Goal: Task Accomplishment & Management: Use online tool/utility

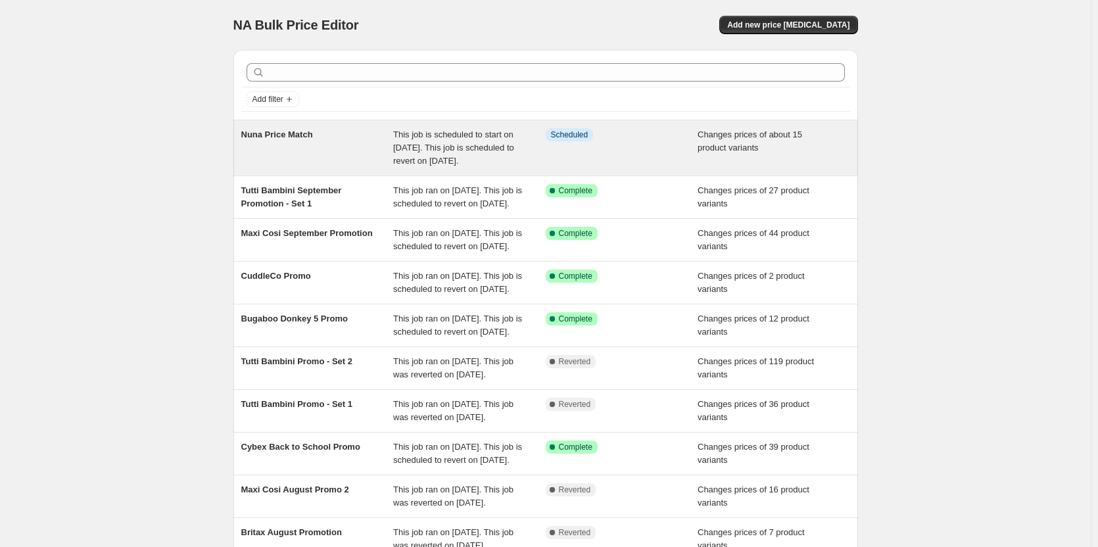
click at [521, 162] on div "This job is scheduled to start on [DATE]. This job is scheduled to revert on [D…" at bounding box center [469, 147] width 152 height 39
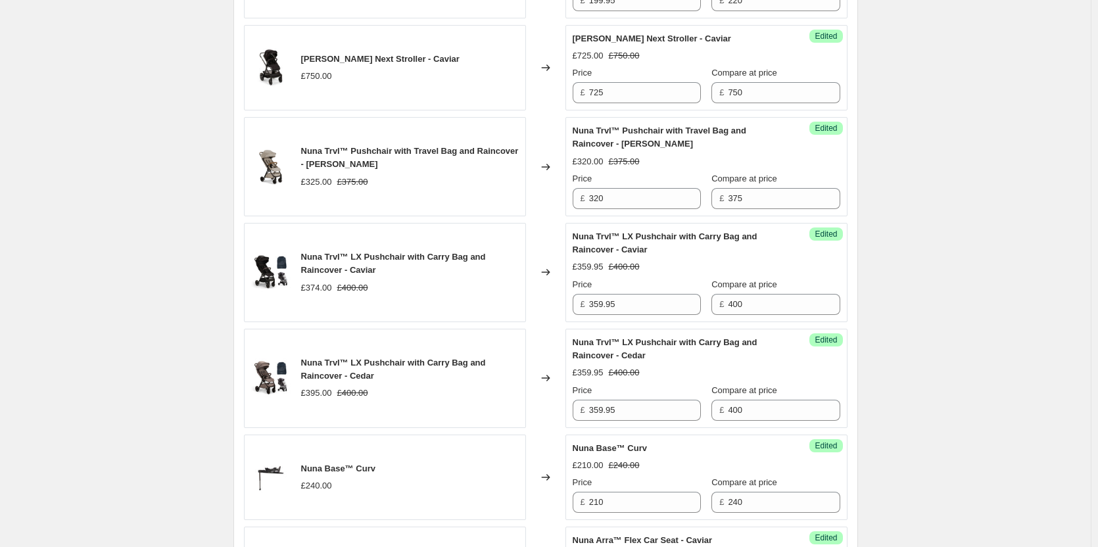
scroll to position [920, 0]
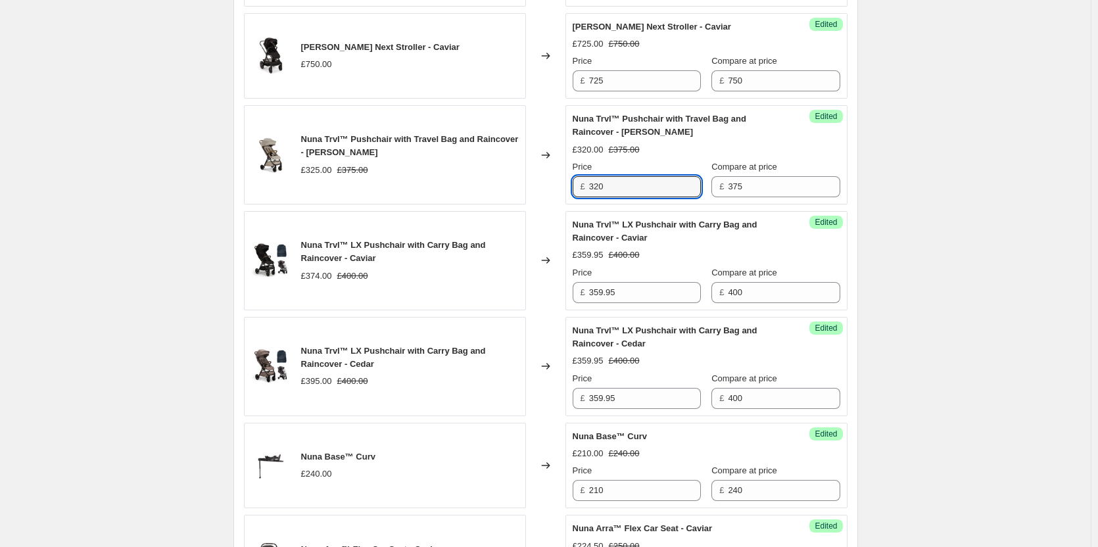
drag, startPoint x: 642, startPoint y: 185, endPoint x: 535, endPoint y: 177, distance: 107.4
click at [535, 177] on div "Nuna Trvl™ Pushchair with Travel Bag and Raincover - Hazelwood £325.00 £375.00 …" at bounding box center [545, 154] width 603 height 99
drag, startPoint x: 638, startPoint y: 194, endPoint x: 487, endPoint y: 190, distance: 150.6
click at [487, 190] on div "Nuna Trvl™ Pushchair with Travel Bag and Raincover - Hazelwood £325.00 £375.00 …" at bounding box center [545, 154] width 603 height 99
type input "320"
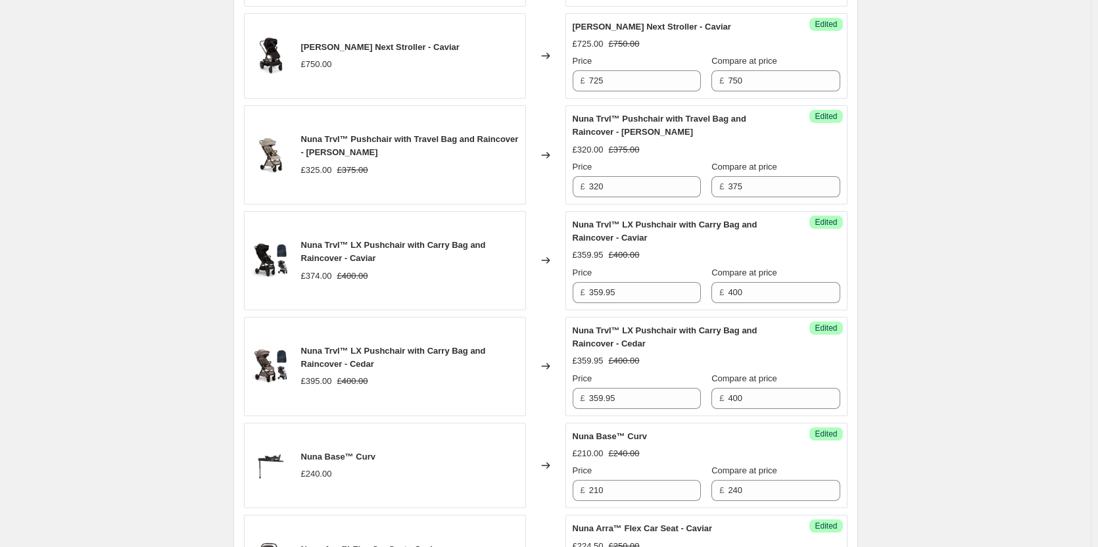
click at [1019, 144] on div "Nuna Price Match. This page is ready Nuna Price Match Info Scheduled Copy to ne…" at bounding box center [545, 305] width 1090 height 2451
drag, startPoint x: 655, startPoint y: 188, endPoint x: 522, endPoint y: 191, distance: 133.5
click at [522, 191] on div "Nuna Trvl™ Pushchair with Travel Bag and Raincover - Hazelwood £325.00 £375.00 …" at bounding box center [545, 154] width 603 height 99
click at [916, 193] on div "Nuna Price Match. This page is ready Nuna Price Match Info Scheduled Copy to ne…" at bounding box center [545, 305] width 1090 height 2451
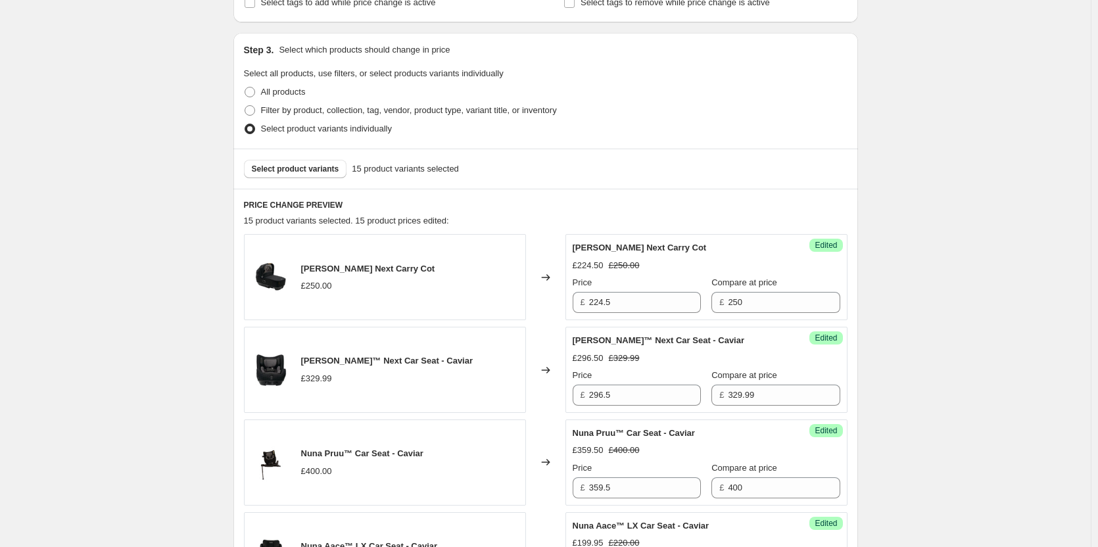
scroll to position [0, 0]
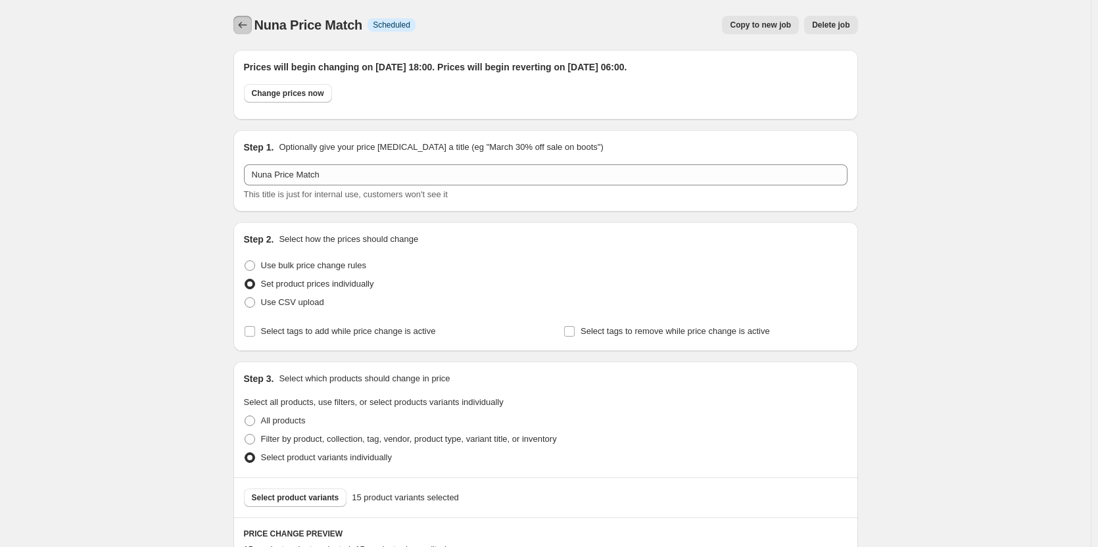
click at [248, 21] on icon "Price change jobs" at bounding box center [242, 24] width 13 height 13
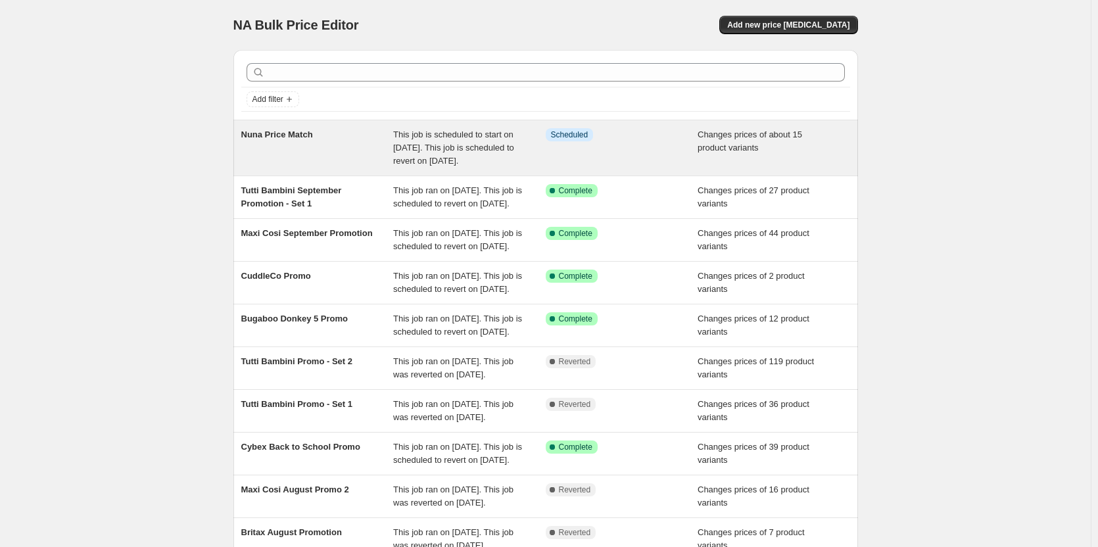
click at [398, 132] on span "This job is scheduled to start on [DATE]. This job is scheduled to revert on [D…" at bounding box center [453, 147] width 121 height 36
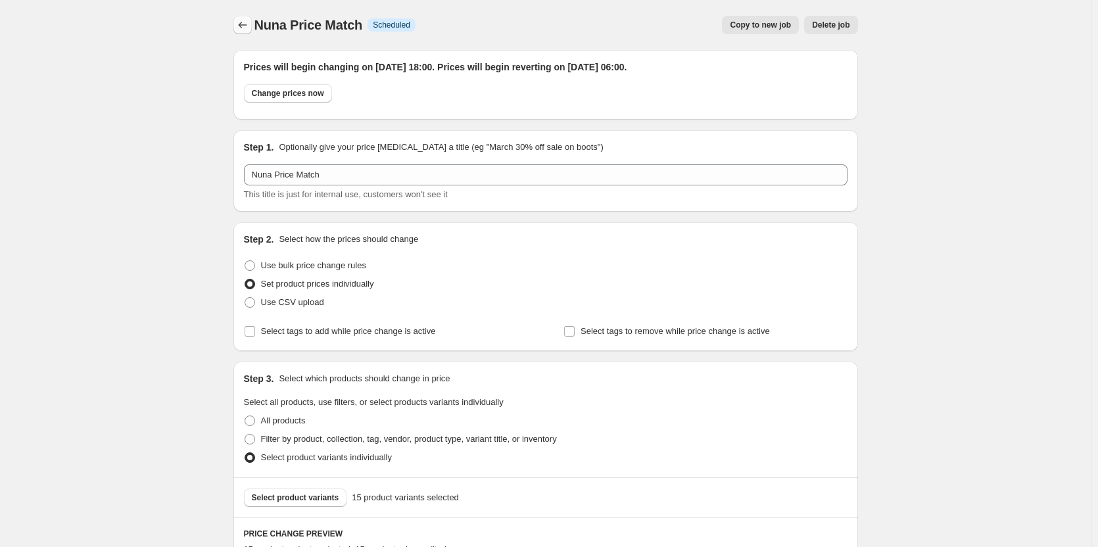
click at [248, 24] on icon "Price change jobs" at bounding box center [242, 24] width 13 height 13
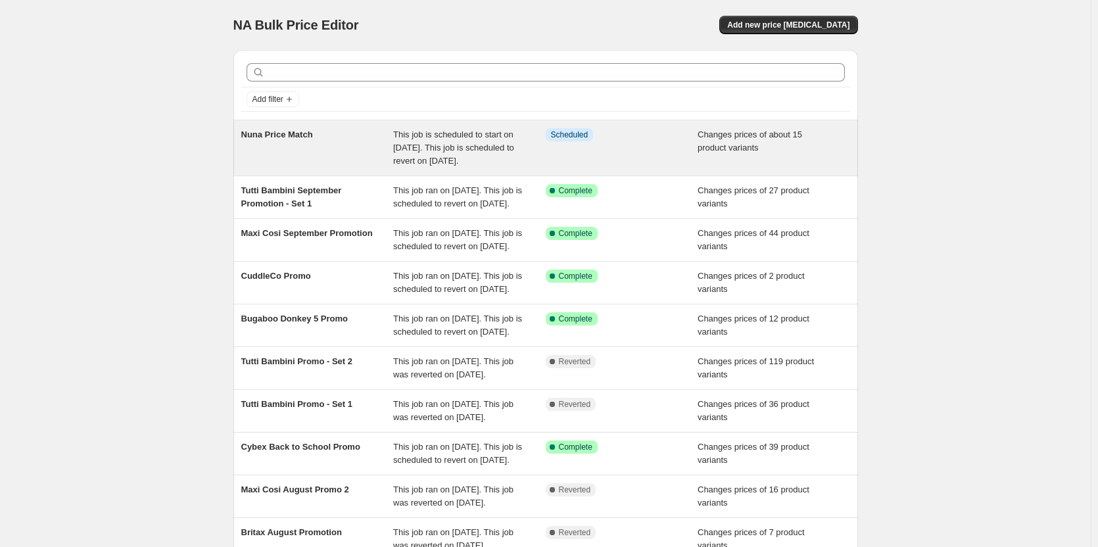
click at [425, 136] on span "This job is scheduled to start on [DATE]. This job is scheduled to revert on [D…" at bounding box center [453, 147] width 121 height 36
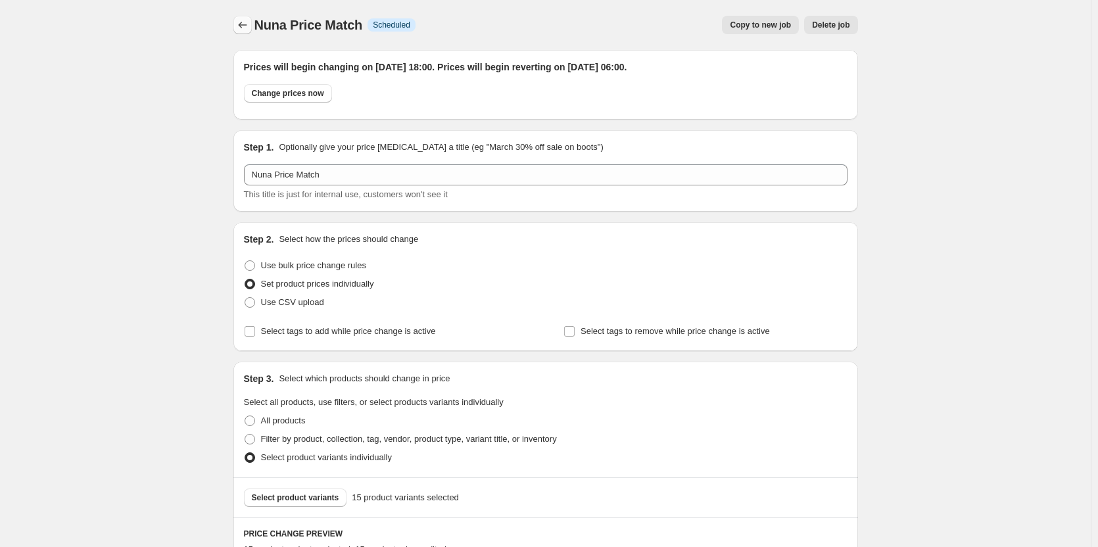
click at [249, 27] on icon "Price change jobs" at bounding box center [242, 24] width 13 height 13
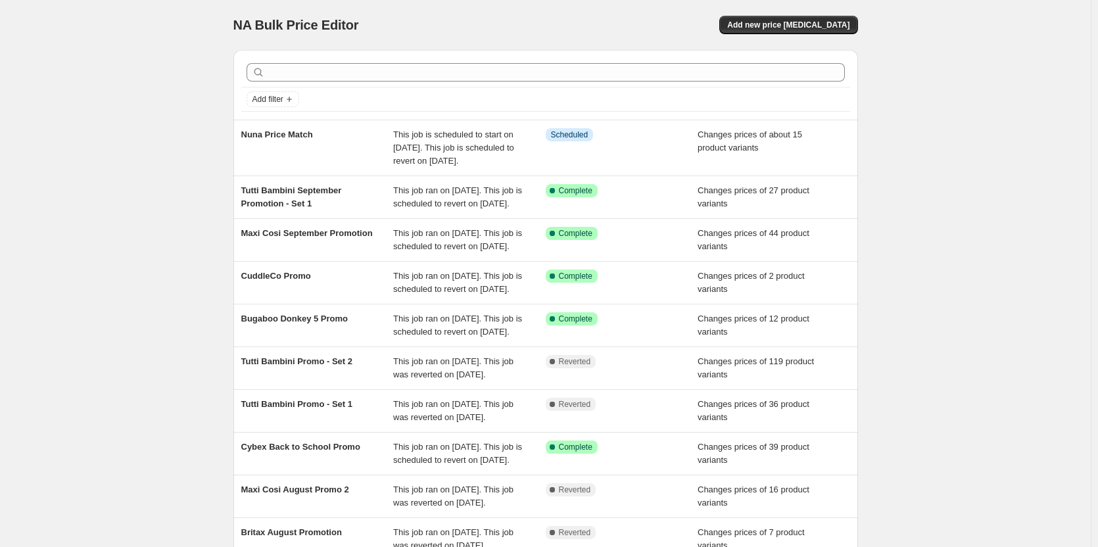
click at [189, 53] on div "NA Bulk Price Editor. This page is ready NA Bulk Price Editor Add new price cha…" at bounding box center [545, 345] width 1090 height 690
click at [179, 312] on div "NA Bulk Price Editor. This page is ready NA Bulk Price Editor Add new price cha…" at bounding box center [545, 345] width 1090 height 690
click at [833, 18] on button "Add new price [MEDICAL_DATA]" at bounding box center [788, 25] width 138 height 18
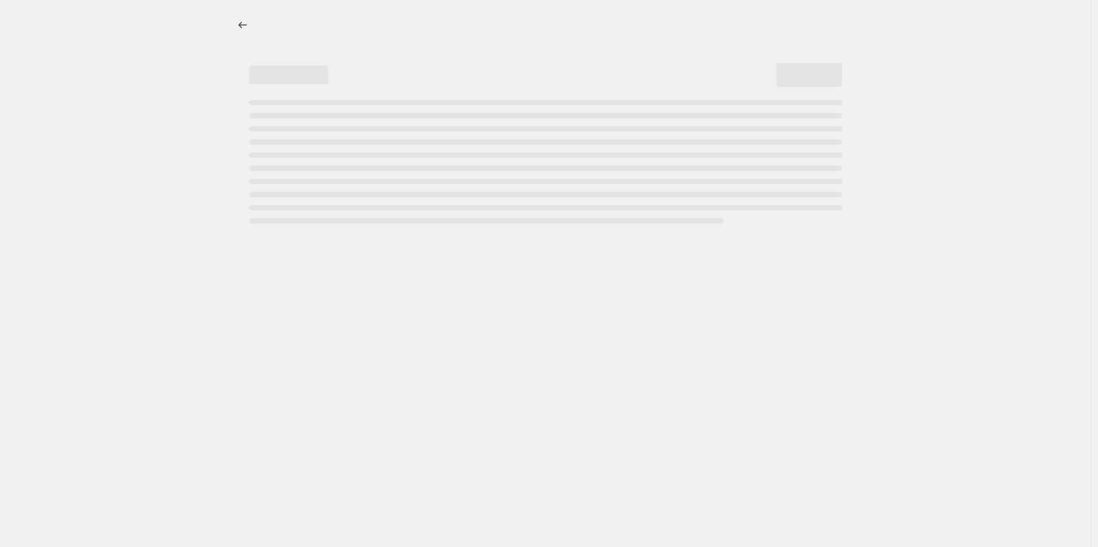
select select "percentage"
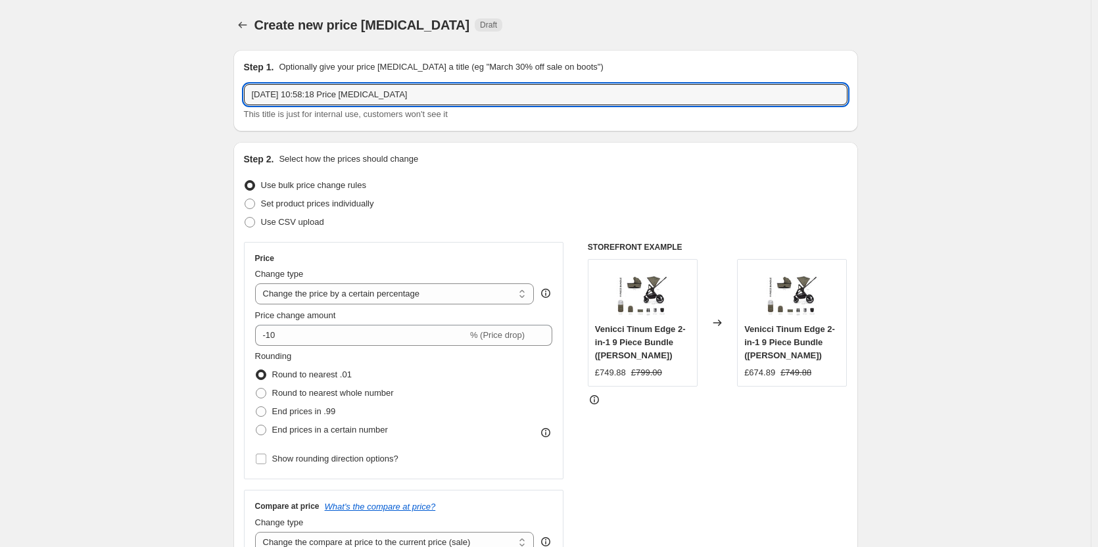
drag, startPoint x: 486, startPoint y: 97, endPoint x: 37, endPoint y: 92, distance: 448.9
type input "Maxi Cosi Price Match"
click at [272, 200] on span "Set product prices individually" at bounding box center [317, 203] width 113 height 10
click at [245, 199] on input "Set product prices individually" at bounding box center [244, 198] width 1 height 1
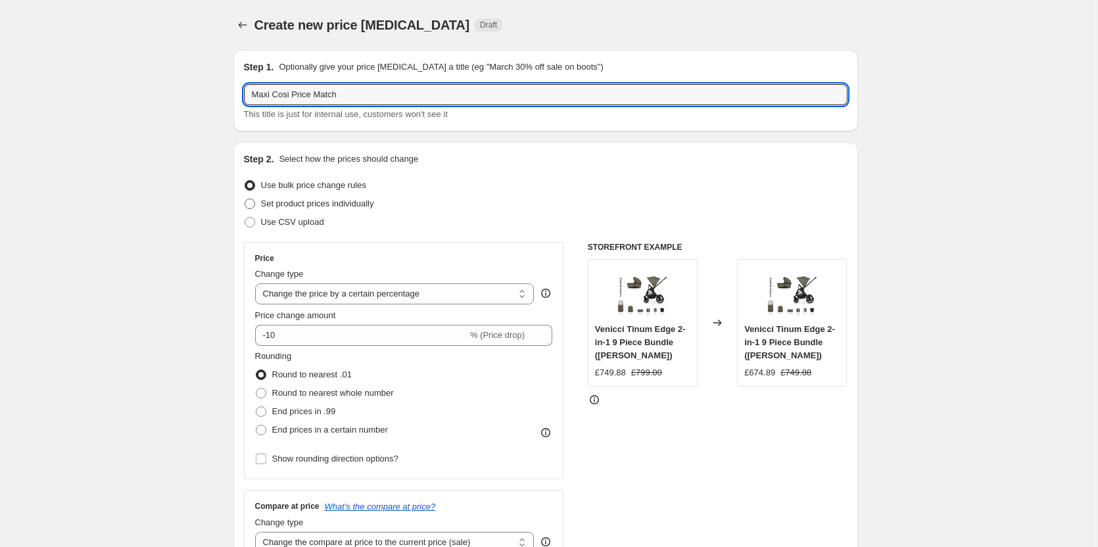
radio input "true"
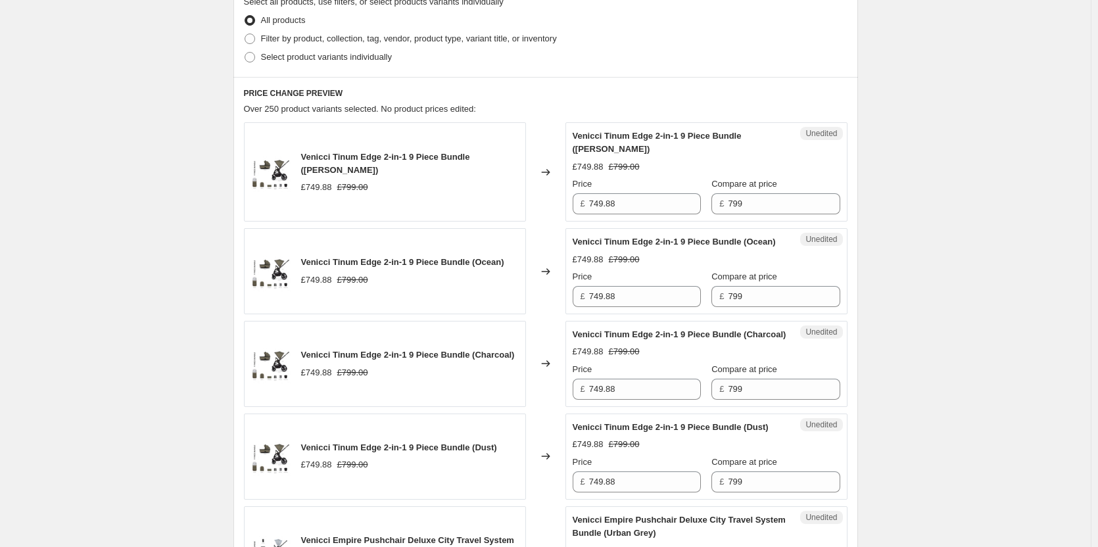
scroll to position [329, 0]
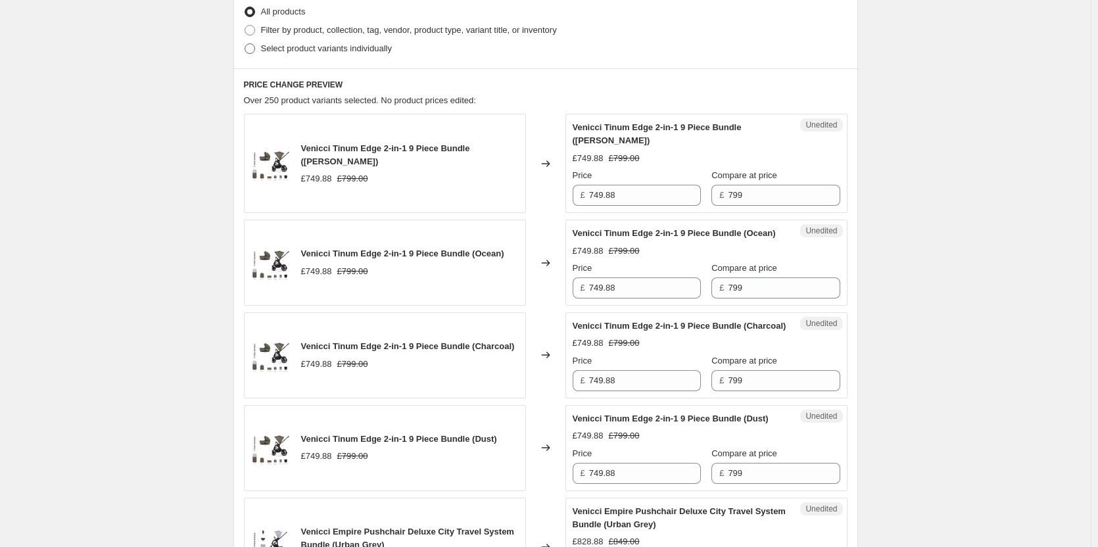
click at [321, 47] on span "Select product variants individually" at bounding box center [326, 48] width 131 height 10
click at [245, 44] on input "Select product variants individually" at bounding box center [244, 43] width 1 height 1
radio input "true"
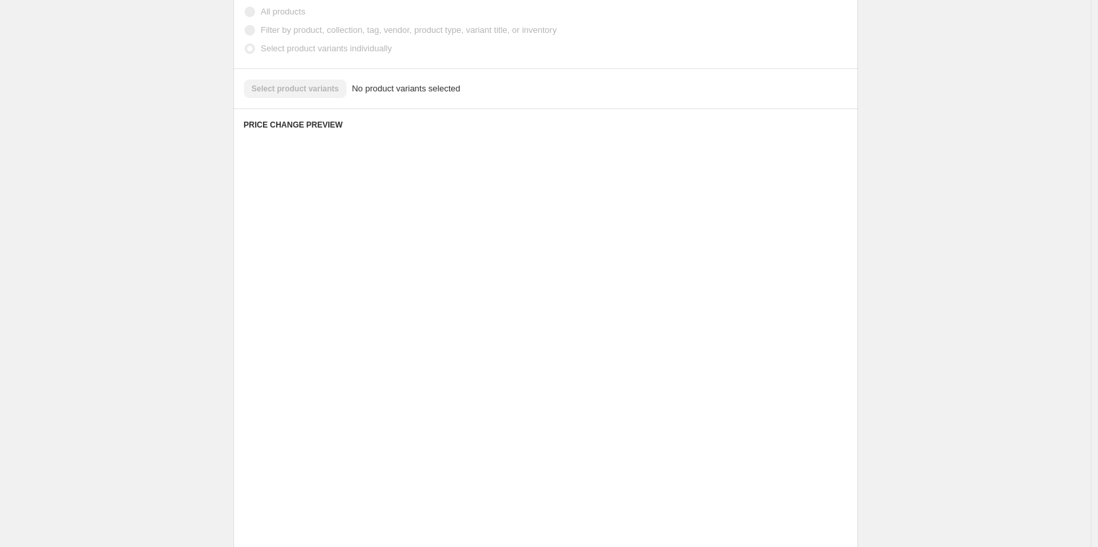
scroll to position [143, 0]
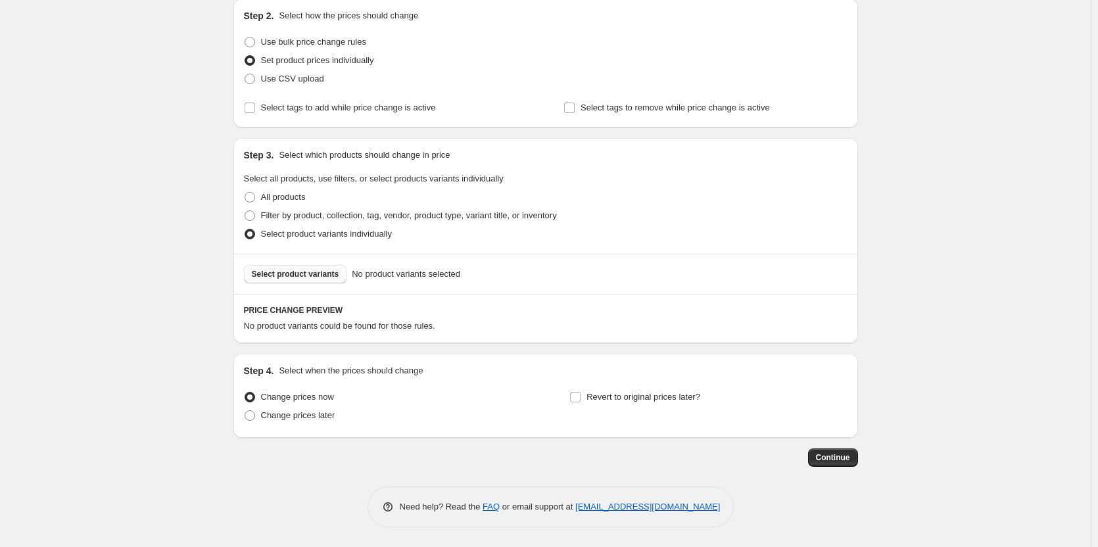
click at [314, 271] on span "Select product variants" at bounding box center [295, 274] width 87 height 11
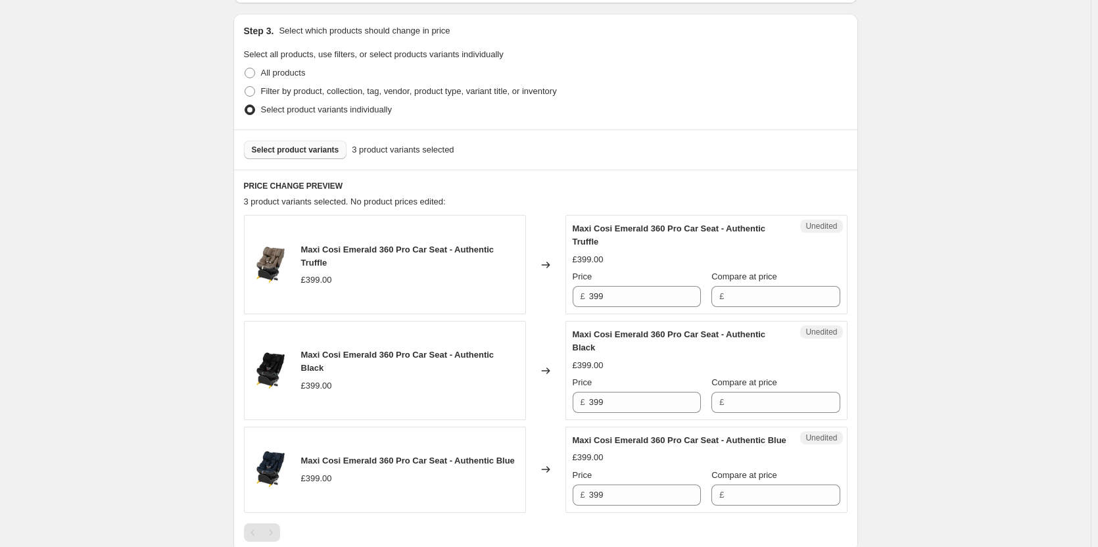
scroll to position [340, 0]
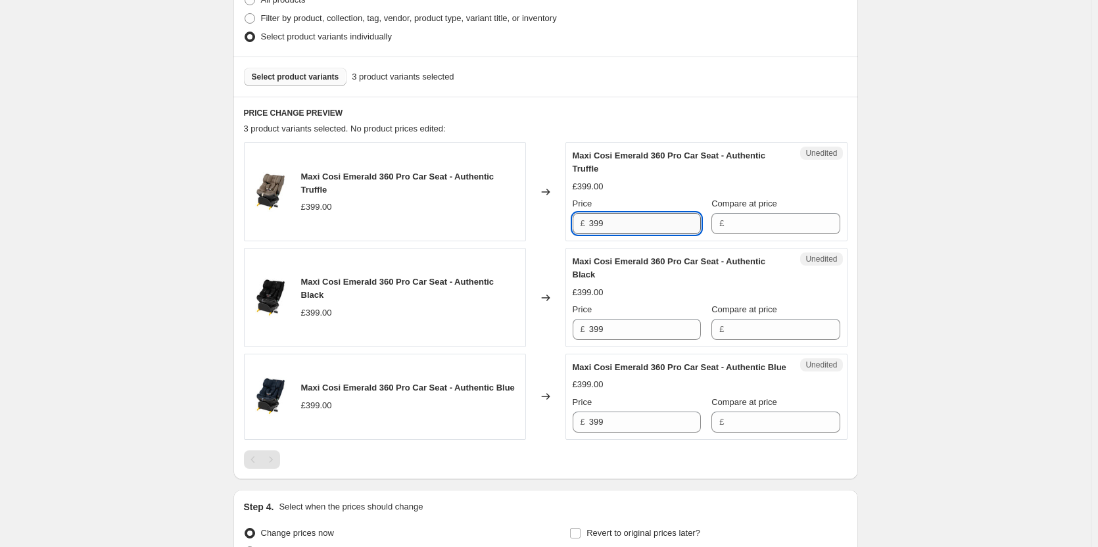
click at [605, 220] on input "399" at bounding box center [645, 223] width 112 height 21
click at [736, 221] on input "Compare at price" at bounding box center [784, 223] width 112 height 21
paste input "399"
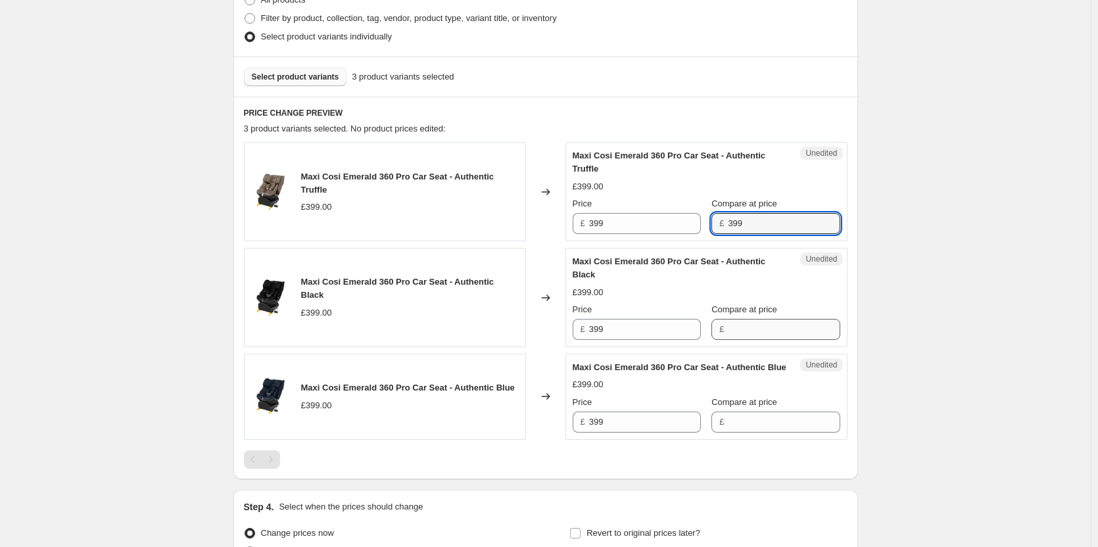
type input "399"
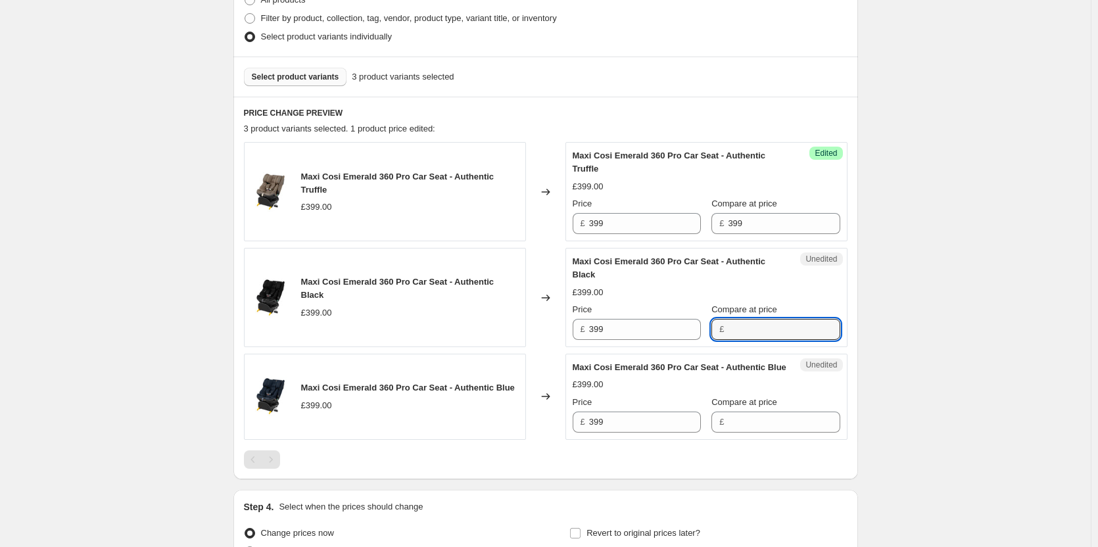
drag, startPoint x: 754, startPoint y: 331, endPoint x: 753, endPoint y: 340, distance: 9.3
click at [754, 331] on input "Compare at price" at bounding box center [784, 329] width 112 height 21
paste input "399"
type input "399"
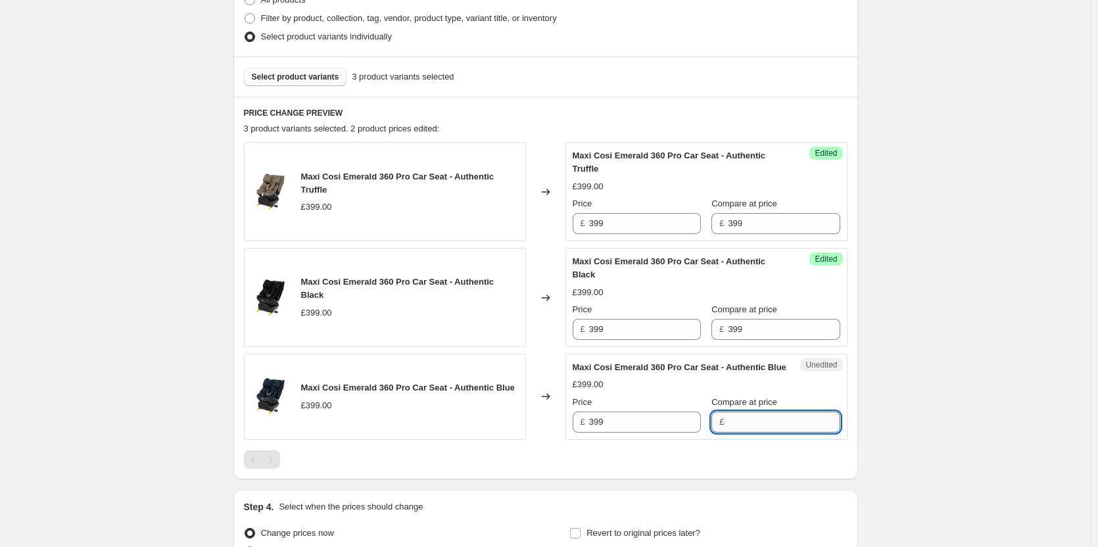
paste input "399"
click at [745, 432] on input "399" at bounding box center [784, 421] width 112 height 21
type input "399"
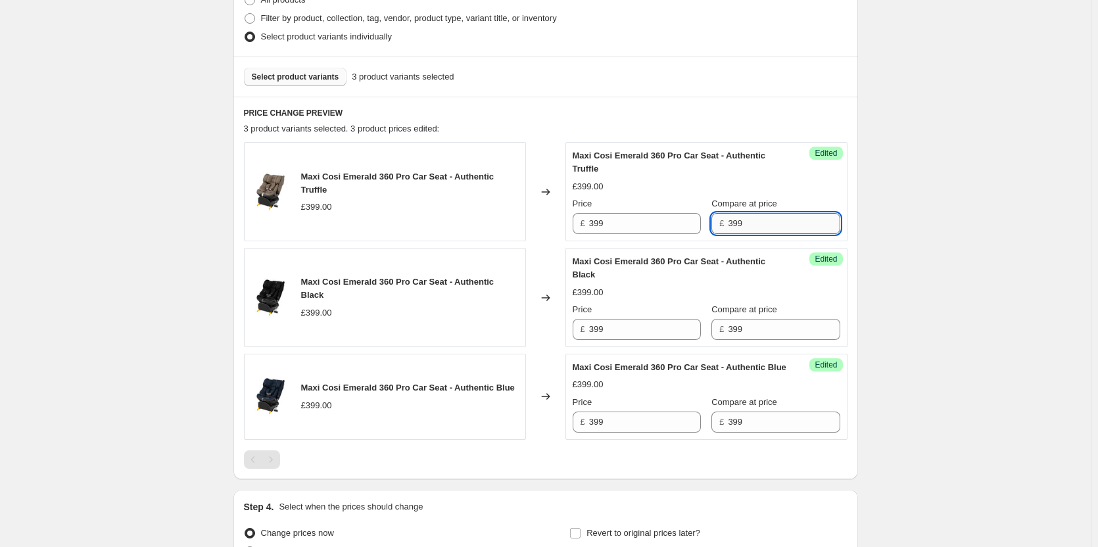
click at [744, 220] on input "399" at bounding box center [784, 223] width 112 height 21
type input "399.99"
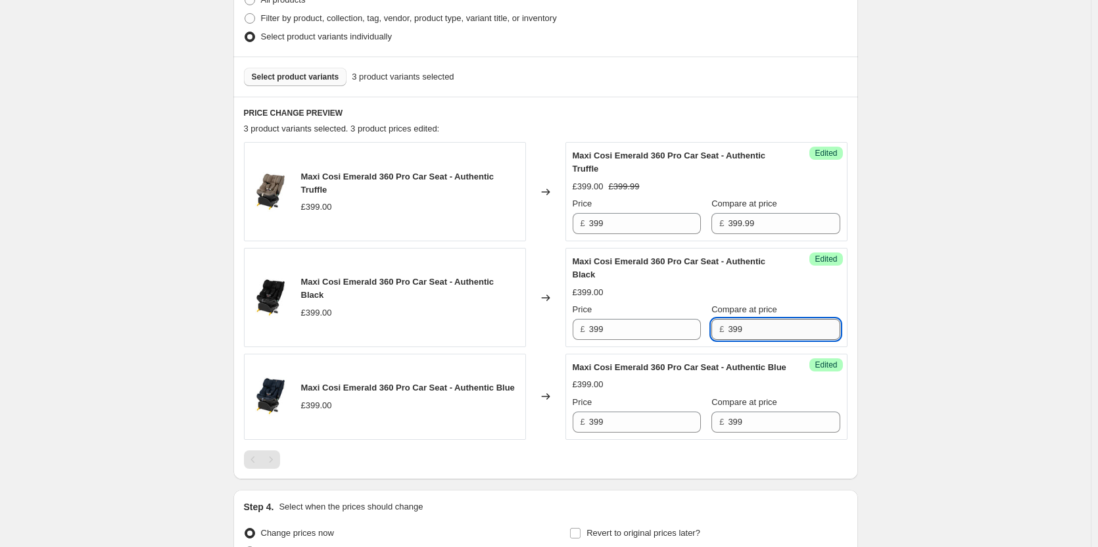
click at [762, 337] on input "399" at bounding box center [784, 329] width 112 height 21
paste input ".99"
type input "399.99"
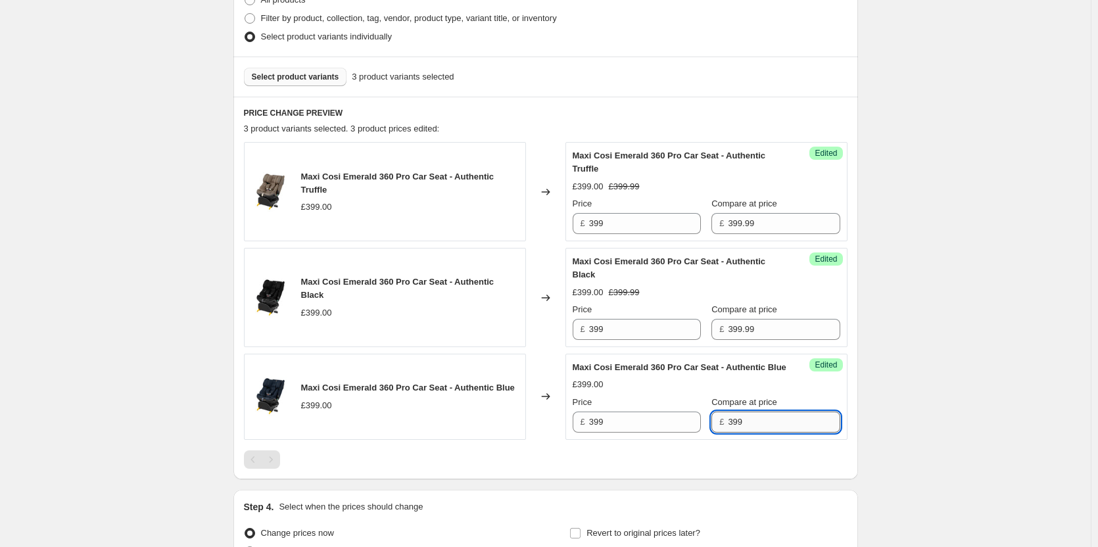
click at [762, 430] on input "399" at bounding box center [784, 421] width 112 height 21
paste input ".99"
type input "399.99"
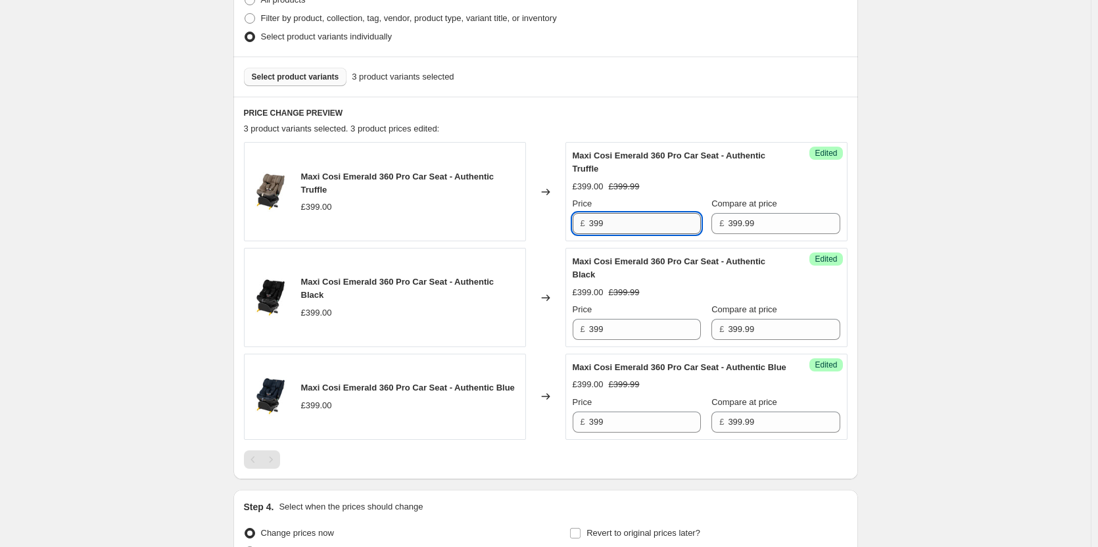
click at [656, 225] on input "399" at bounding box center [645, 223] width 112 height 21
type input "358"
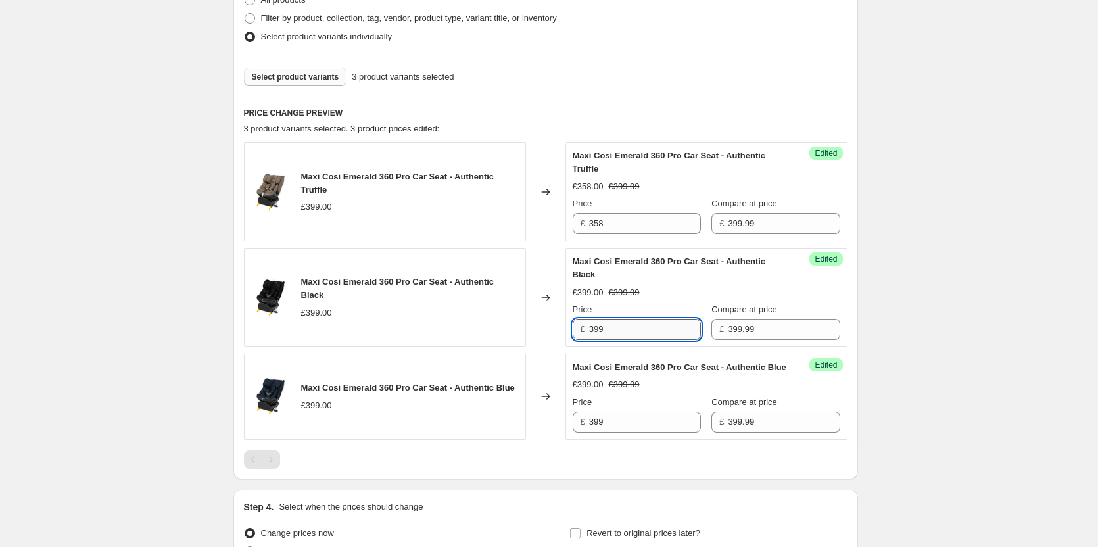
click at [641, 321] on input "399" at bounding box center [645, 329] width 112 height 21
paste input "58"
type input "358"
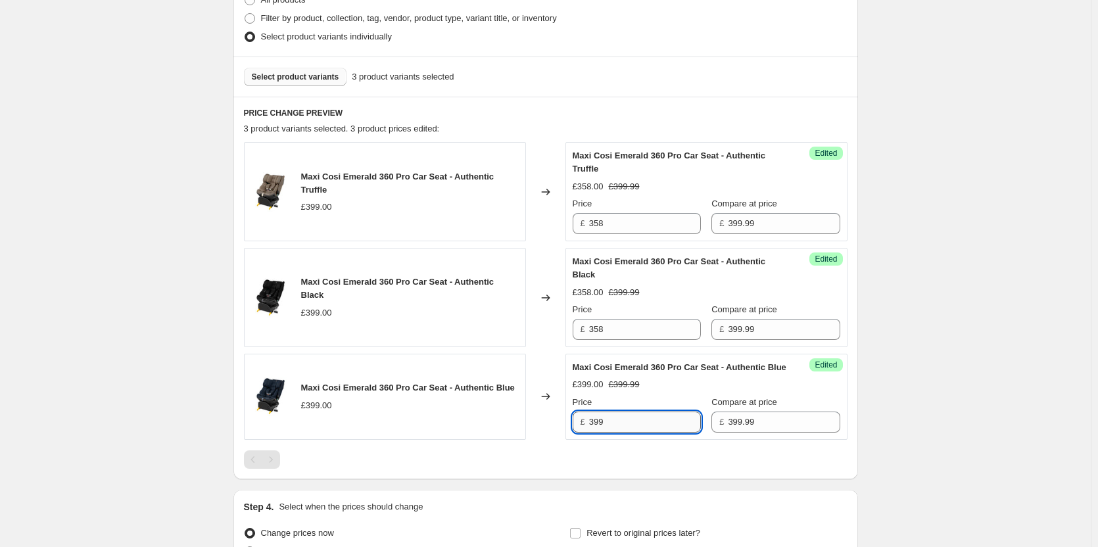
drag, startPoint x: 647, startPoint y: 430, endPoint x: 593, endPoint y: 424, distance: 54.3
click at [645, 430] on input "399" at bounding box center [645, 421] width 112 height 21
paste input "58"
type input "358"
click at [156, 252] on div "Create new price change job. This page is ready Create new price change job Dra…" at bounding box center [545, 171] width 1090 height 1023
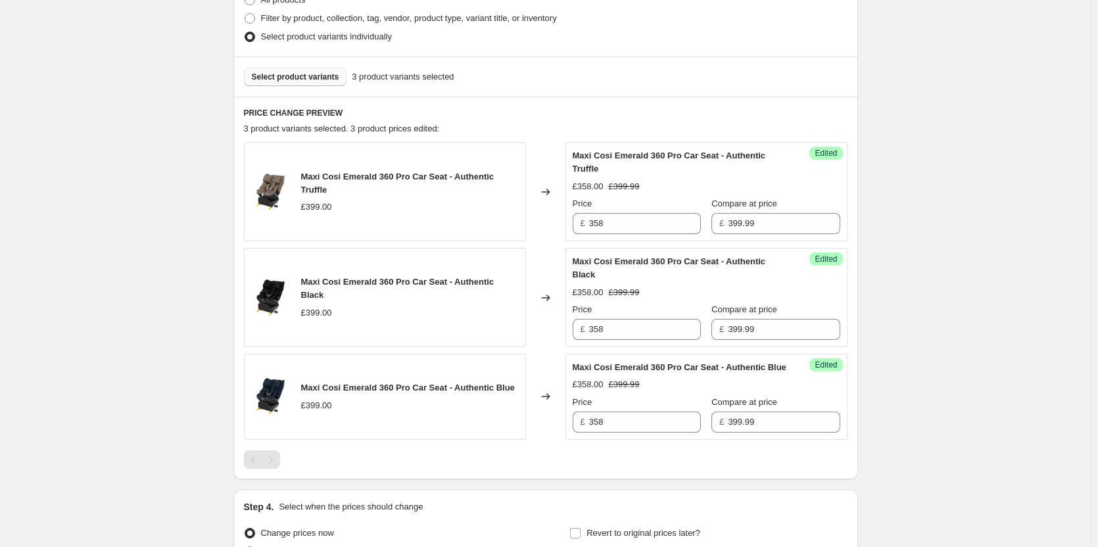
click at [326, 74] on span "Select product variants" at bounding box center [295, 77] width 87 height 11
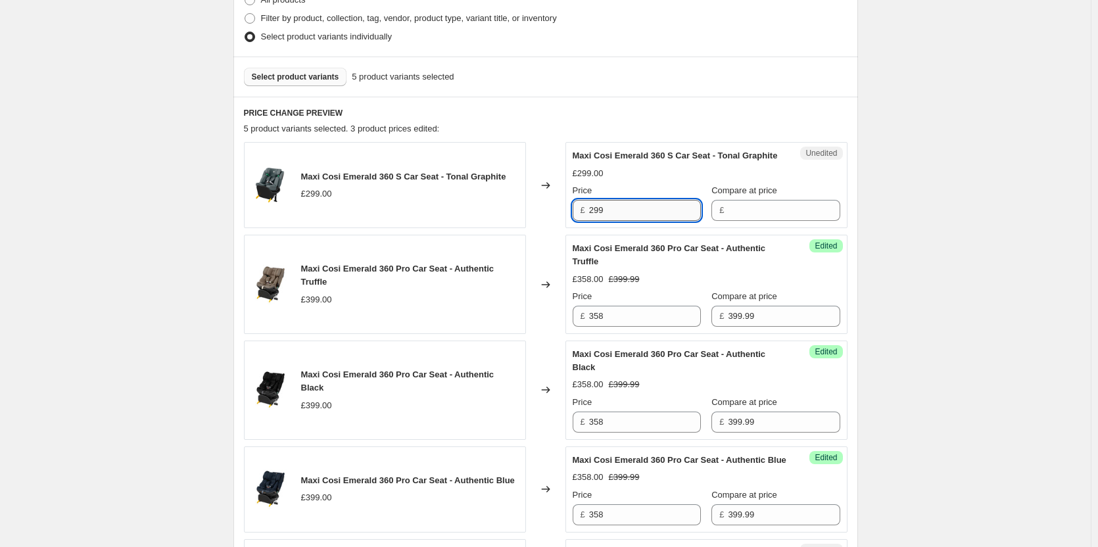
click at [637, 217] on input "299" at bounding box center [645, 210] width 112 height 21
click at [760, 221] on input "Compare at price" at bounding box center [784, 210] width 112 height 21
paste input "299"
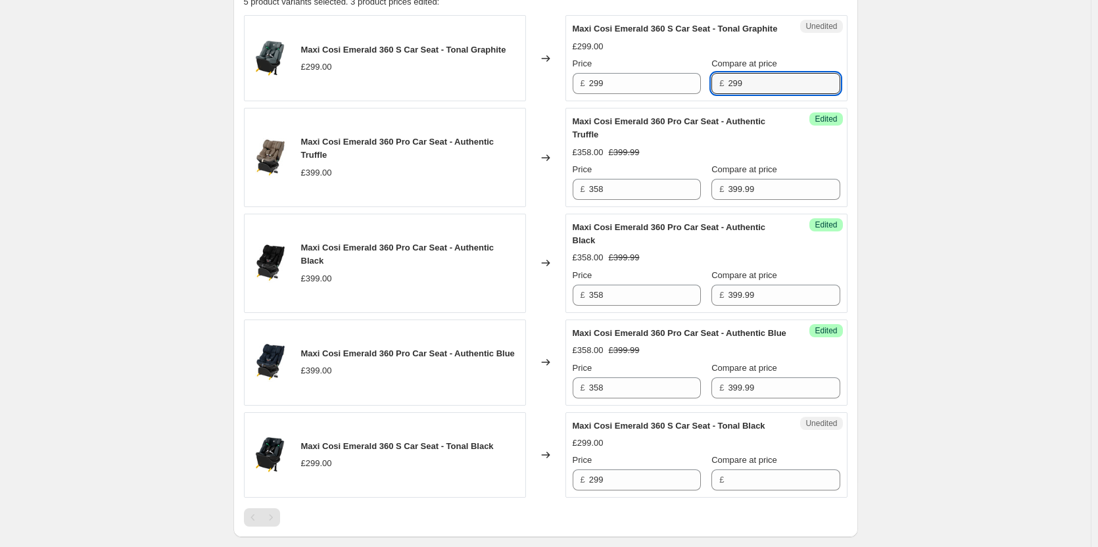
scroll to position [472, 0]
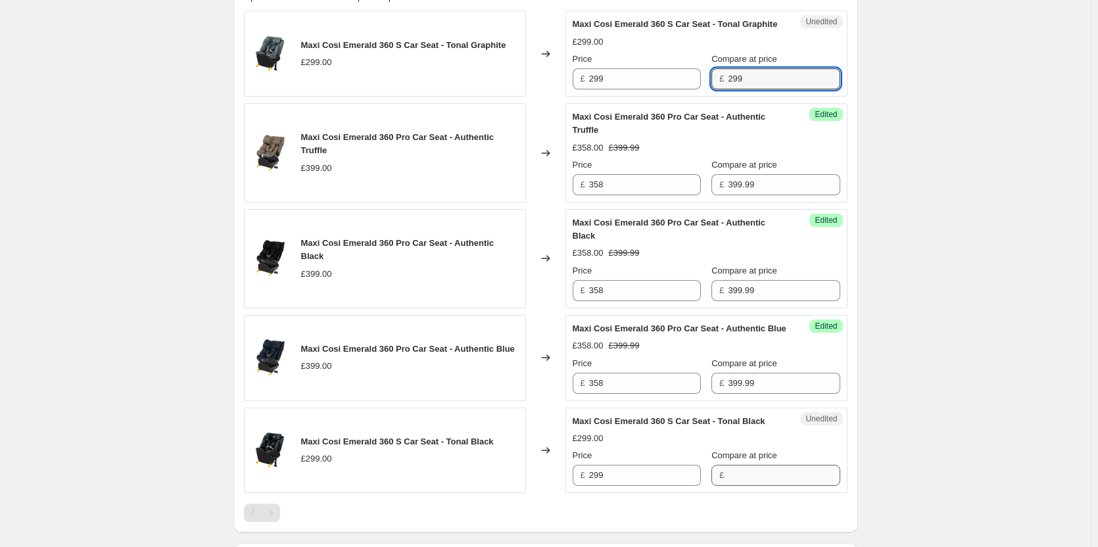
type input "299"
click at [741, 486] on input "Compare at price" at bounding box center [784, 475] width 112 height 21
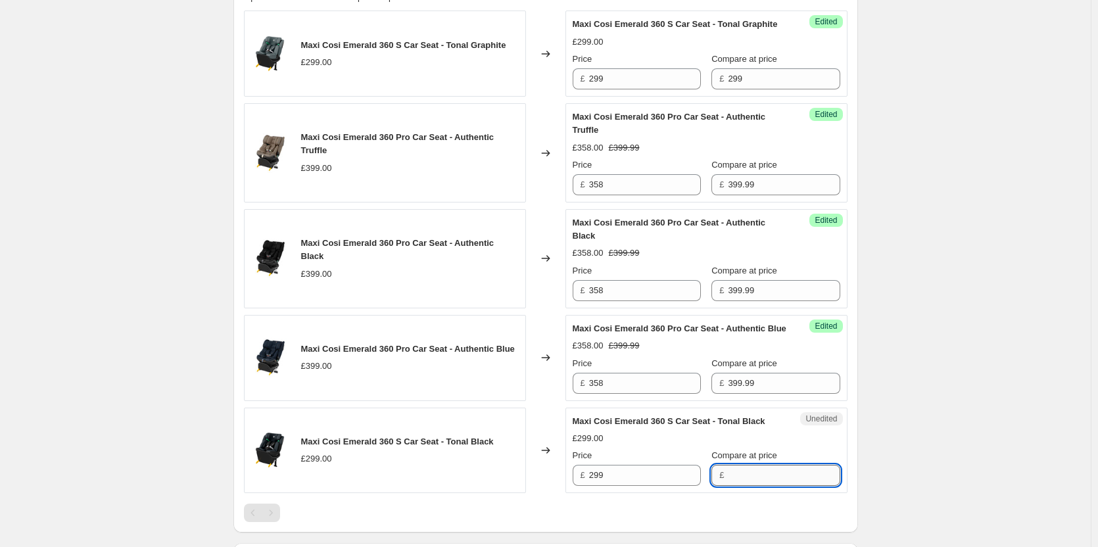
paste input "299"
type input "299"
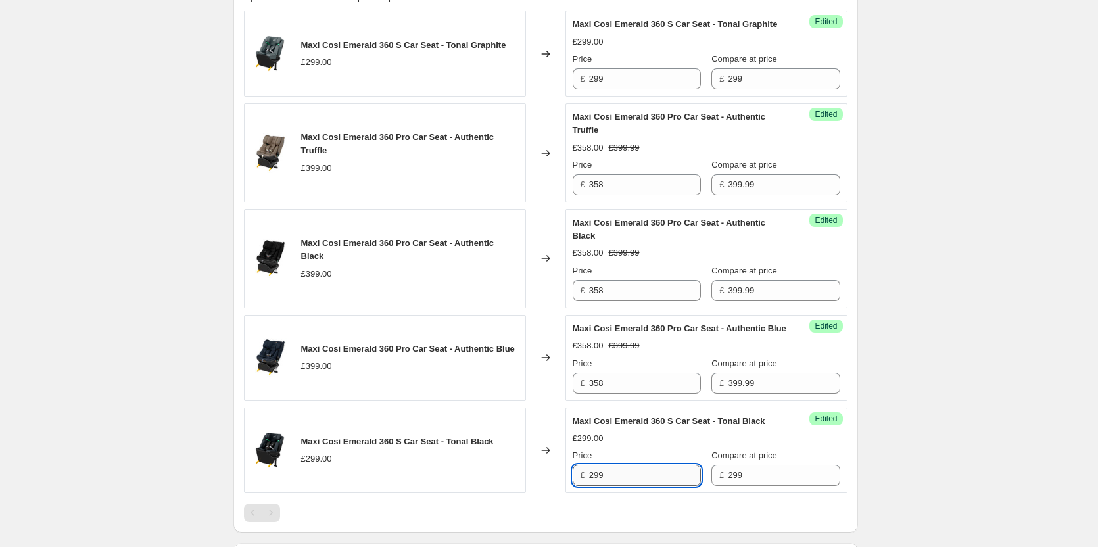
click at [655, 486] on input "299" at bounding box center [645, 475] width 112 height 21
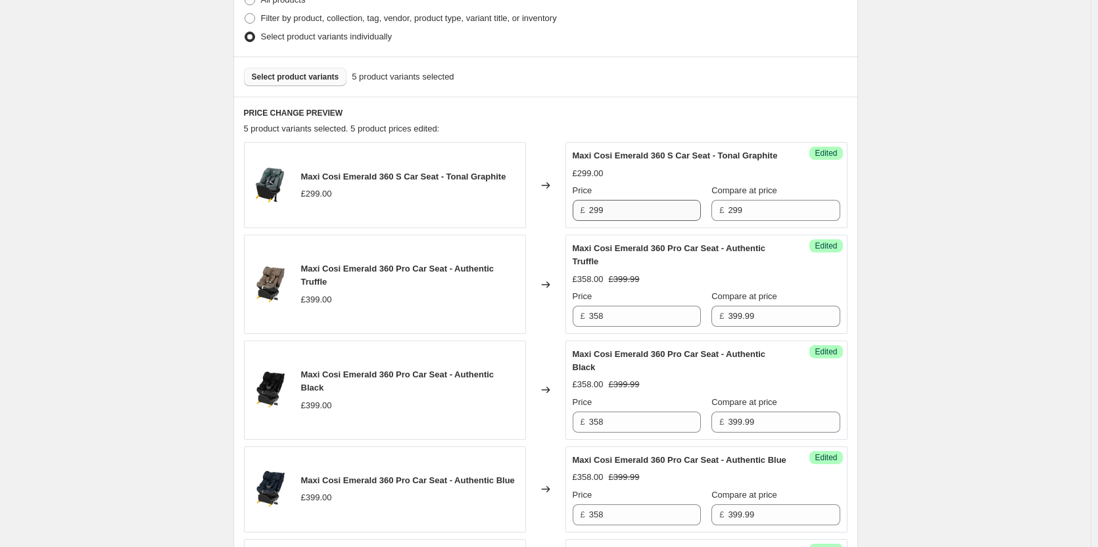
type input "289.95"
click at [620, 218] on input "299" at bounding box center [645, 210] width 112 height 21
paste input "89.95"
type input "289.95"
click at [960, 233] on div "Create new price change job. This page is ready Create new price change job Dra…" at bounding box center [545, 264] width 1090 height 1208
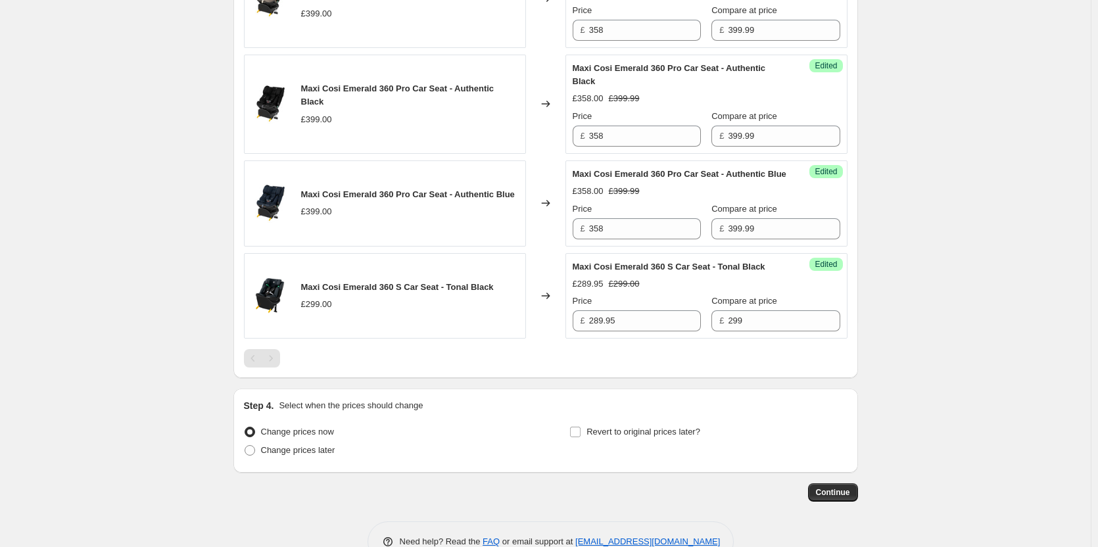
scroll to position [687, 0]
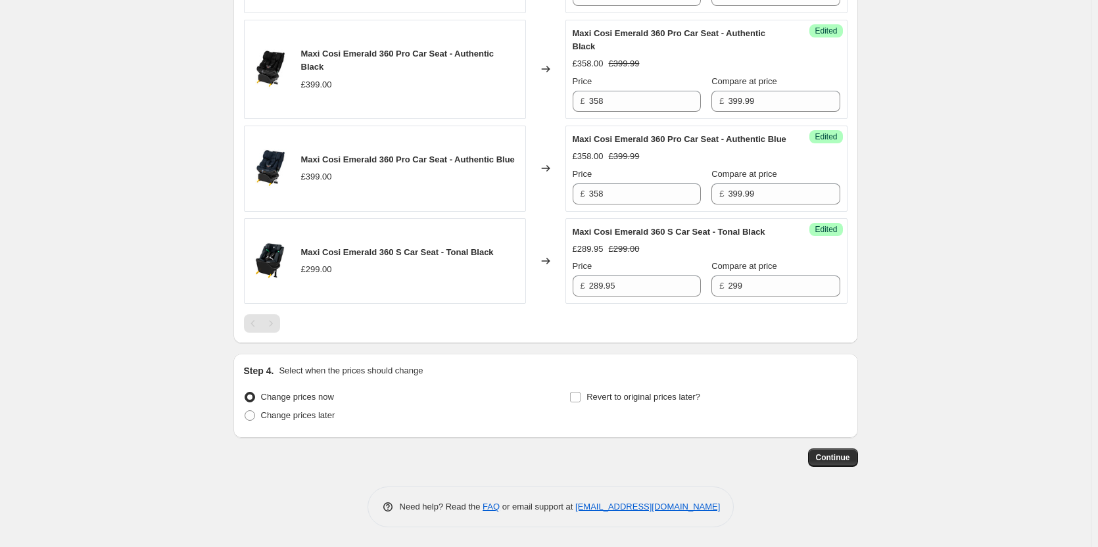
click at [317, 427] on div "Change prices now Change prices later" at bounding box center [382, 407] width 277 height 39
click at [323, 416] on span "Change prices later" at bounding box center [298, 415] width 74 height 10
click at [245, 411] on input "Change prices later" at bounding box center [244, 410] width 1 height 1
radio input "true"
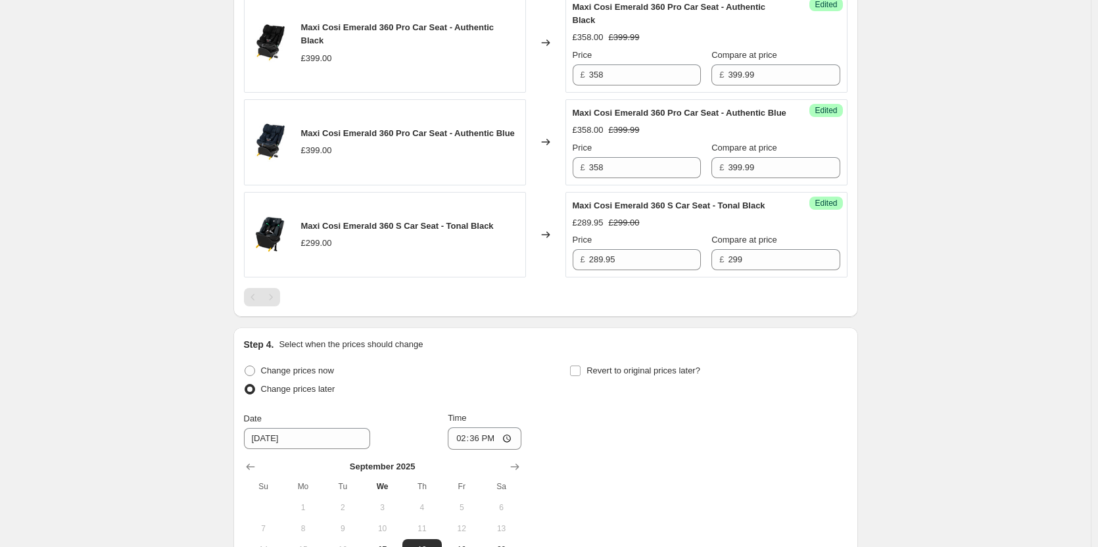
click at [627, 401] on div "Revert to original prices later?" at bounding box center [707, 380] width 277 height 39
click at [620, 375] on span "Revert to original prices later?" at bounding box center [643, 370] width 114 height 10
click at [580, 376] on input "Revert to original prices later?" at bounding box center [575, 370] width 11 height 11
checkbox input "true"
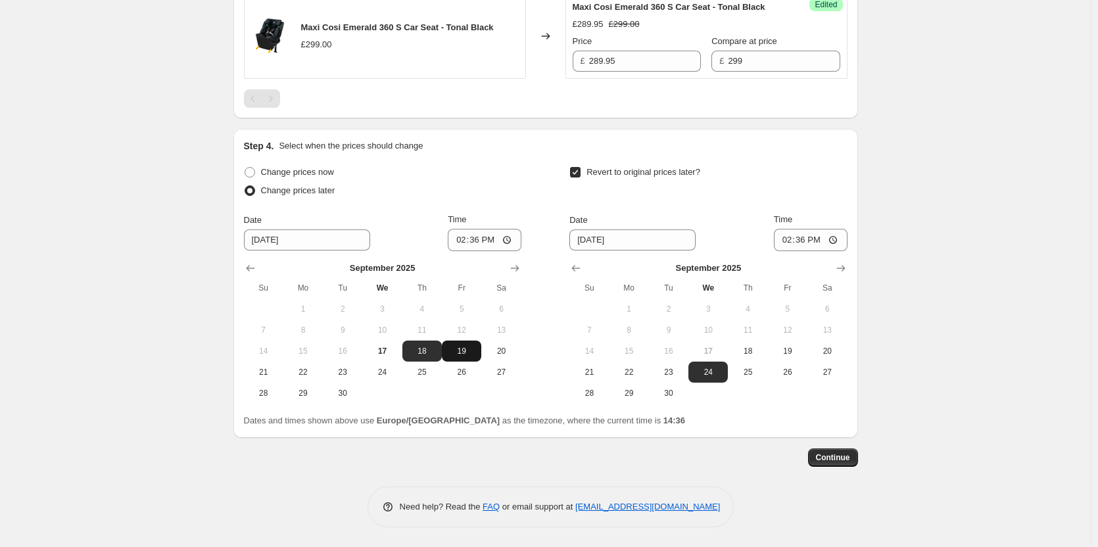
scroll to position [912, 0]
click at [383, 345] on button "17" at bounding box center [381, 350] width 39 height 21
type input "9/17/2025"
click at [740, 351] on span "18" at bounding box center [747, 351] width 29 height 11
type input "9/18/2025"
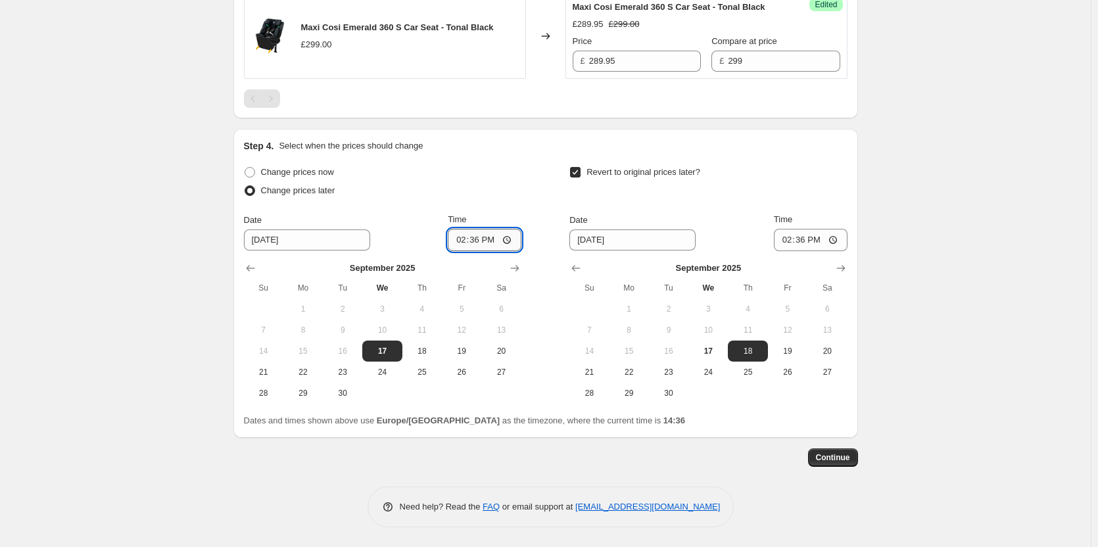
click at [480, 241] on input "14:36" at bounding box center [485, 240] width 74 height 22
type input "18:00"
click at [801, 237] on input "14:36" at bounding box center [811, 240] width 74 height 22
type input "06:00"
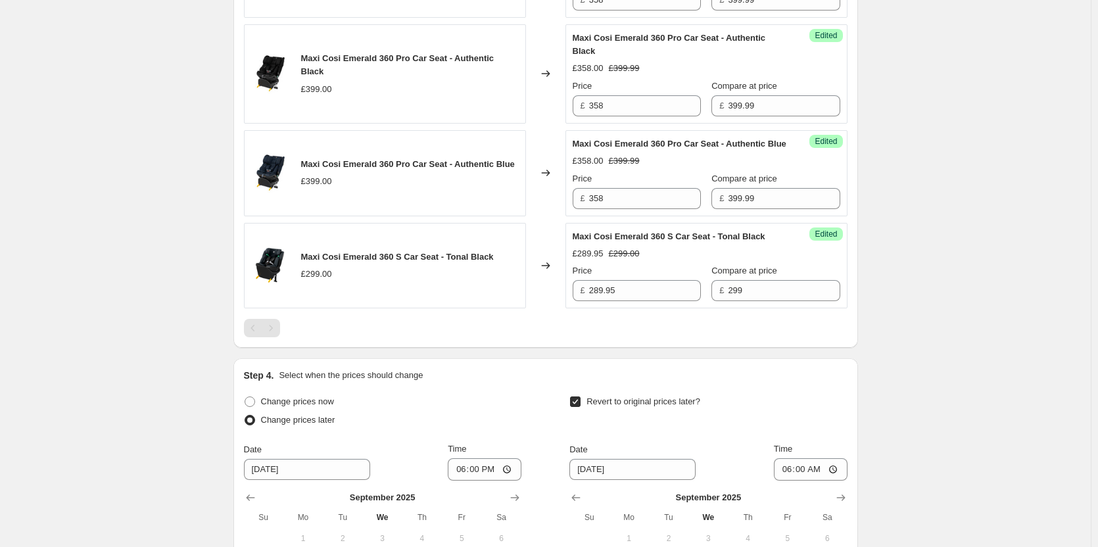
scroll to position [386, 0]
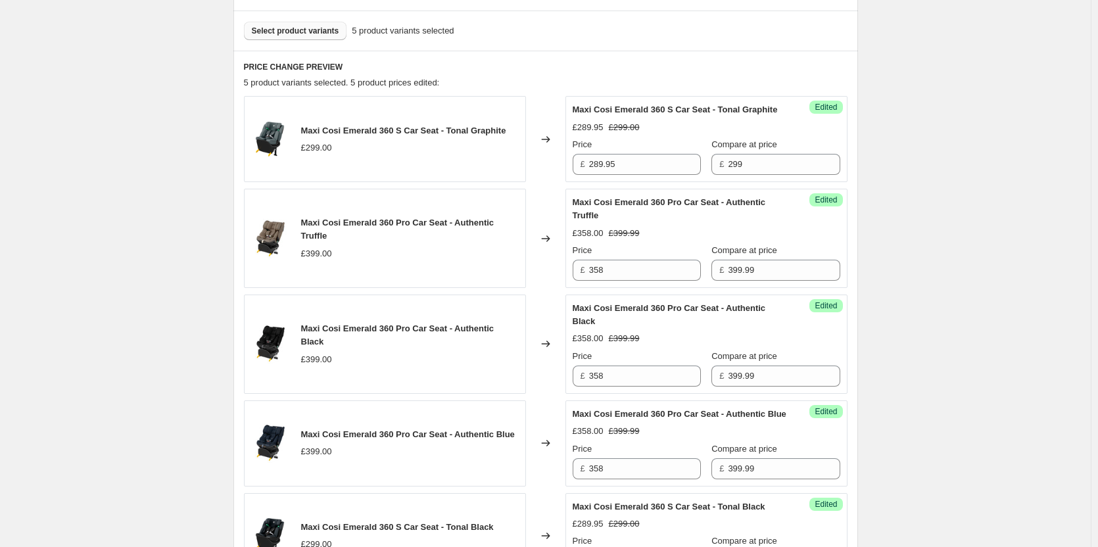
click at [299, 28] on span "Select product variants" at bounding box center [295, 31] width 87 height 11
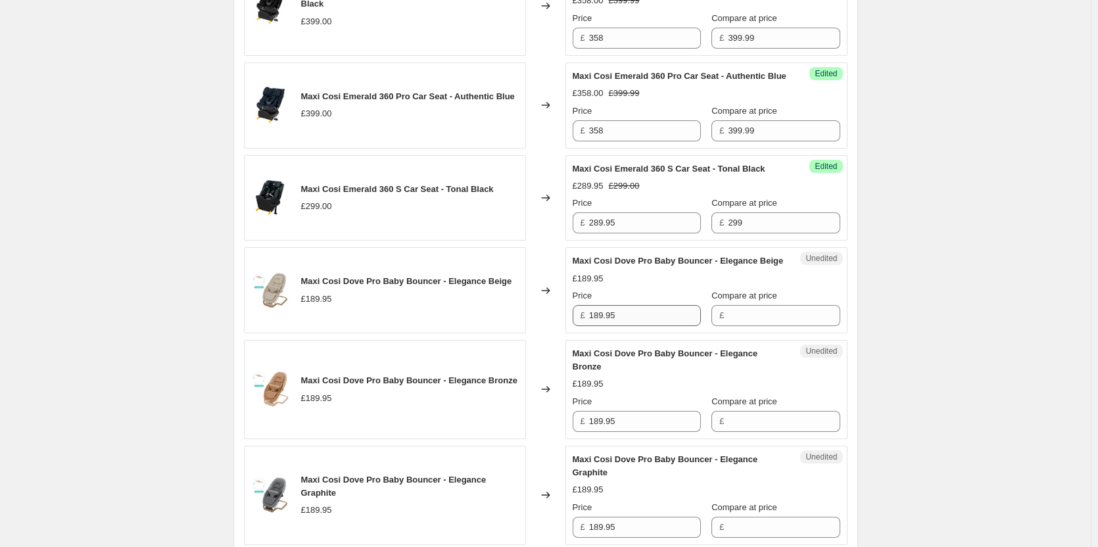
scroll to position [781, 0]
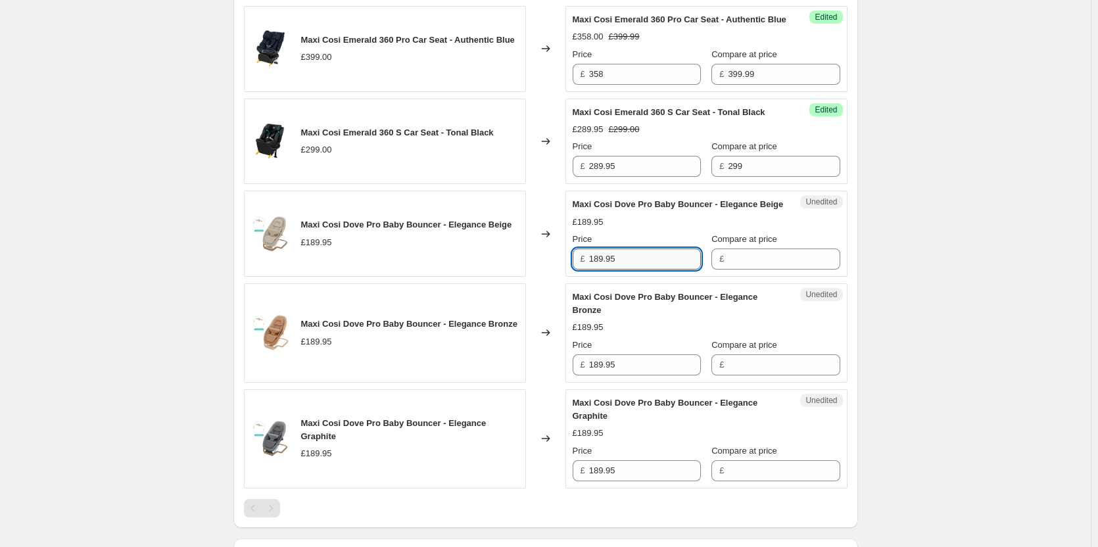
click at [629, 269] on input "189.95" at bounding box center [645, 258] width 112 height 21
click at [739, 269] on input "Compare at price" at bounding box center [784, 258] width 112 height 21
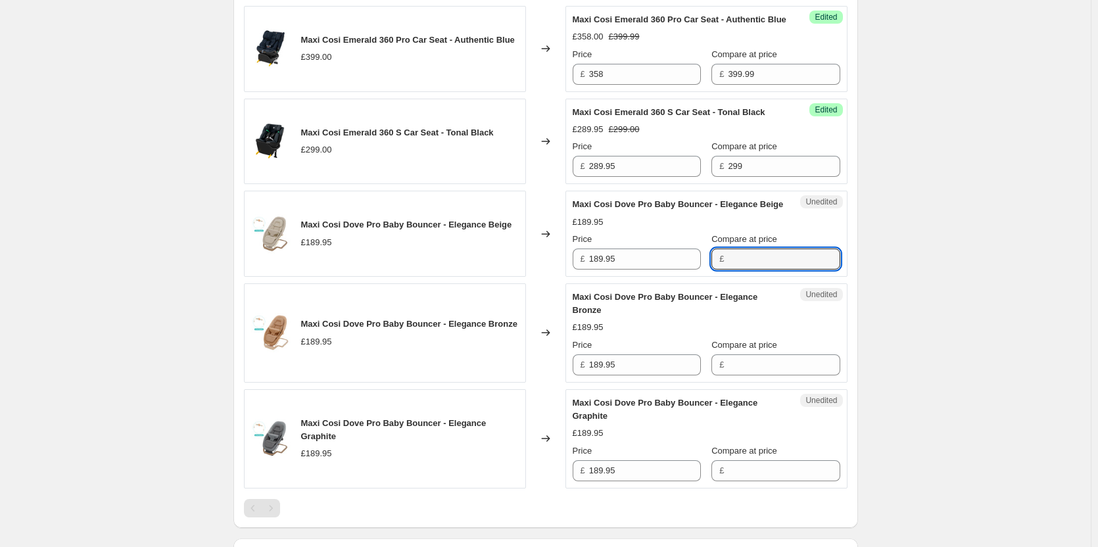
paste input "189.95"
type input "189.95"
click at [751, 375] on input "Compare at price" at bounding box center [784, 364] width 112 height 21
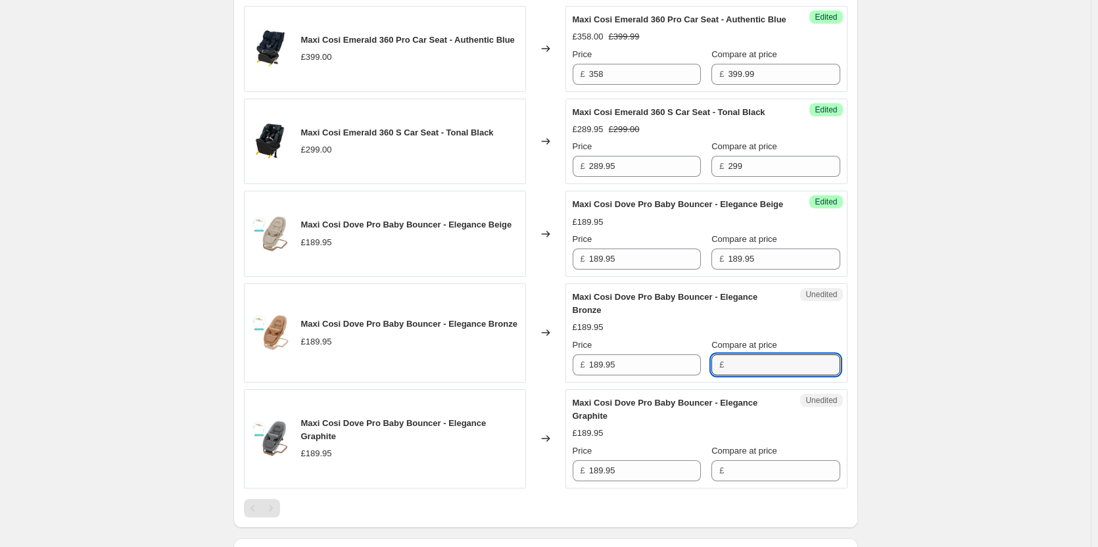
paste input "189.95"
type input "189.95"
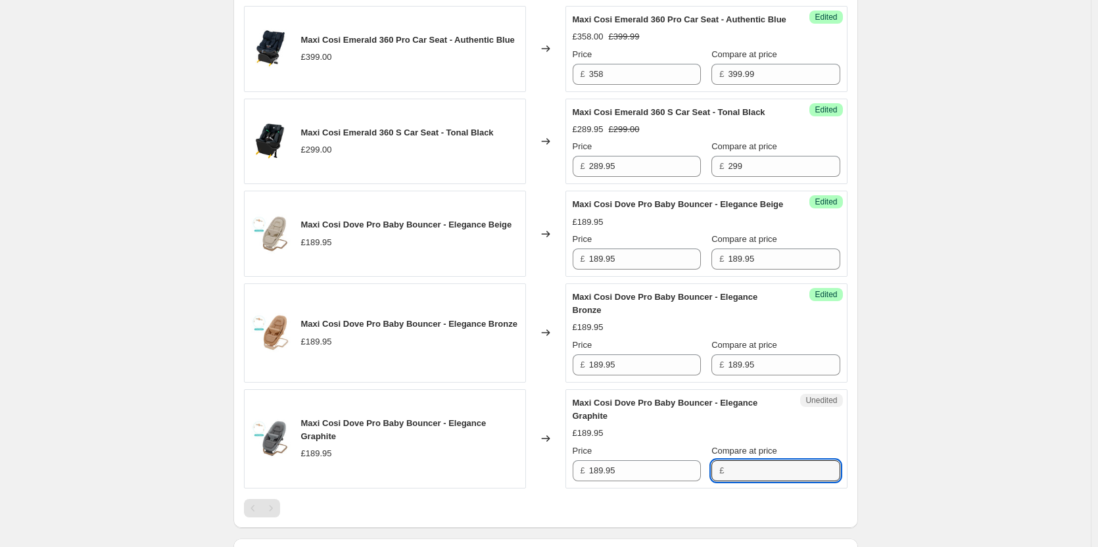
paste input "189.95"
drag, startPoint x: 729, startPoint y: 509, endPoint x: 697, endPoint y: 469, distance: 51.0
click at [728, 481] on input "189.95" at bounding box center [784, 470] width 112 height 21
type input "189.95"
click at [651, 269] on input "189.95" at bounding box center [645, 258] width 112 height 21
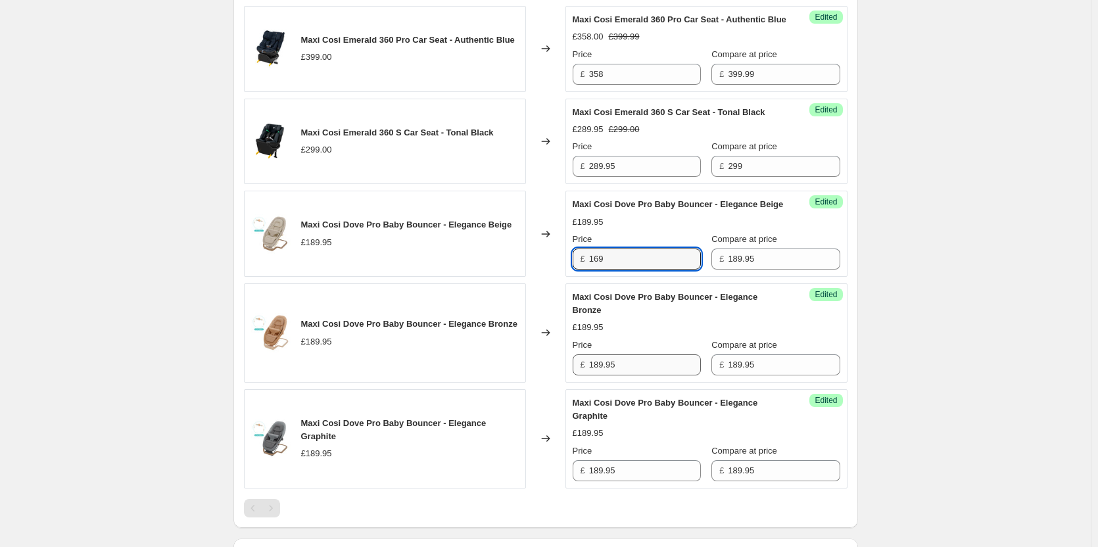
type input "169"
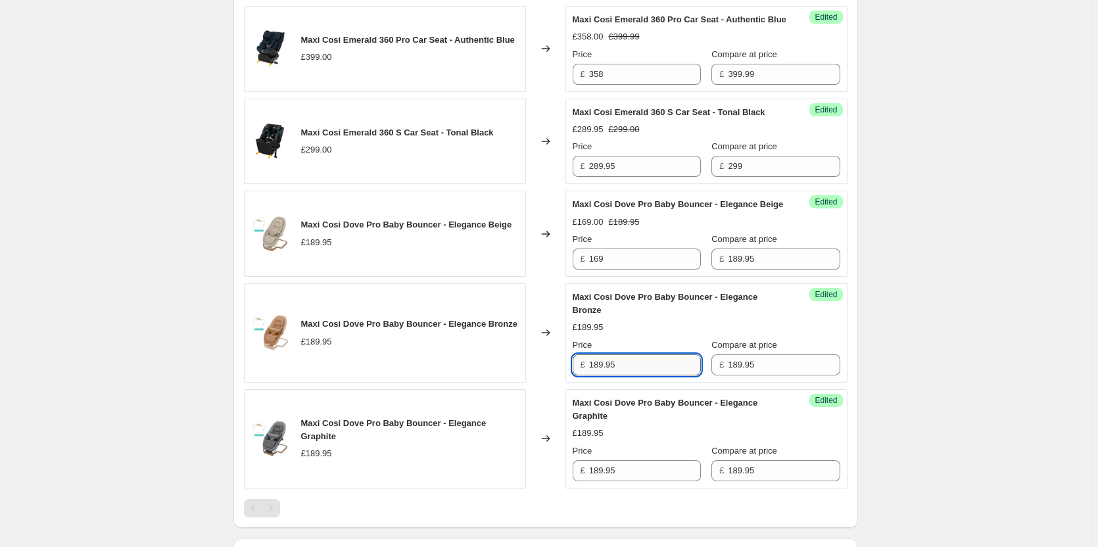
click at [647, 375] on input "189.95" at bounding box center [645, 364] width 112 height 21
paste input "69"
type input "169"
click at [641, 481] on input "189.95" at bounding box center [645, 470] width 112 height 21
paste input "69"
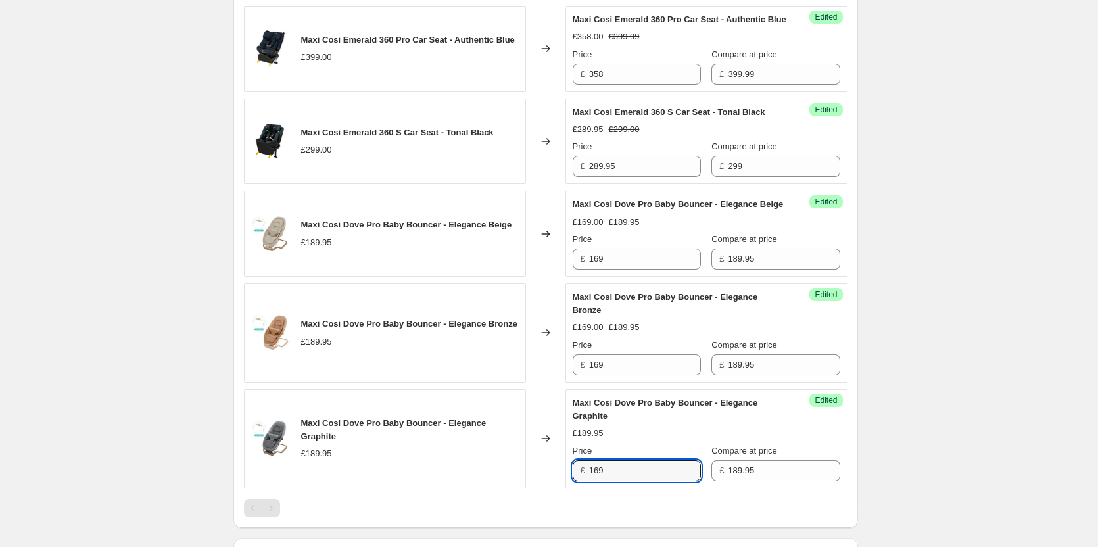
type input "169"
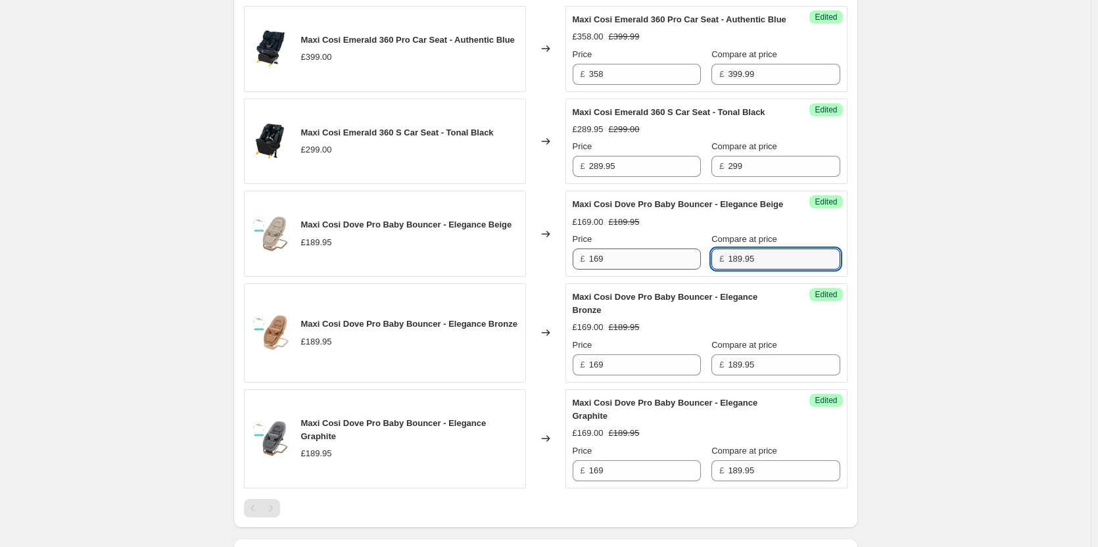
drag, startPoint x: 760, startPoint y: 298, endPoint x: 680, endPoint y: 300, distance: 80.9
click at [680, 269] on div "Price £ 169 Compare at price £ 189.95" at bounding box center [705, 251] width 267 height 37
type input "239.98"
click at [747, 375] on input "189.95" at bounding box center [784, 364] width 112 height 21
paste input "239.98"
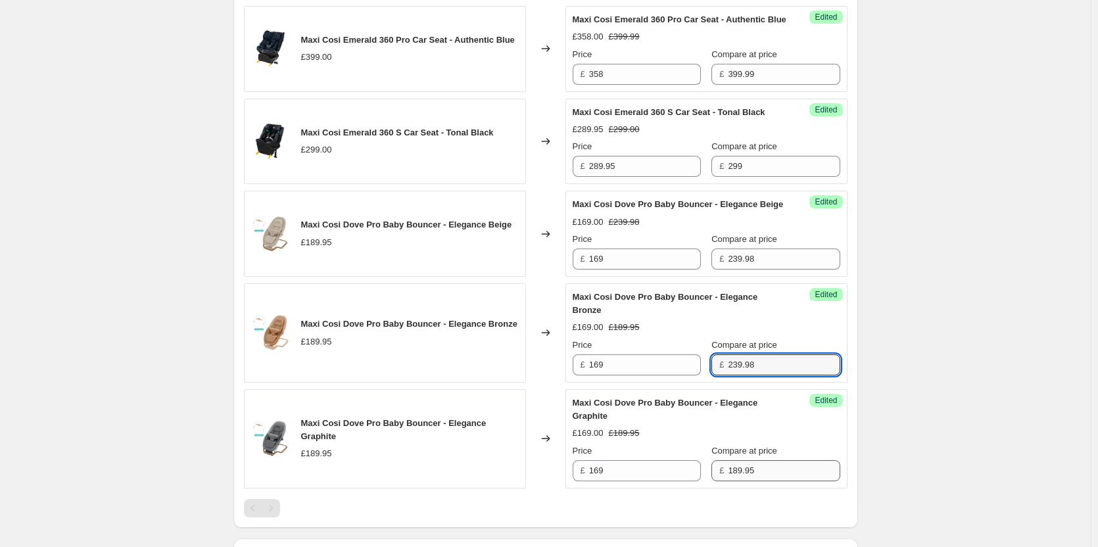
type input "239.98"
click at [751, 481] on input "189.95" at bounding box center [784, 470] width 112 height 21
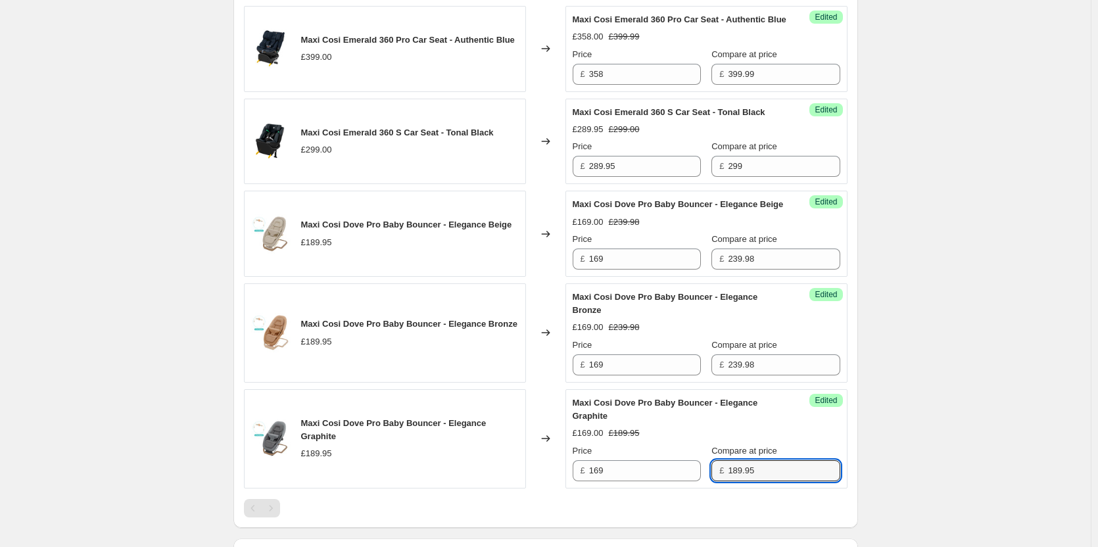
paste input "239.98"
type input "239.98"
click at [992, 287] on div "Create new price change job. This page is ready Create new price change job Dra…" at bounding box center [545, 87] width 1090 height 1737
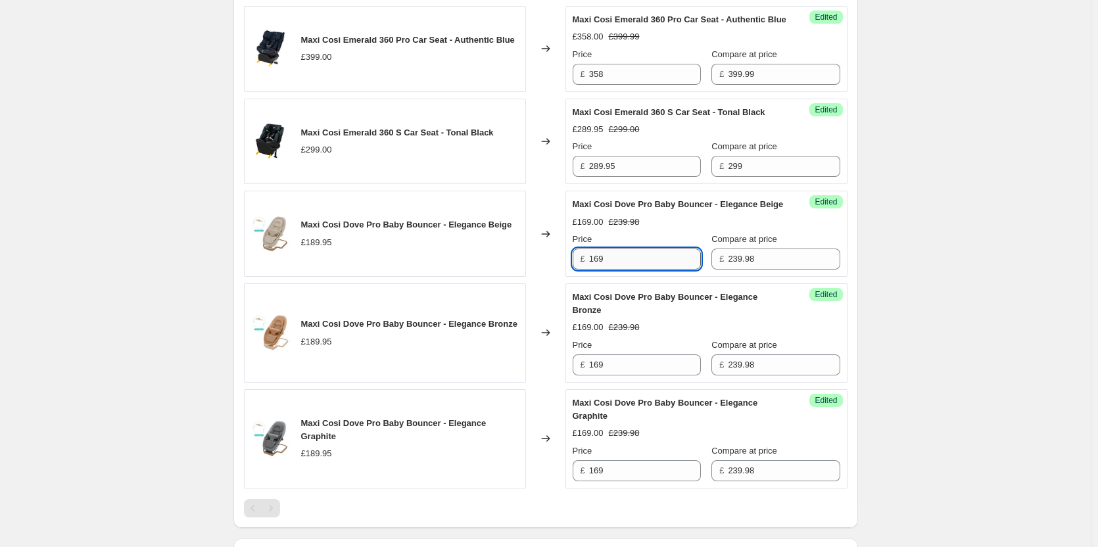
click at [631, 269] on input "169" at bounding box center [645, 258] width 112 height 21
click at [897, 139] on div "Create new price change job. This page is ready Create new price change job Dra…" at bounding box center [545, 87] width 1090 height 1737
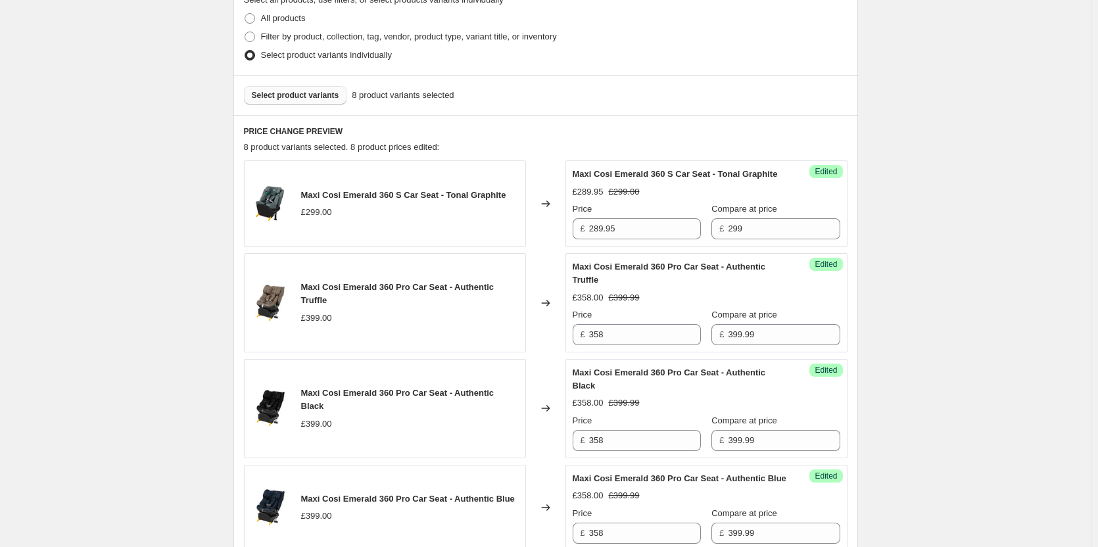
scroll to position [321, 0]
click at [304, 94] on span "Select product variants" at bounding box center [295, 96] width 87 height 11
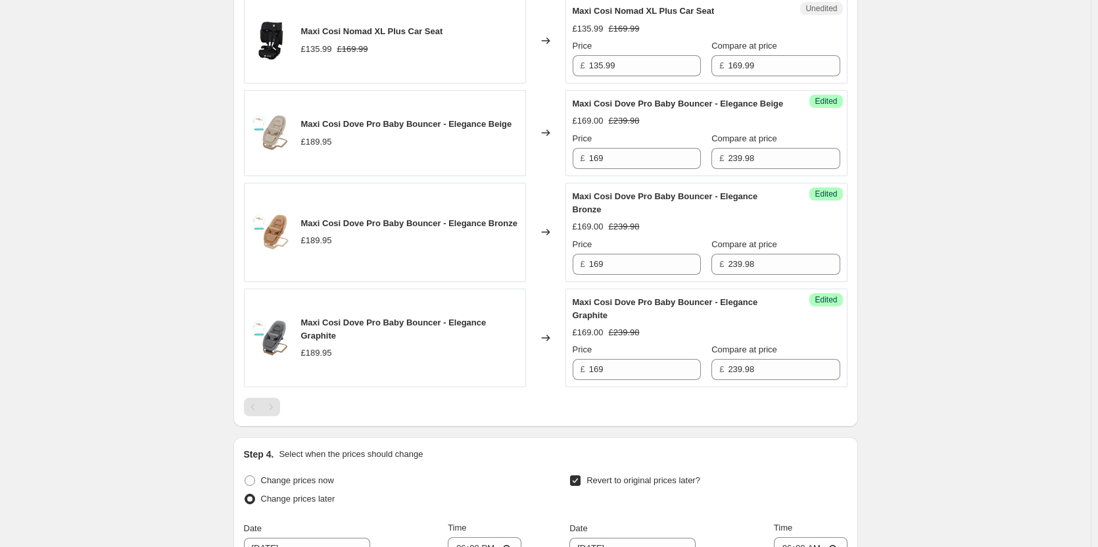
scroll to position [847, 0]
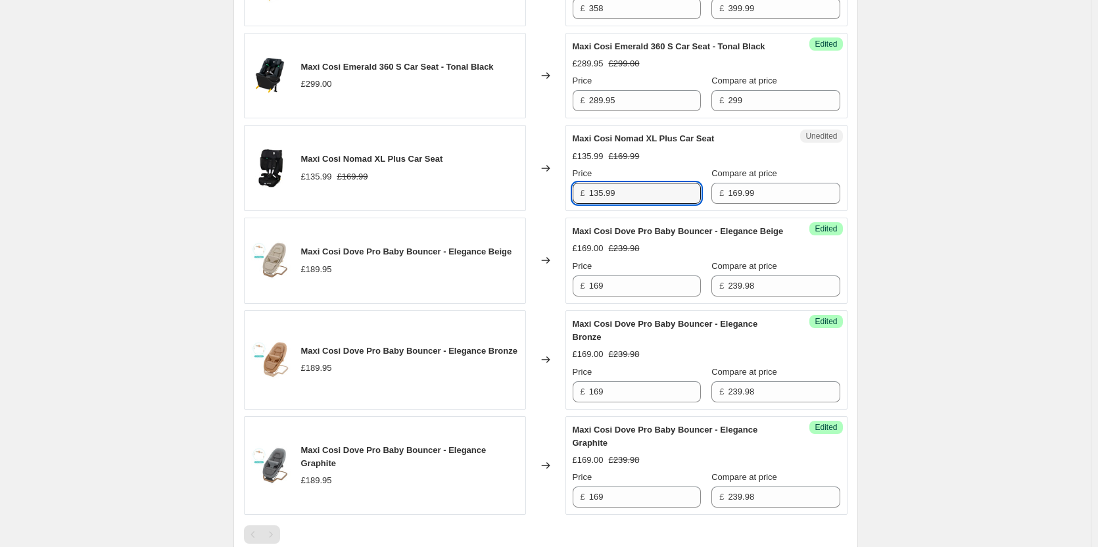
drag, startPoint x: 648, startPoint y: 225, endPoint x: 543, endPoint y: 223, distance: 105.2
click at [543, 211] on div "Maxi Cosi Nomad XL Plus Car Seat £135.99 £169.99 Changed to Unedited Maxi Cosi …" at bounding box center [545, 168] width 603 height 86
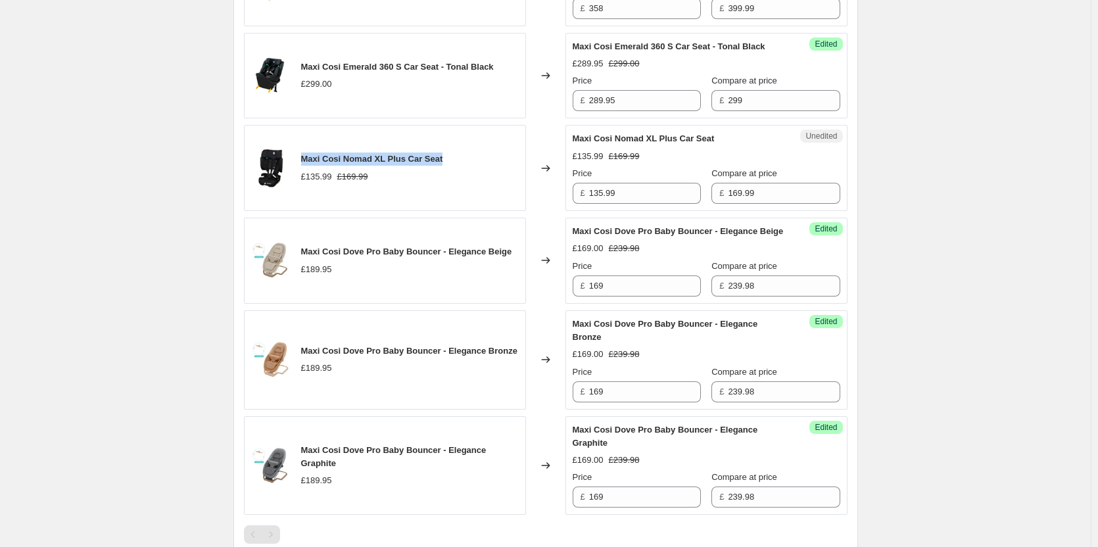
drag, startPoint x: 452, startPoint y: 188, endPoint x: 306, endPoint y: 182, distance: 146.0
click at [306, 182] on div "Maxi Cosi Nomad XL Plus Car Seat £135.99 £169.99" at bounding box center [385, 168] width 282 height 86
copy span "Maxi Cosi Nomad XL Plus Car Seat"
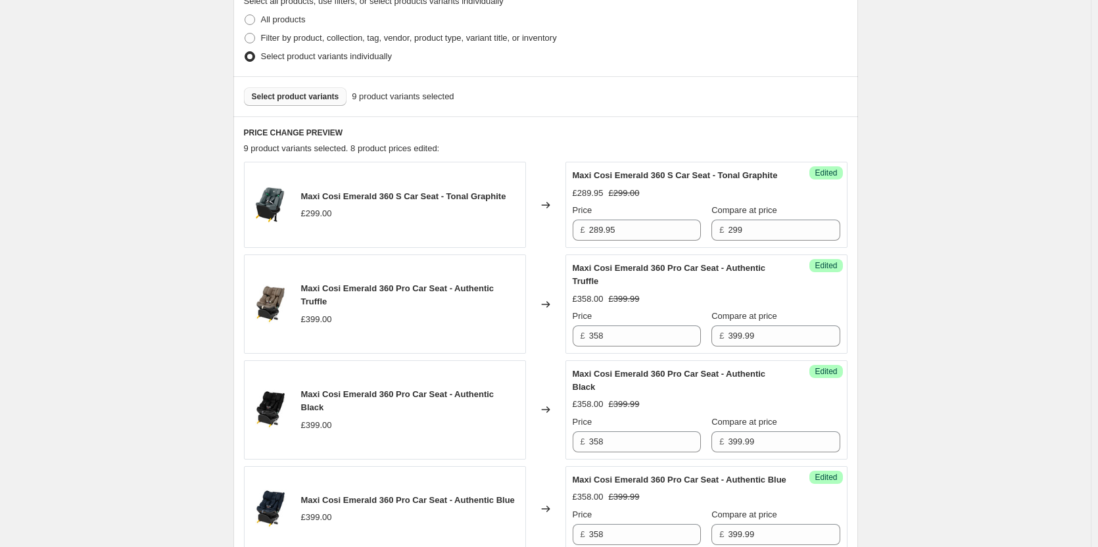
click at [321, 93] on span "Select product variants" at bounding box center [295, 96] width 87 height 11
click at [290, 86] on div "Select product variants 8 product variants selected" at bounding box center [545, 96] width 624 height 40
click at [285, 96] on span "Select product variants" at bounding box center [295, 96] width 87 height 11
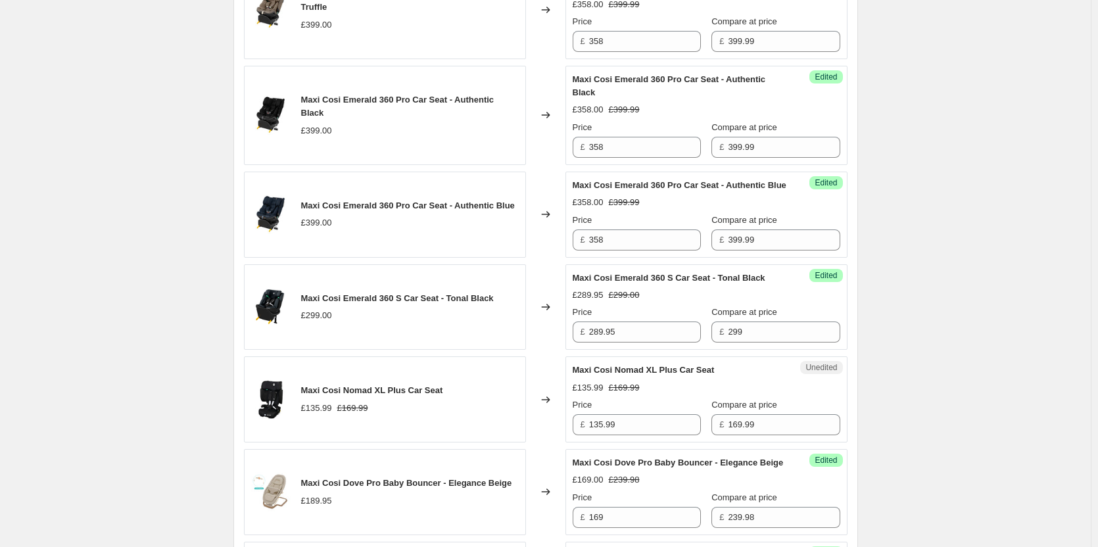
scroll to position [715, 0]
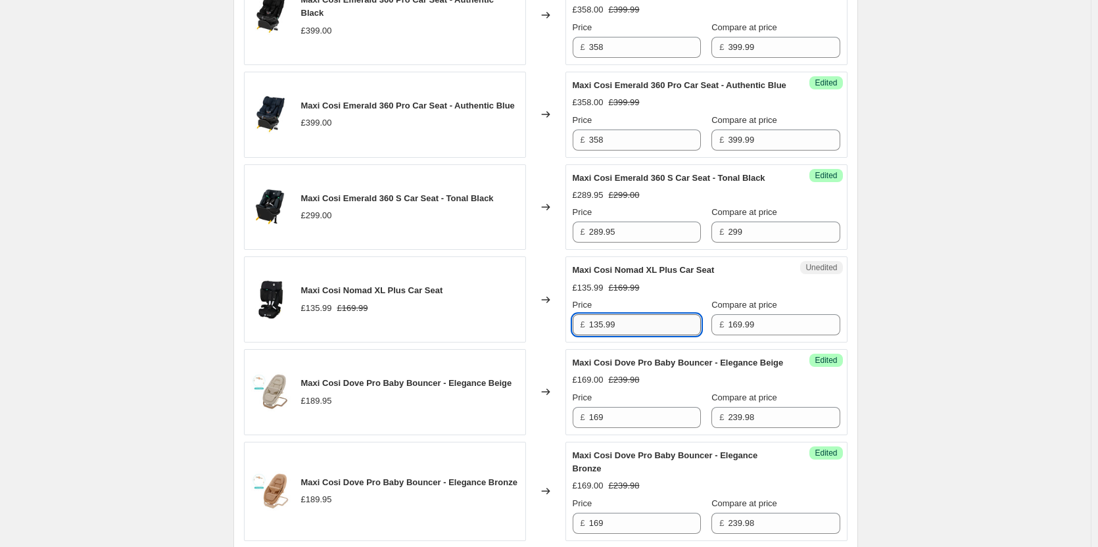
click at [626, 335] on input "135.99" at bounding box center [645, 324] width 112 height 21
type input "135"
click at [939, 285] on div "Create new price change job. This page is ready Create new price change job Dra…" at bounding box center [545, 199] width 1090 height 1829
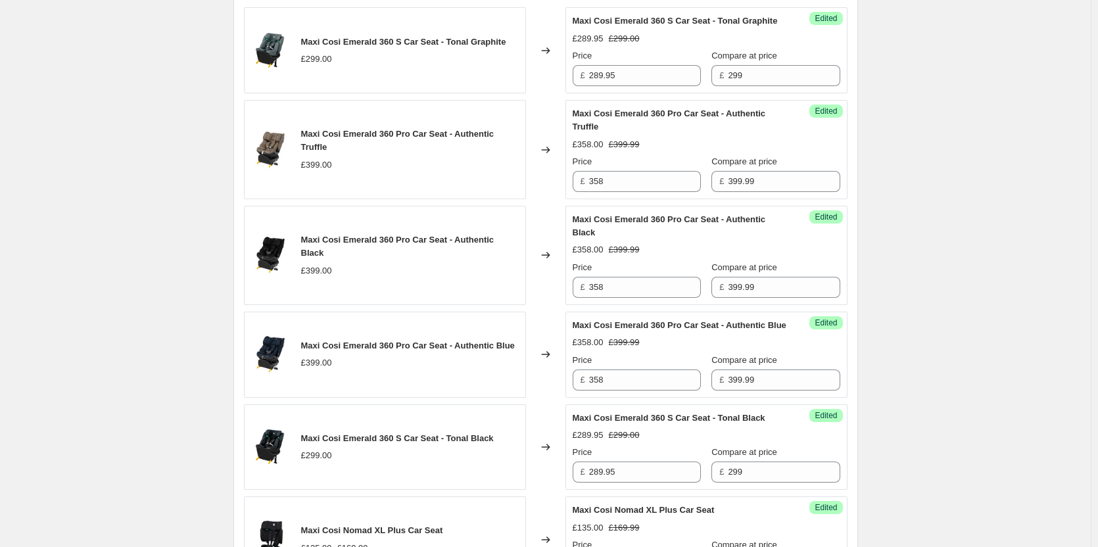
scroll to position [336, 0]
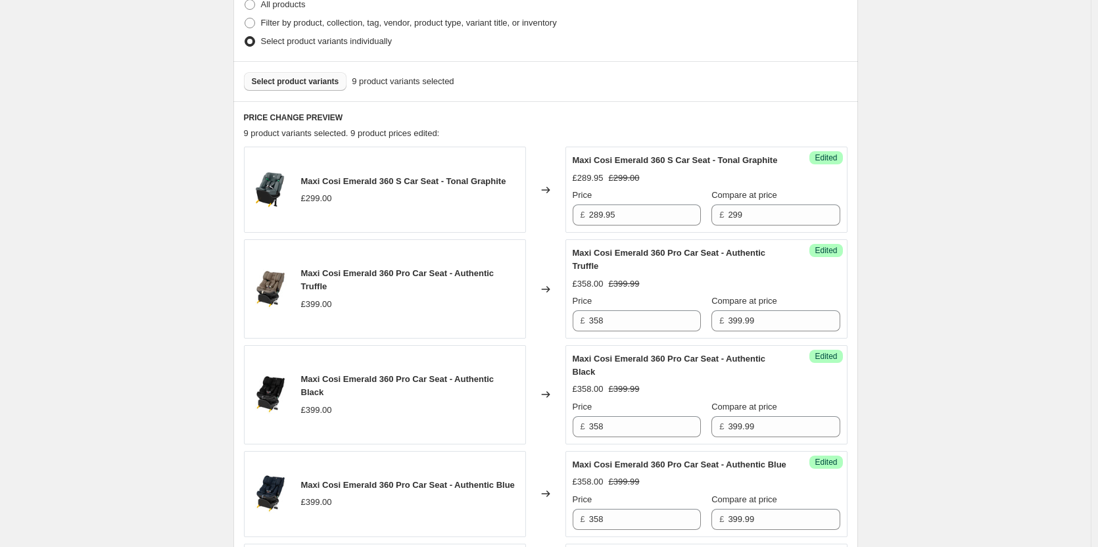
click at [312, 74] on button "Select product variants" at bounding box center [295, 81] width 103 height 18
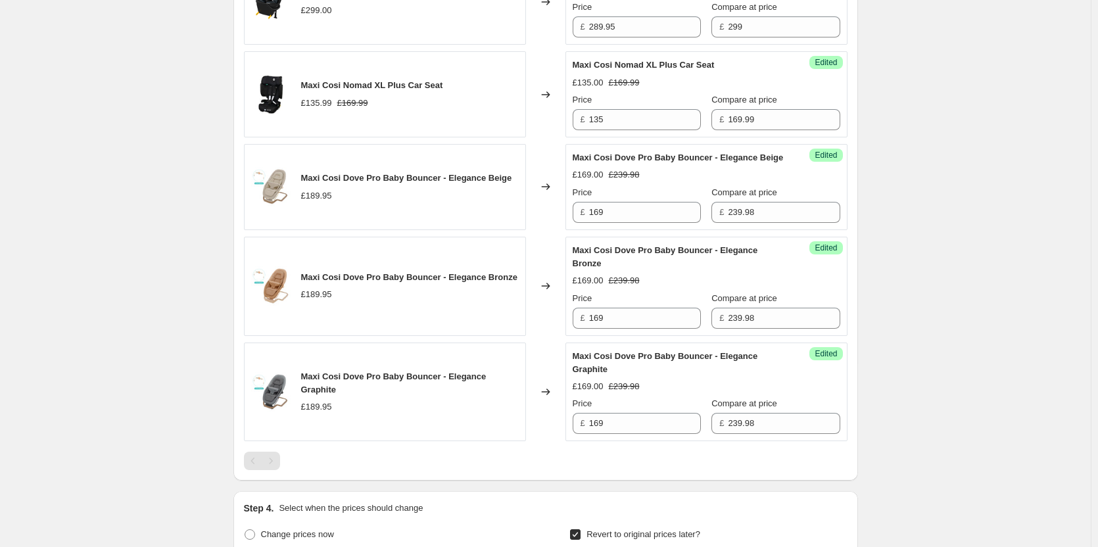
scroll to position [1322, 0]
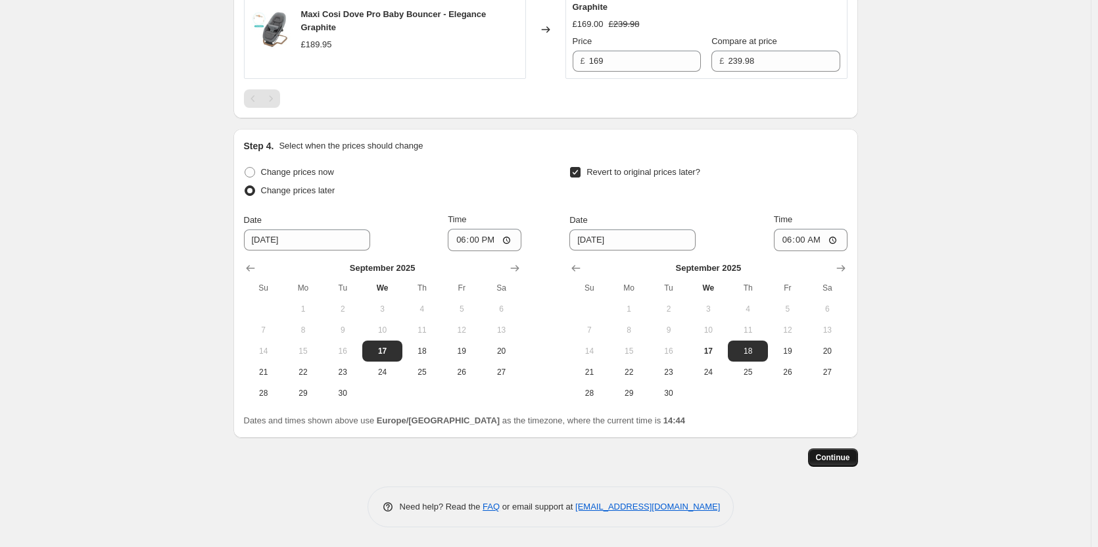
click at [836, 460] on span "Continue" at bounding box center [833, 457] width 34 height 11
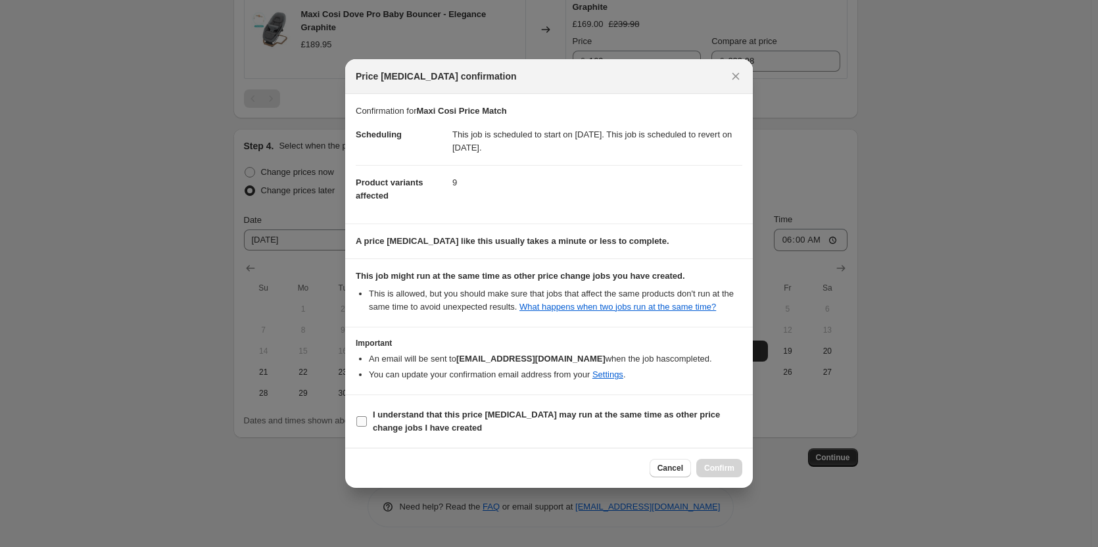
click at [542, 412] on b "I understand that this price change job may run at the same time as other price…" at bounding box center [546, 420] width 347 height 23
click at [367, 416] on input "I understand that this price change job may run at the same time as other price…" at bounding box center [361, 421] width 11 height 11
checkbox input "true"
click at [712, 472] on span "Confirm" at bounding box center [719, 468] width 30 height 11
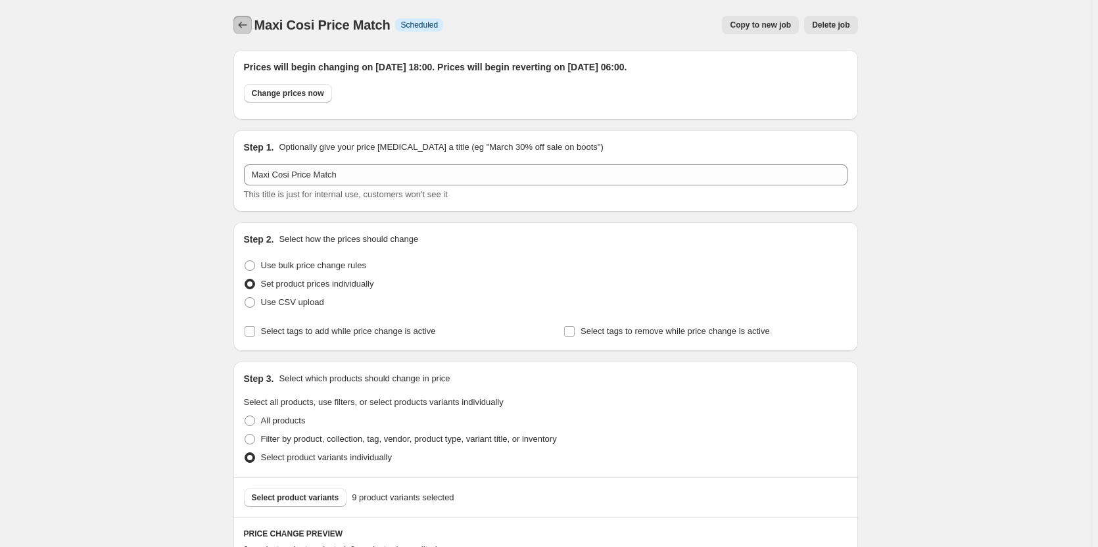
click at [248, 24] on icon "Price change jobs" at bounding box center [242, 24] width 13 height 13
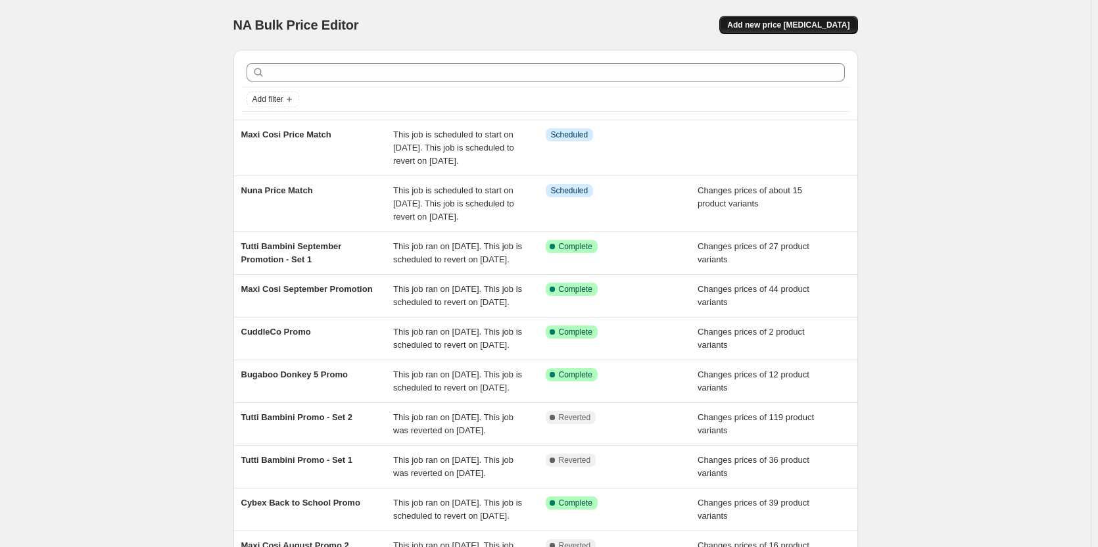
click at [803, 21] on span "Add new price [MEDICAL_DATA]" at bounding box center [788, 25] width 122 height 11
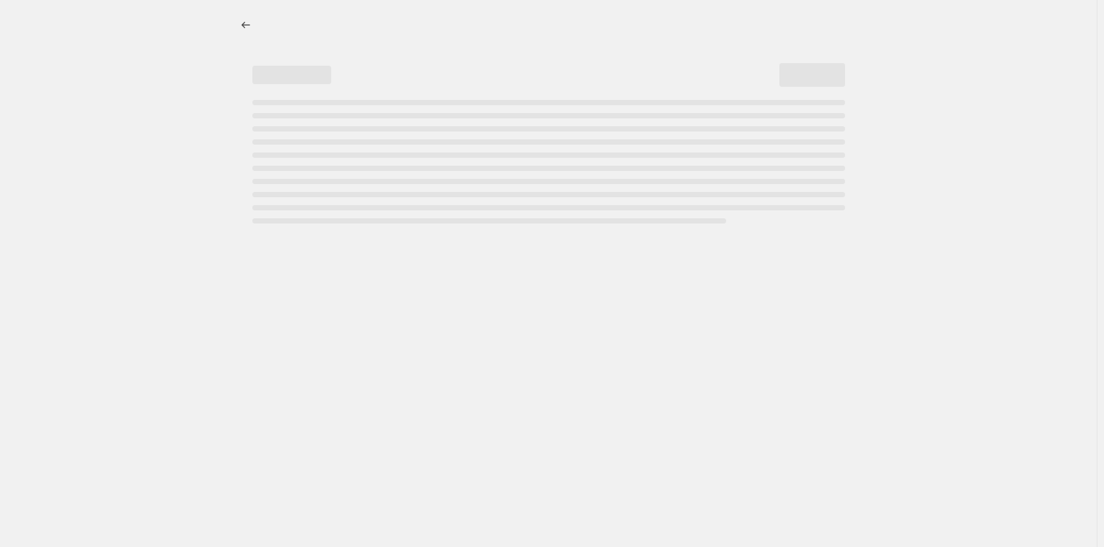
select select "percentage"
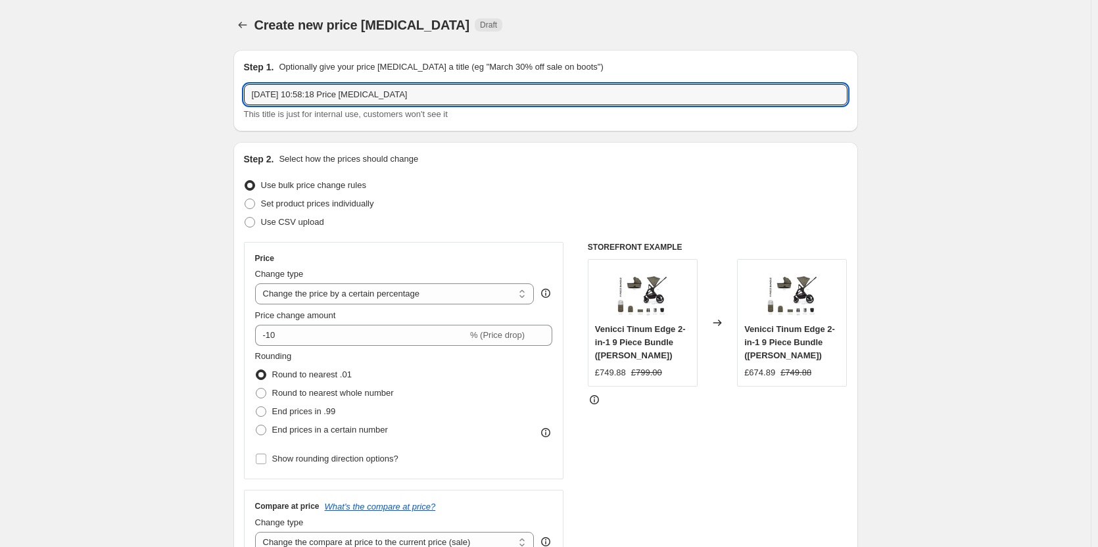
drag, startPoint x: 453, startPoint y: 96, endPoint x: -64, endPoint y: 68, distance: 518.0
click at [0, 68] on html "Home Settings Plans Skip to content Create new price change job. This page is r…" at bounding box center [549, 273] width 1098 height 547
type input "Joie Price Match"
click at [278, 204] on span "Set product prices individually" at bounding box center [317, 203] width 113 height 10
click at [245, 199] on input "Set product prices individually" at bounding box center [244, 198] width 1 height 1
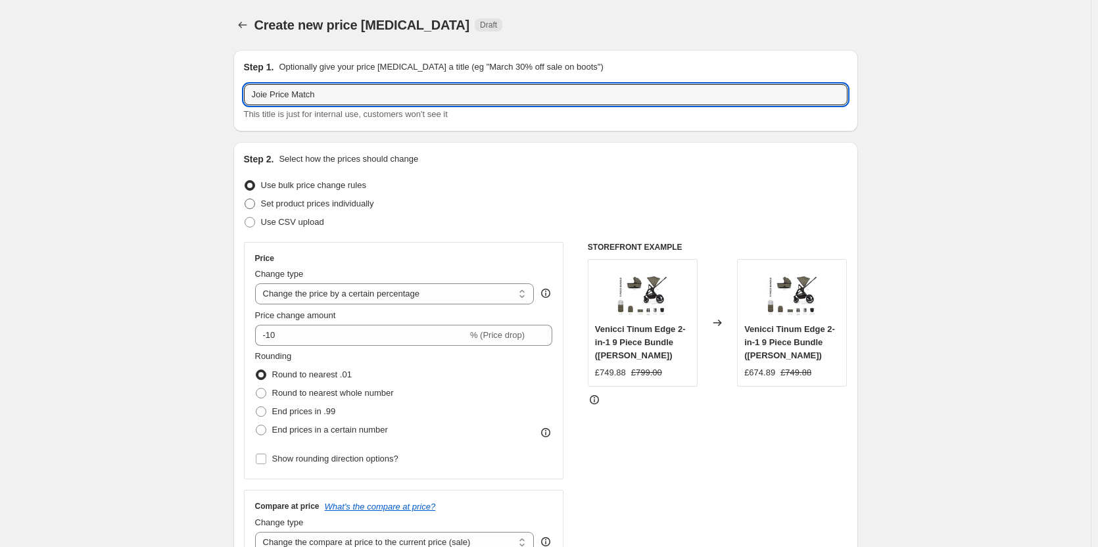
radio input "true"
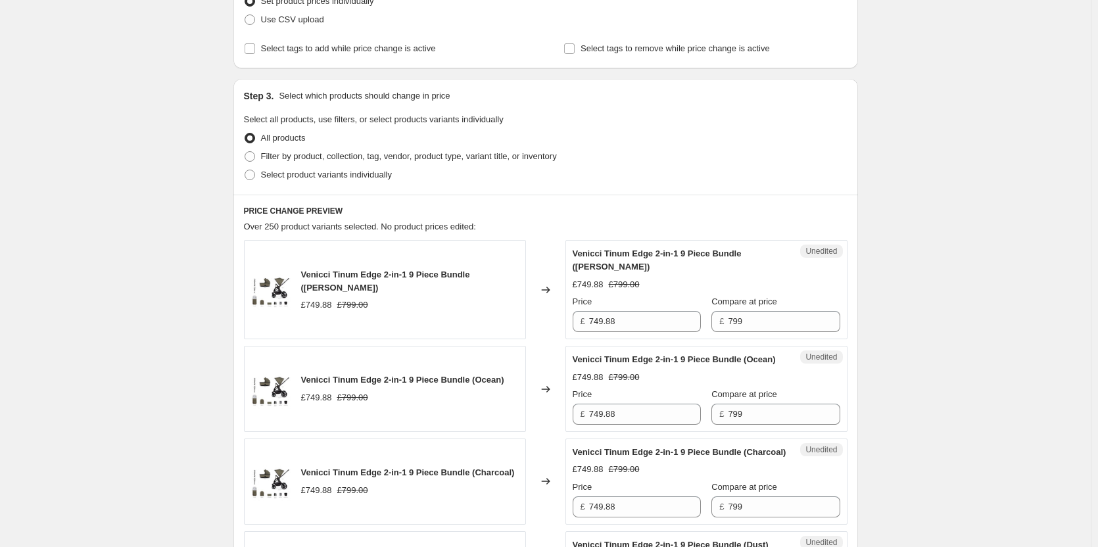
scroll to position [131, 0]
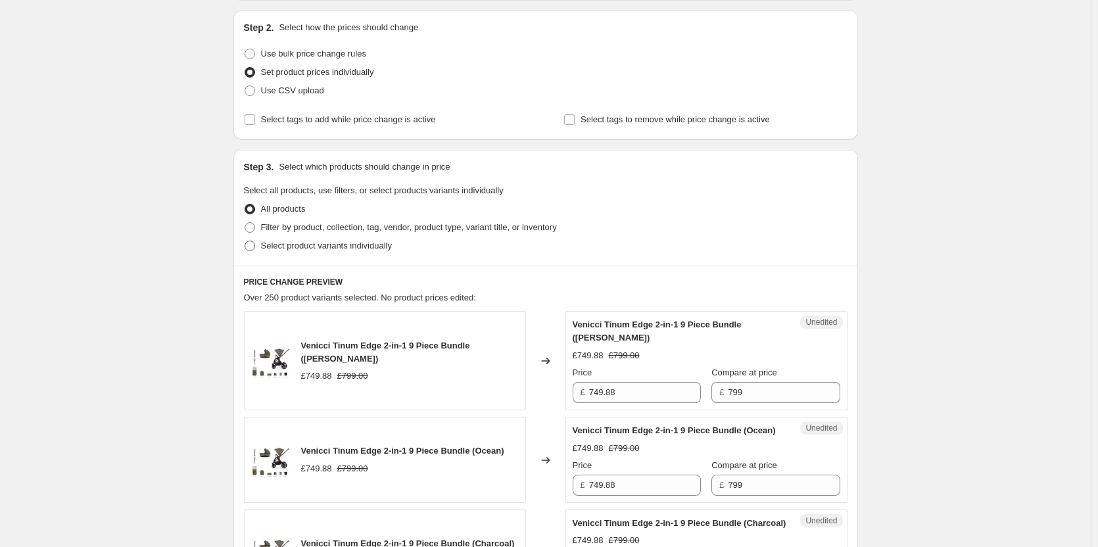
click at [292, 243] on span "Select product variants individually" at bounding box center [326, 246] width 131 height 10
click at [245, 241] on input "Select product variants individually" at bounding box center [244, 241] width 1 height 1
radio input "true"
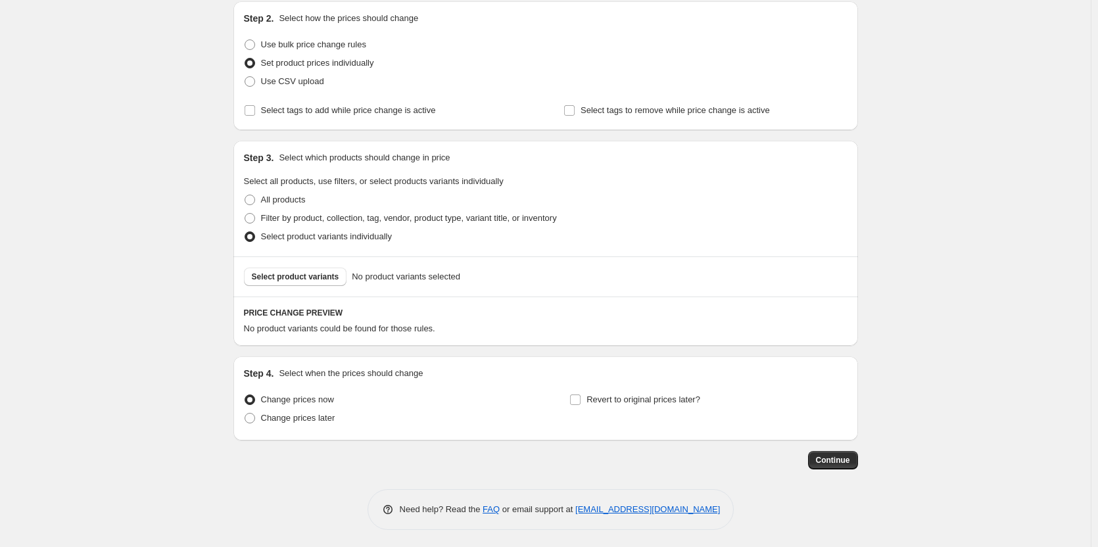
scroll to position [143, 0]
click at [293, 413] on span "Change prices later" at bounding box center [298, 415] width 74 height 10
click at [609, 387] on div "Step 4. Select when the prices should change Change prices now Change prices la…" at bounding box center [545, 395] width 603 height 63
click at [300, 420] on span "Change prices later" at bounding box center [298, 415] width 74 height 10
click at [245, 411] on input "Change prices later" at bounding box center [244, 410] width 1 height 1
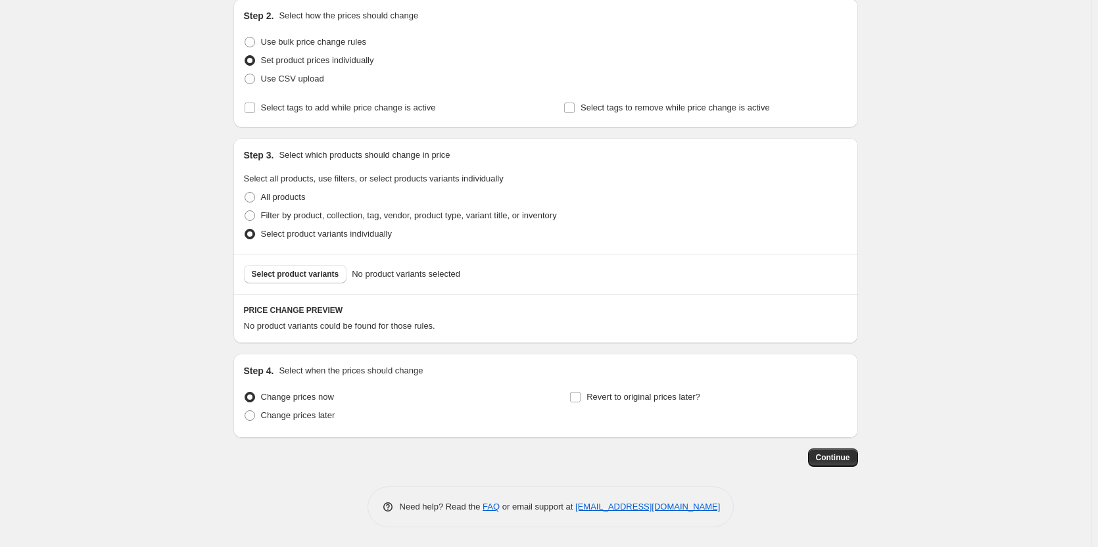
radio input "true"
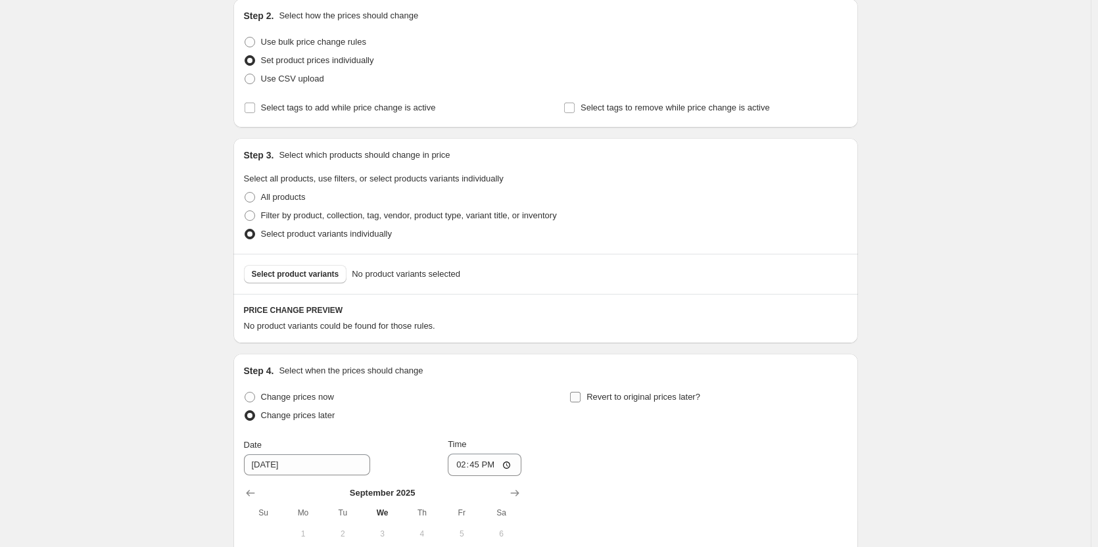
click at [616, 394] on span "Revert to original prices later?" at bounding box center [643, 397] width 114 height 10
click at [580, 394] on input "Revert to original prices later?" at bounding box center [575, 397] width 11 height 11
checkbox input "true"
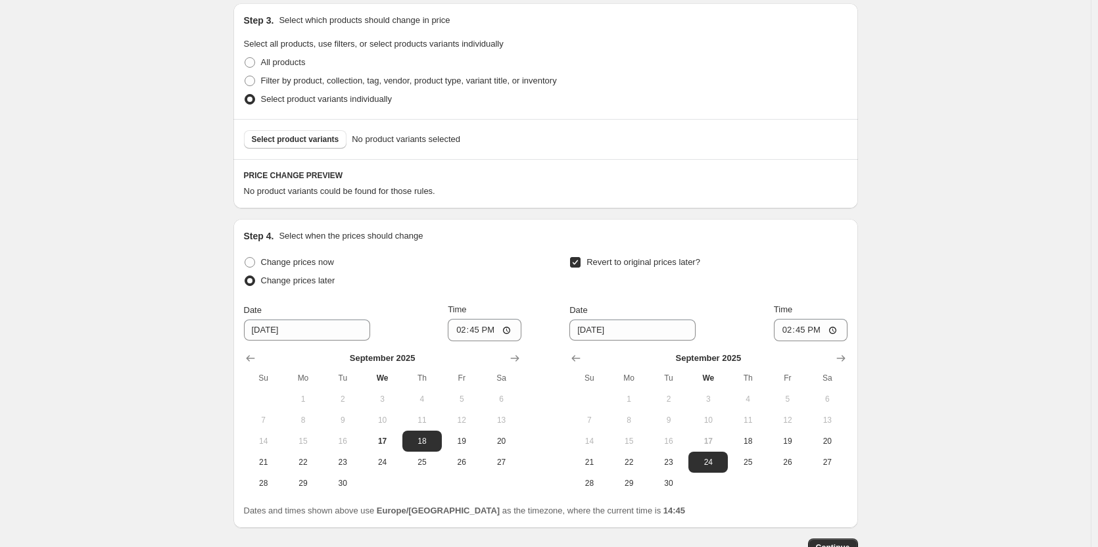
scroll to position [368, 0]
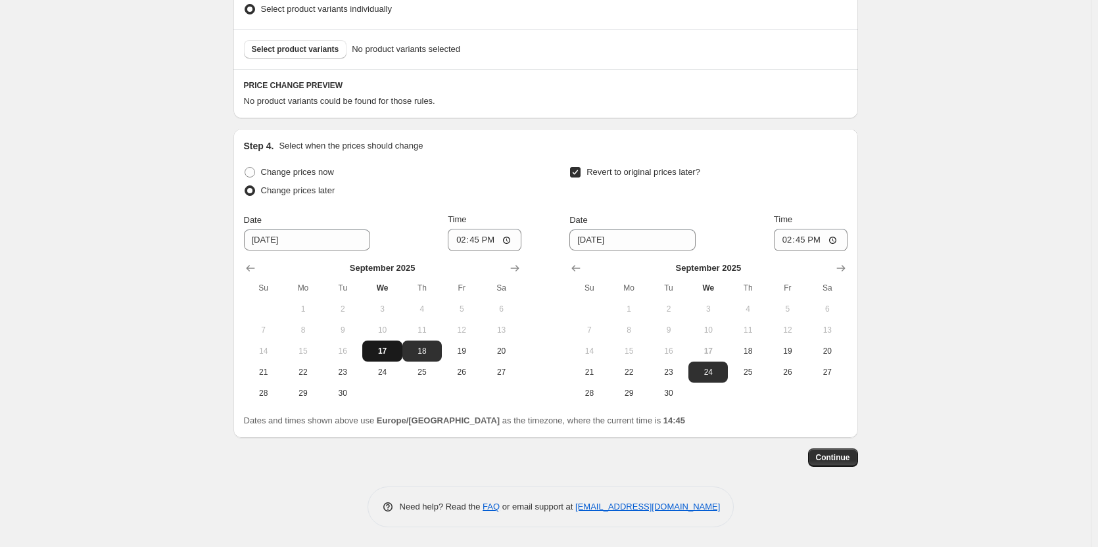
click at [388, 356] on span "17" at bounding box center [381, 351] width 29 height 11
type input "9/17/2025"
click at [745, 351] on span "18" at bounding box center [747, 351] width 29 height 11
type input "9/18/2025"
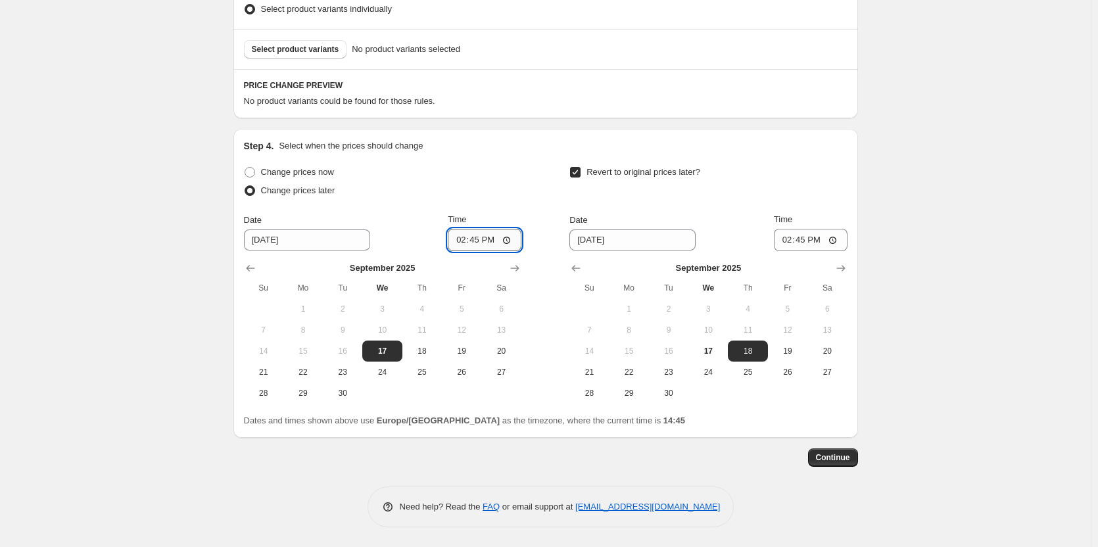
click at [483, 237] on input "14:45" at bounding box center [485, 240] width 74 height 22
type input "18:00"
click at [802, 241] on input "14:45" at bounding box center [811, 240] width 74 height 22
type input "06:00"
click at [896, 176] on div "Create new price change job. This page is ready Create new price change job Dra…" at bounding box center [545, 89] width 1090 height 915
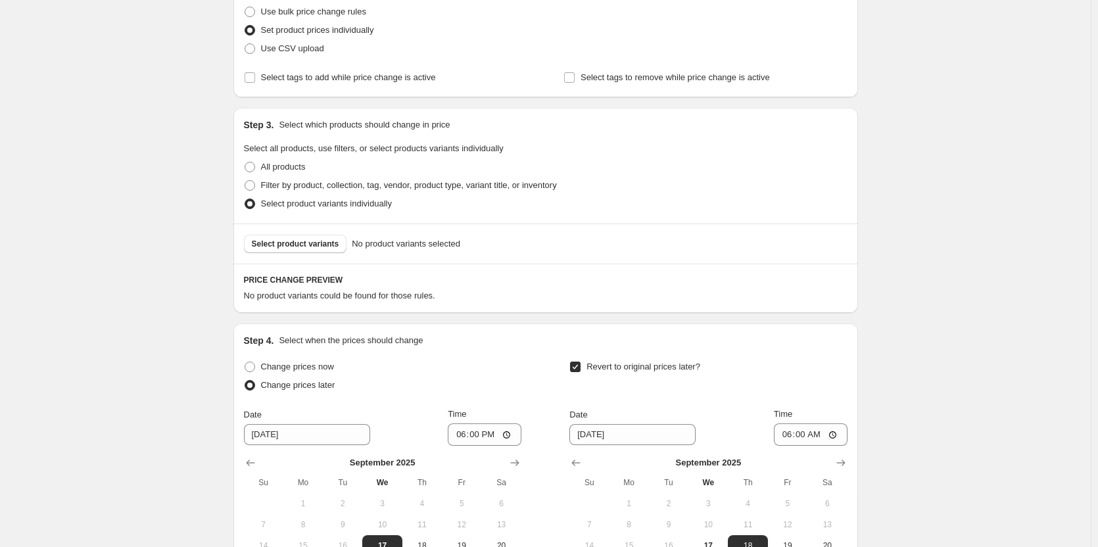
scroll to position [171, 0]
click at [287, 252] on button "Select product variants" at bounding box center [295, 246] width 103 height 18
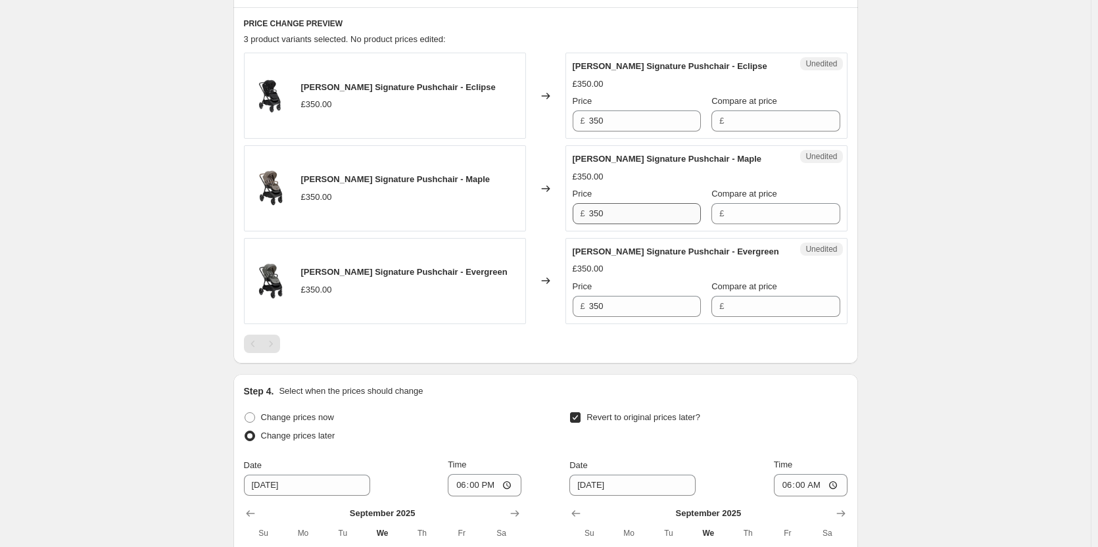
scroll to position [434, 0]
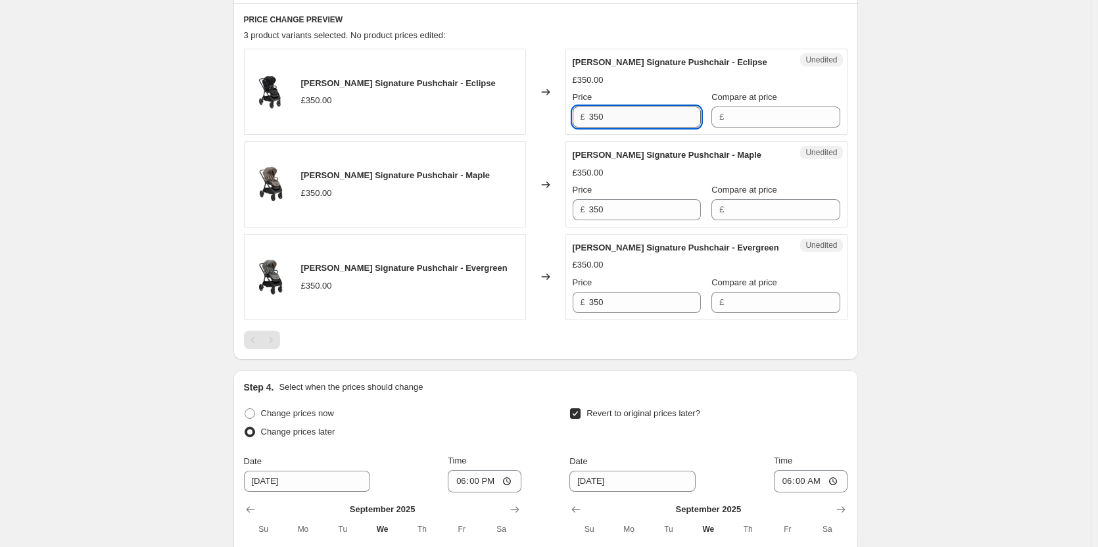
click at [641, 112] on input "350" at bounding box center [645, 116] width 112 height 21
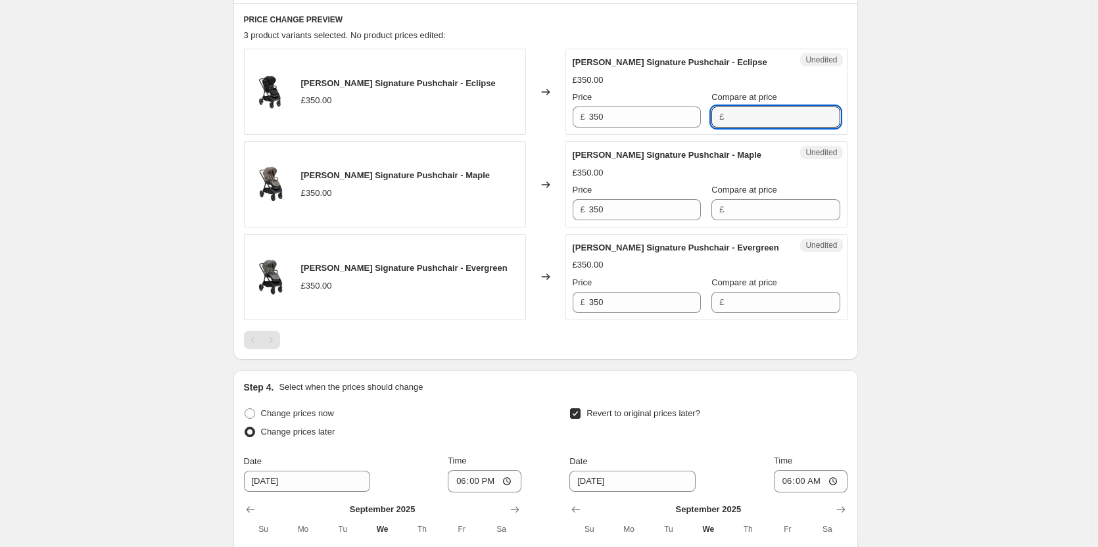
click at [730, 126] on input "Compare at price" at bounding box center [784, 116] width 112 height 21
paste input "350"
type input "350"
click at [747, 214] on input "Compare at price" at bounding box center [784, 209] width 112 height 21
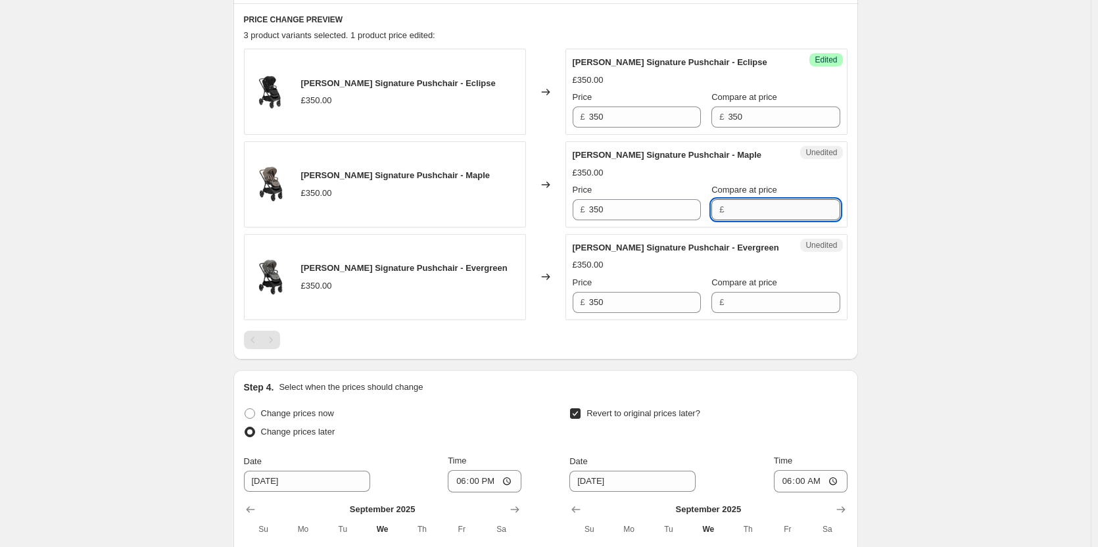
paste input "350"
type input "350"
click at [748, 298] on input "Compare at price" at bounding box center [784, 302] width 112 height 21
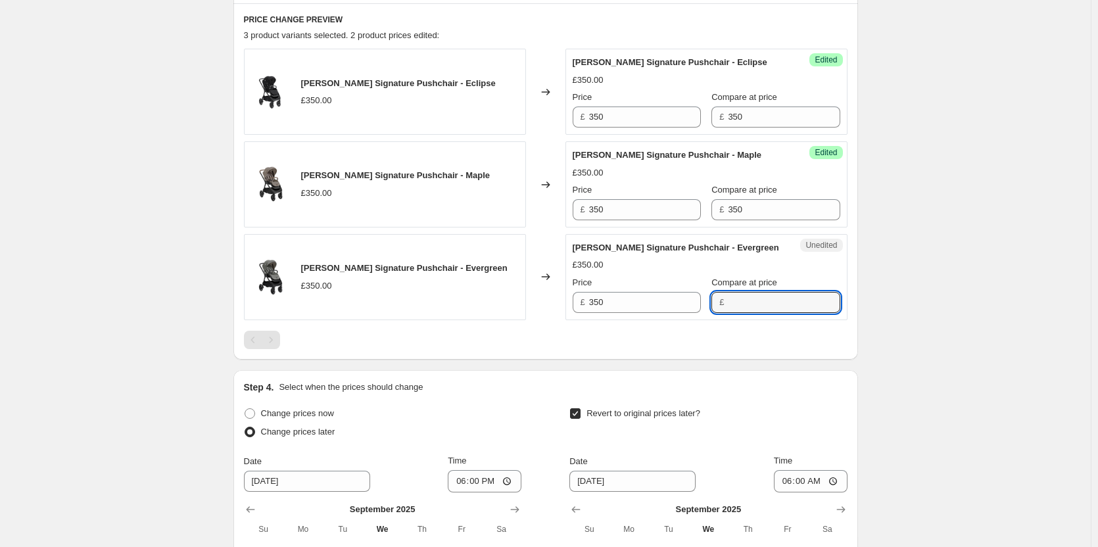
paste input "350"
type input "350"
click at [634, 114] on input "350" at bounding box center [645, 116] width 112 height 21
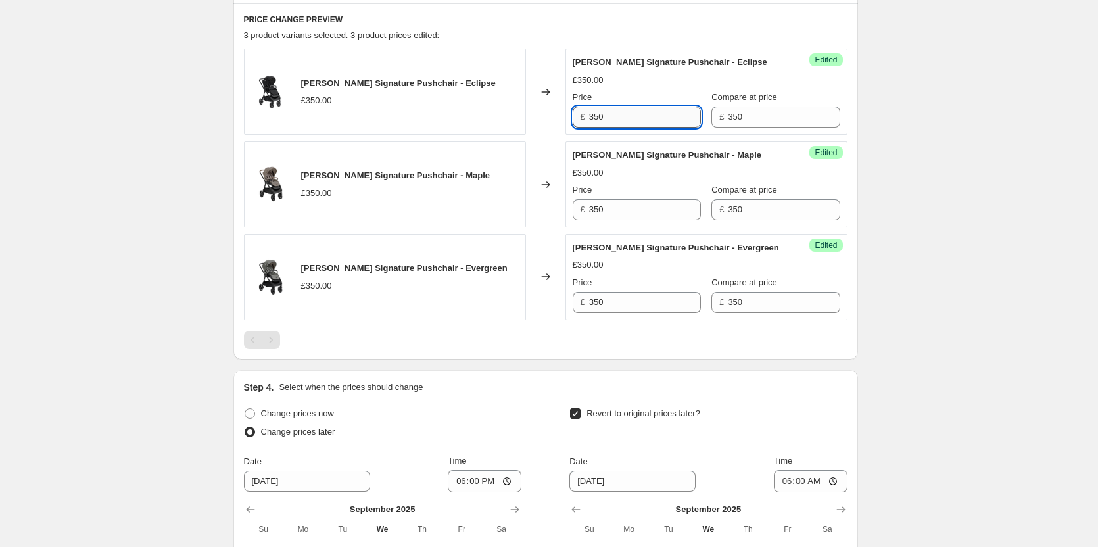
click at [634, 114] on input "350" at bounding box center [645, 116] width 112 height 21
type input "315"
click at [643, 216] on input "350" at bounding box center [645, 209] width 112 height 21
paste input "15"
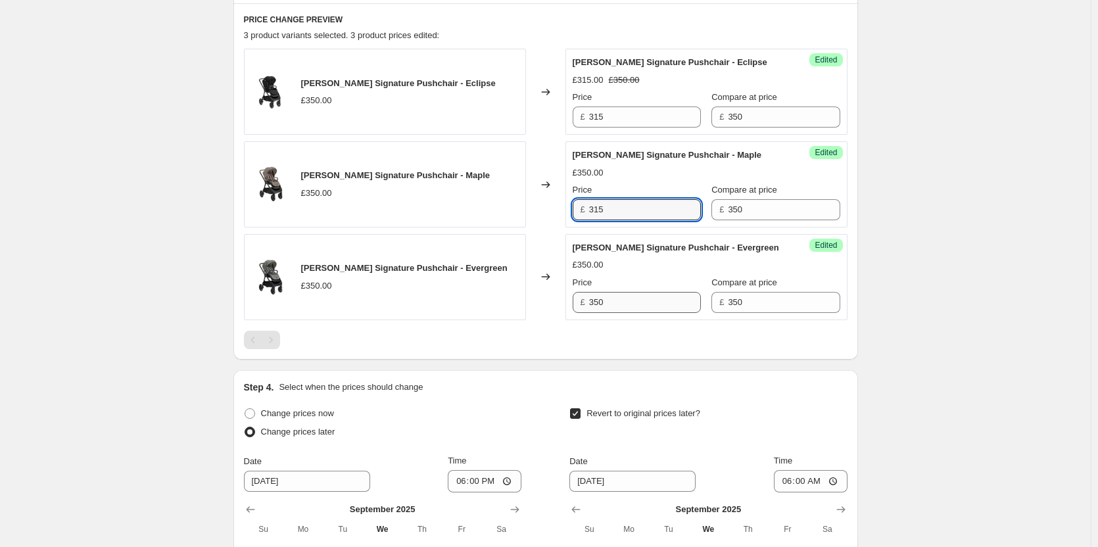
type input "315"
click at [642, 304] on input "350" at bounding box center [645, 302] width 112 height 21
paste input "15"
type input "315"
click at [915, 224] on div "Create new price change job. This page is ready Create new price change job Dra…" at bounding box center [545, 177] width 1090 height 1222
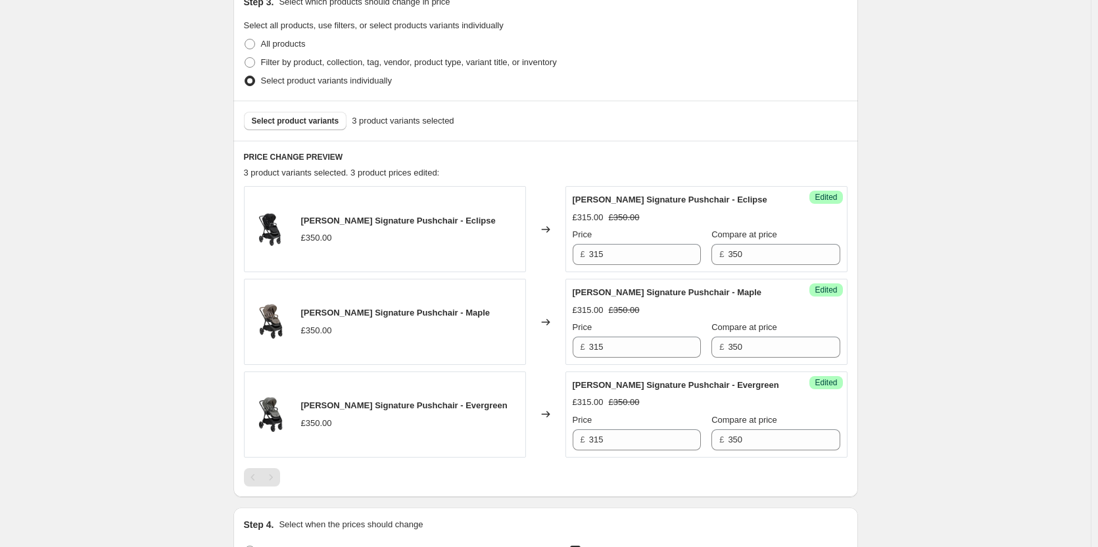
scroll to position [329, 0]
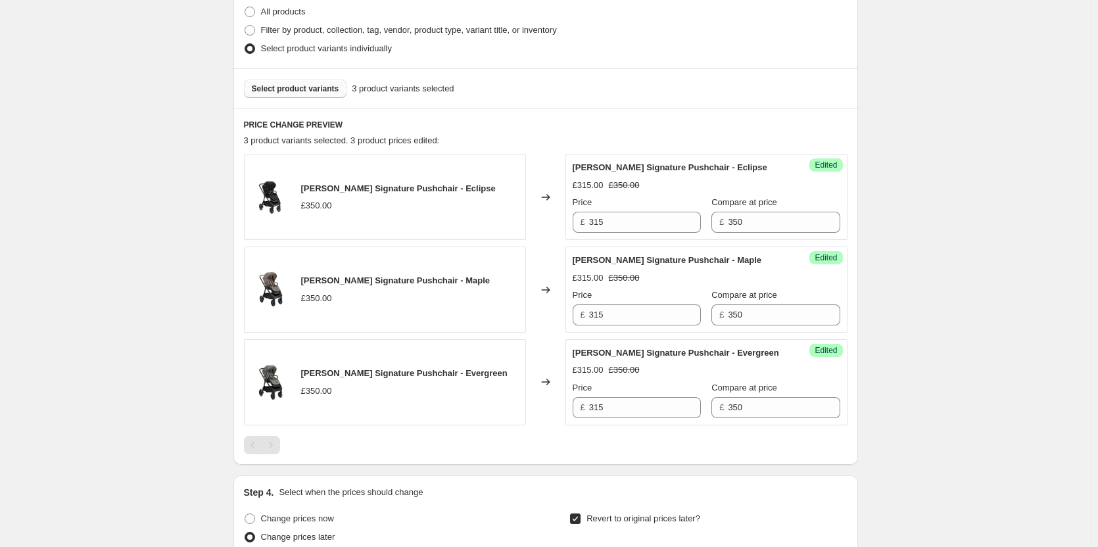
click at [310, 93] on span "Select product variants" at bounding box center [295, 88] width 87 height 11
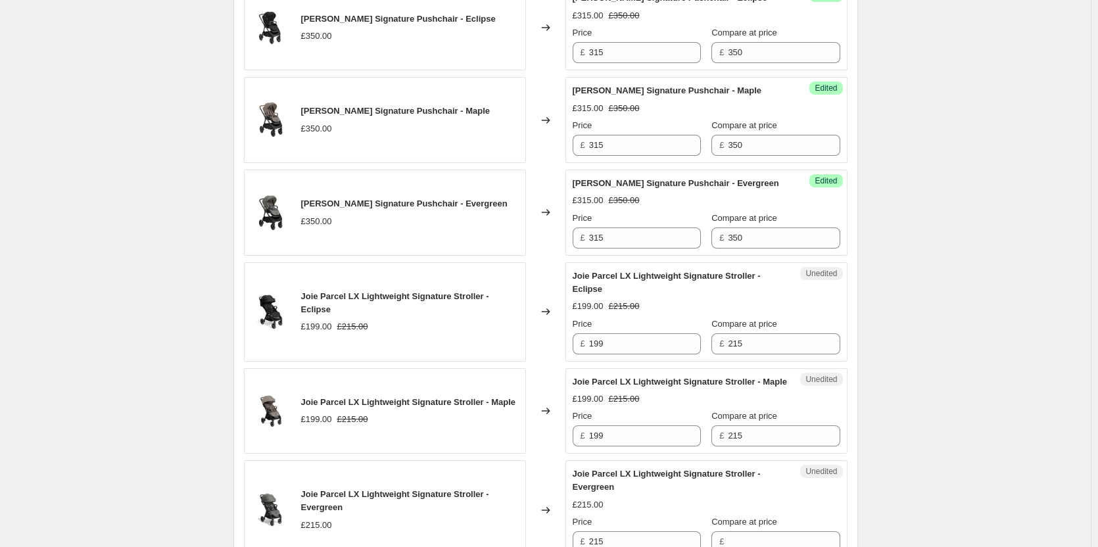
scroll to position [657, 0]
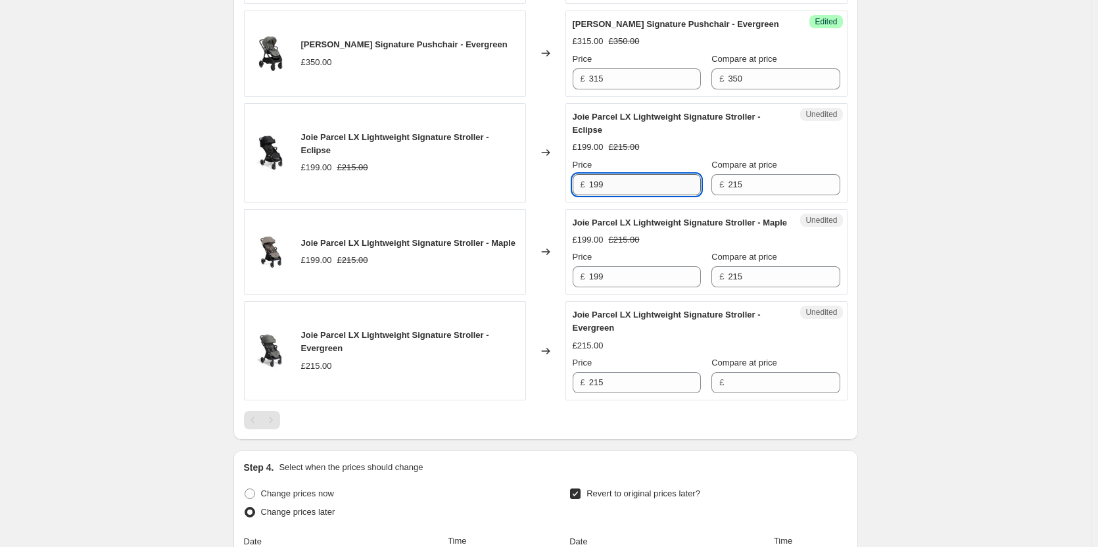
click at [622, 179] on input "199" at bounding box center [645, 184] width 112 height 21
type input "189"
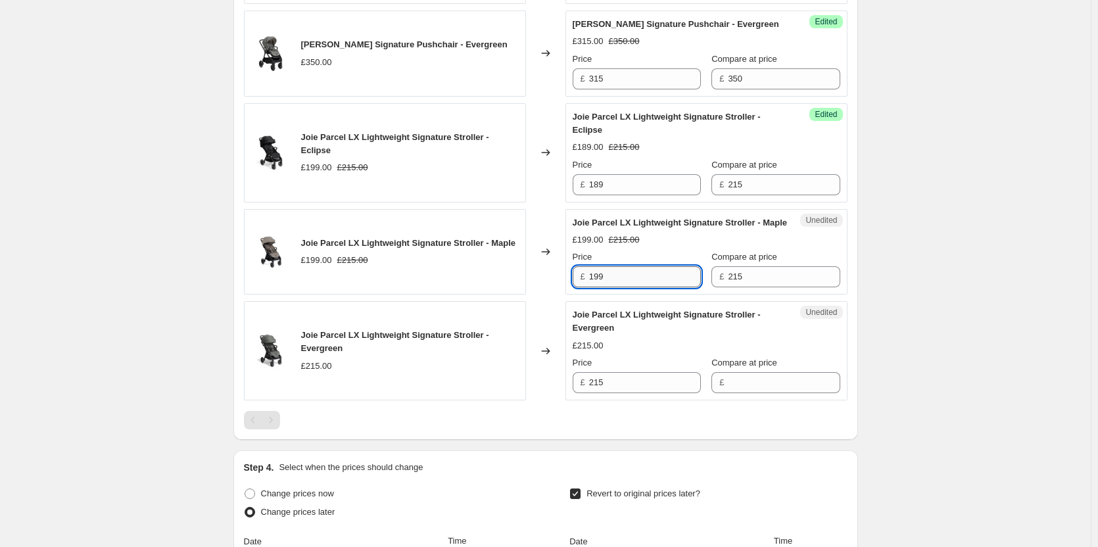
click at [634, 287] on input "199" at bounding box center [645, 276] width 112 height 21
paste input "8"
type input "189"
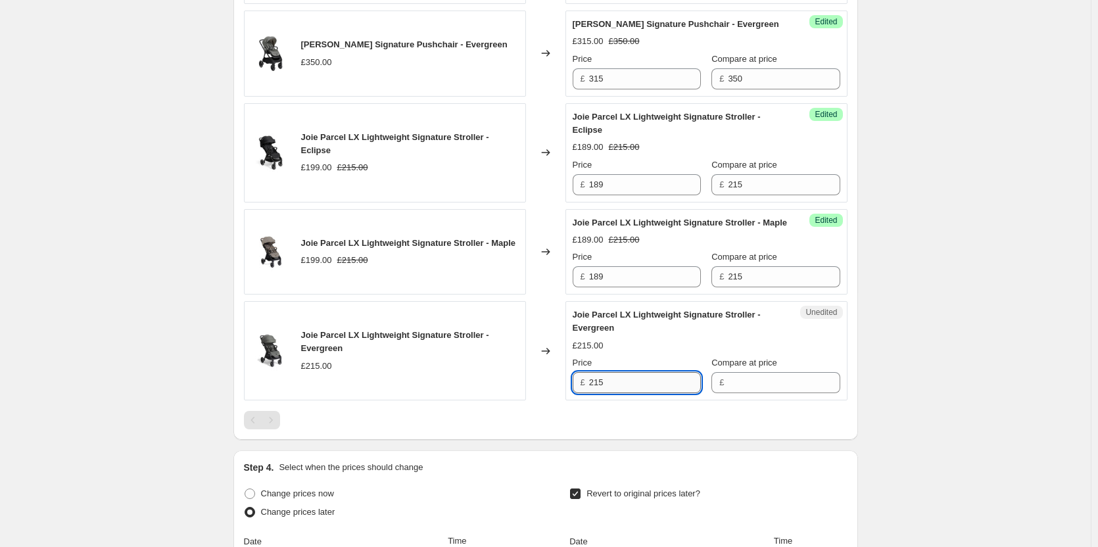
click at [616, 392] on input "215" at bounding box center [645, 382] width 112 height 21
paste input "189"
type input "189"
click at [927, 277] on div "Create new price change job. This page is ready Create new price change job Dra…" at bounding box center [545, 105] width 1090 height 1525
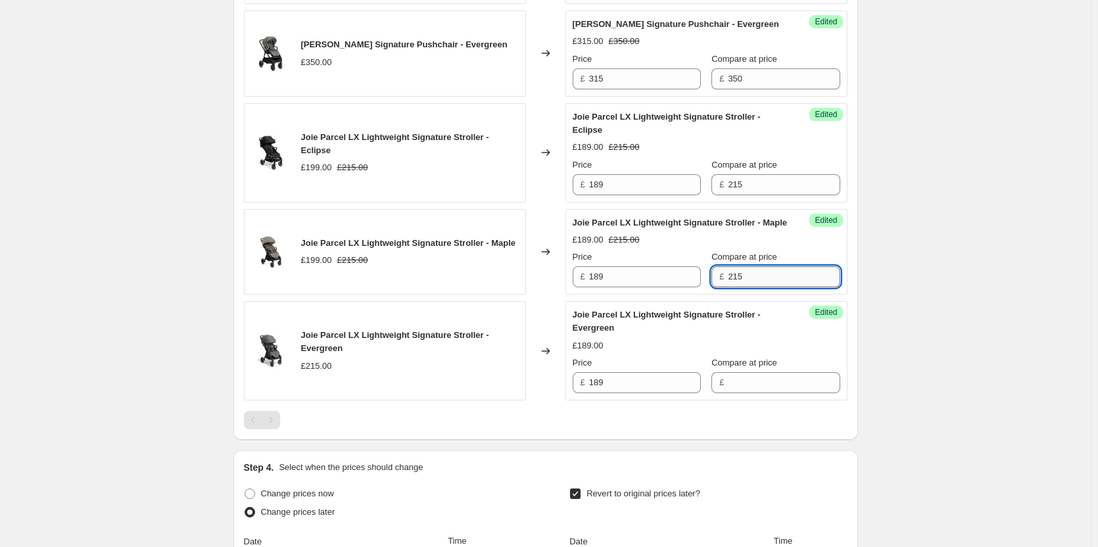
click at [758, 283] on input "215" at bounding box center [784, 276] width 112 height 21
click at [761, 393] on input "Compare at price" at bounding box center [784, 382] width 112 height 21
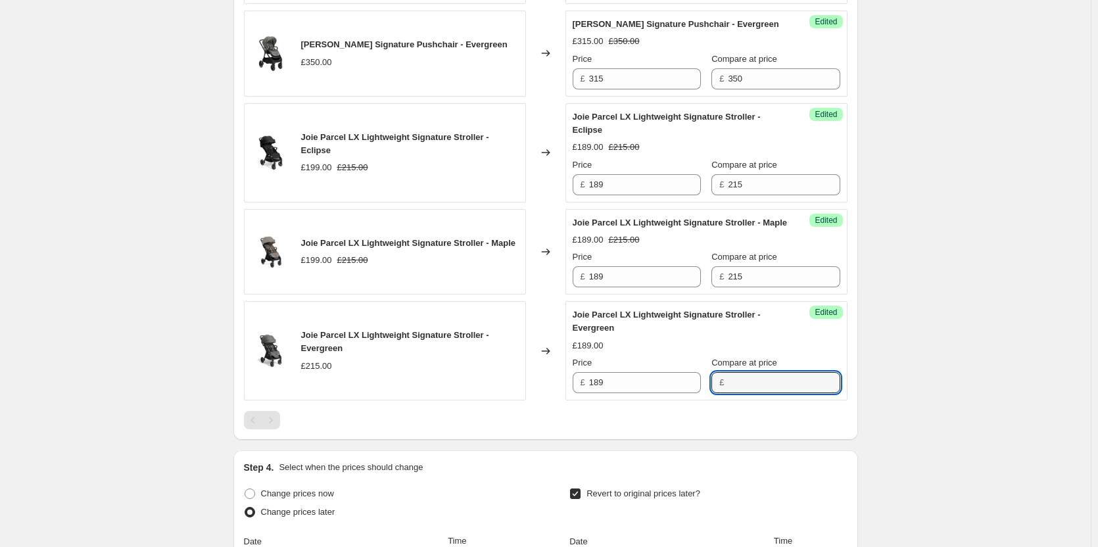
paste input "215"
type input "215"
click at [931, 346] on div "Create new price change job. This page is ready Create new price change job Dra…" at bounding box center [545, 105] width 1090 height 1525
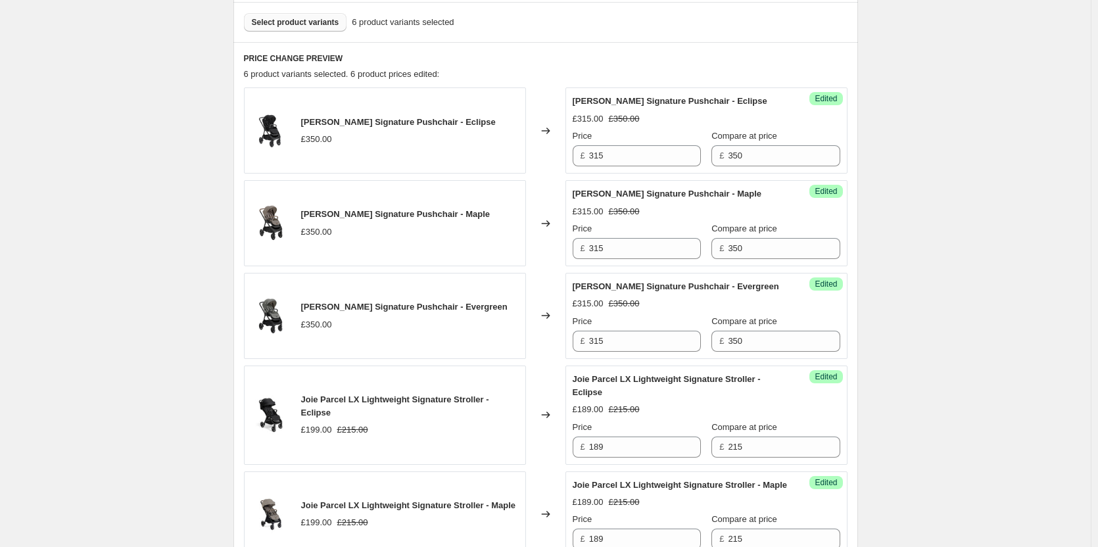
scroll to position [394, 0]
click at [285, 32] on div "Select product variants 6 product variants selected" at bounding box center [545, 23] width 624 height 40
click at [287, 28] on span "Select product variants" at bounding box center [295, 23] width 87 height 11
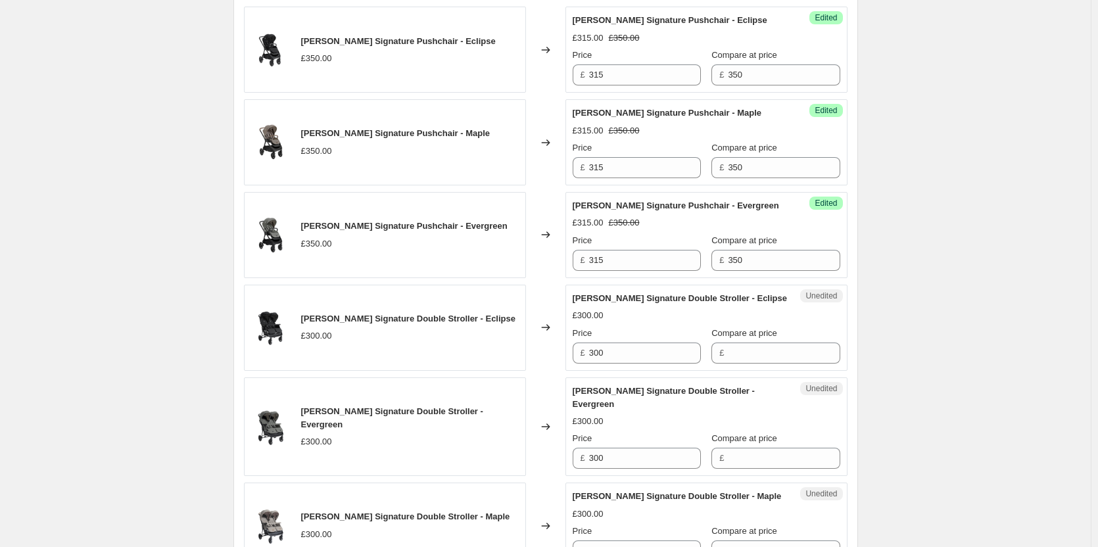
scroll to position [526, 0]
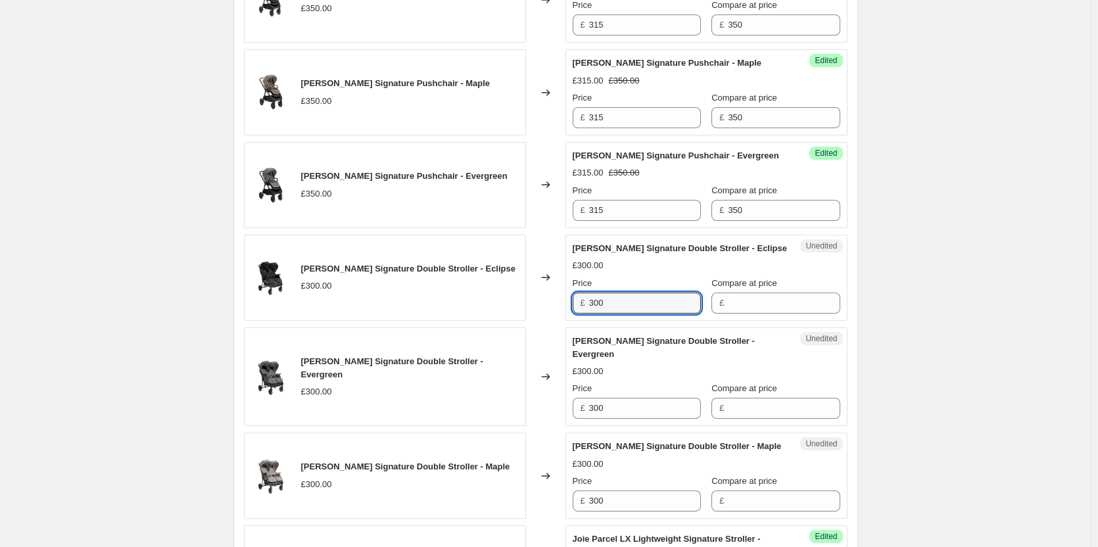
drag, startPoint x: 617, startPoint y: 306, endPoint x: 566, endPoint y: 305, distance: 51.3
click at [565, 305] on div "Joie Estrella Signature Double Stroller - Eclipse £300.00 Changed to Unedited J…" at bounding box center [545, 278] width 603 height 86
drag, startPoint x: 767, startPoint y: 301, endPoint x: 764, endPoint y: 310, distance: 9.8
click at [767, 301] on input "Compare at price" at bounding box center [784, 302] width 112 height 21
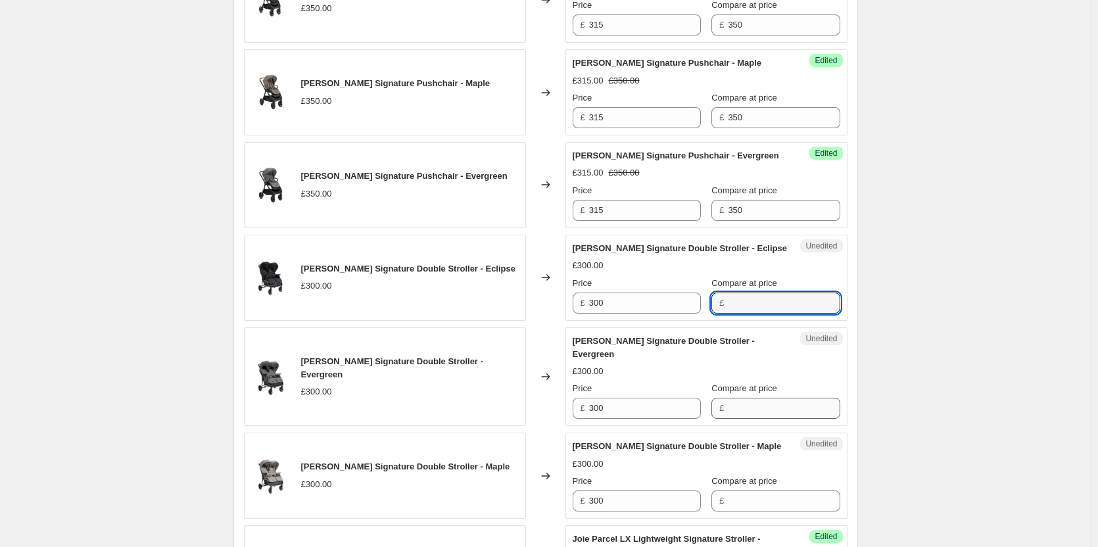
paste input "300"
type input "300"
drag, startPoint x: 753, startPoint y: 405, endPoint x: 749, endPoint y: 428, distance: 23.3
click at [753, 405] on input "Compare at price" at bounding box center [784, 408] width 112 height 21
paste input "300"
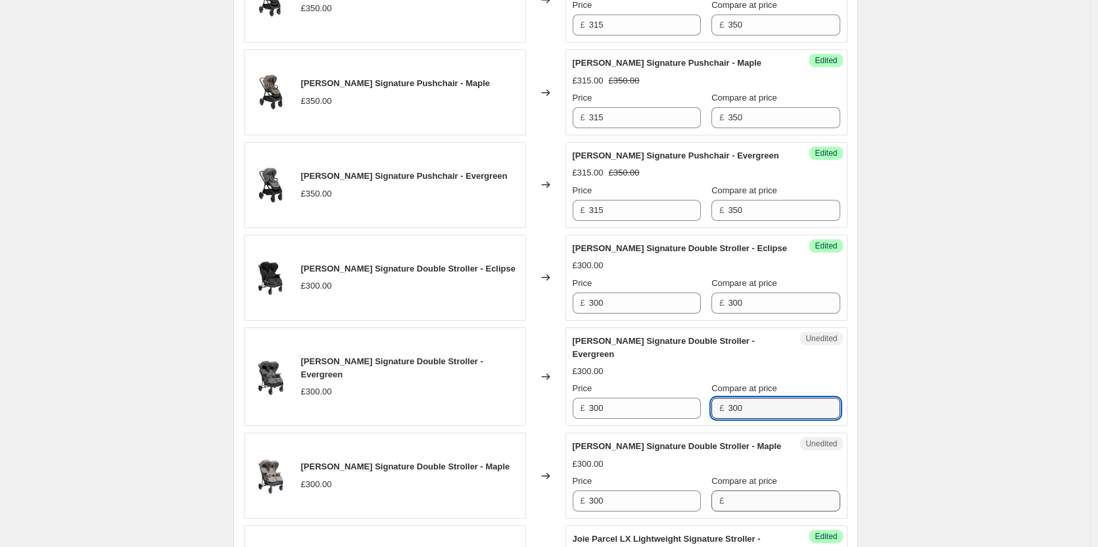
type input "300"
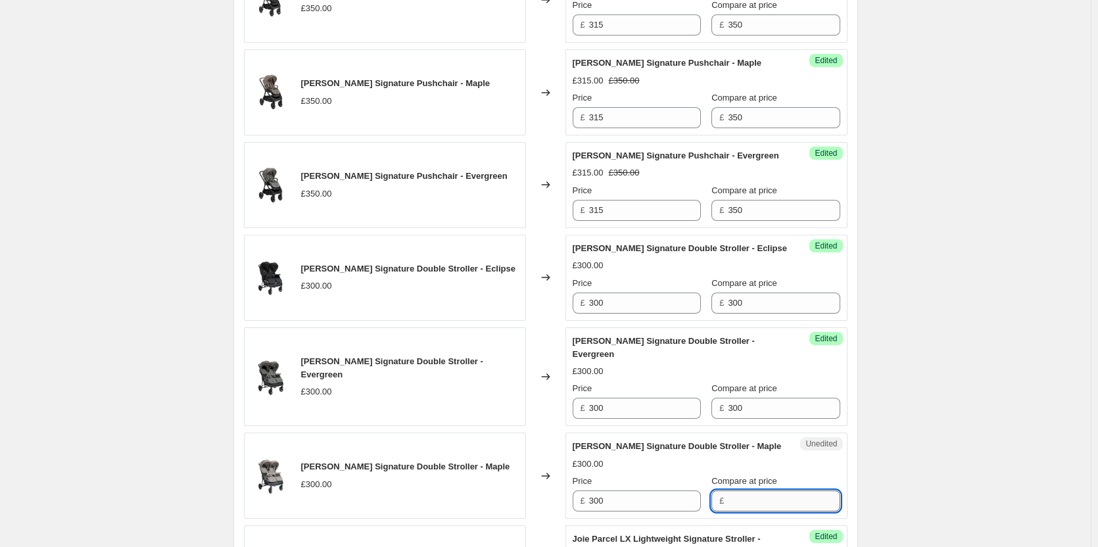
click at [744, 495] on input "Compare at price" at bounding box center [784, 500] width 112 height 21
paste input "300"
type input "300"
click at [630, 309] on input "300" at bounding box center [645, 302] width 112 height 21
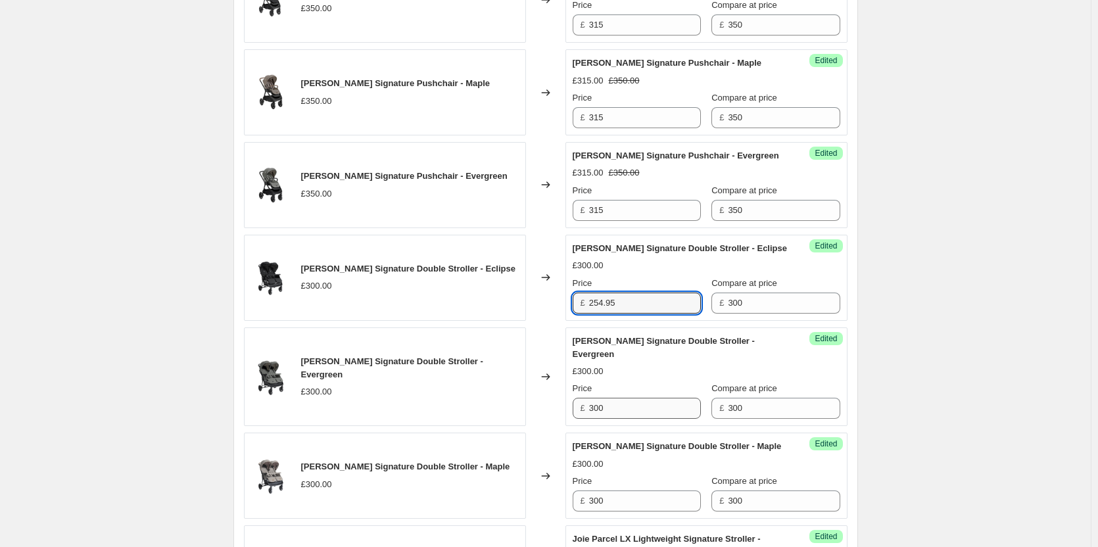
type input "254.95"
click at [641, 407] on input "300" at bounding box center [645, 408] width 112 height 21
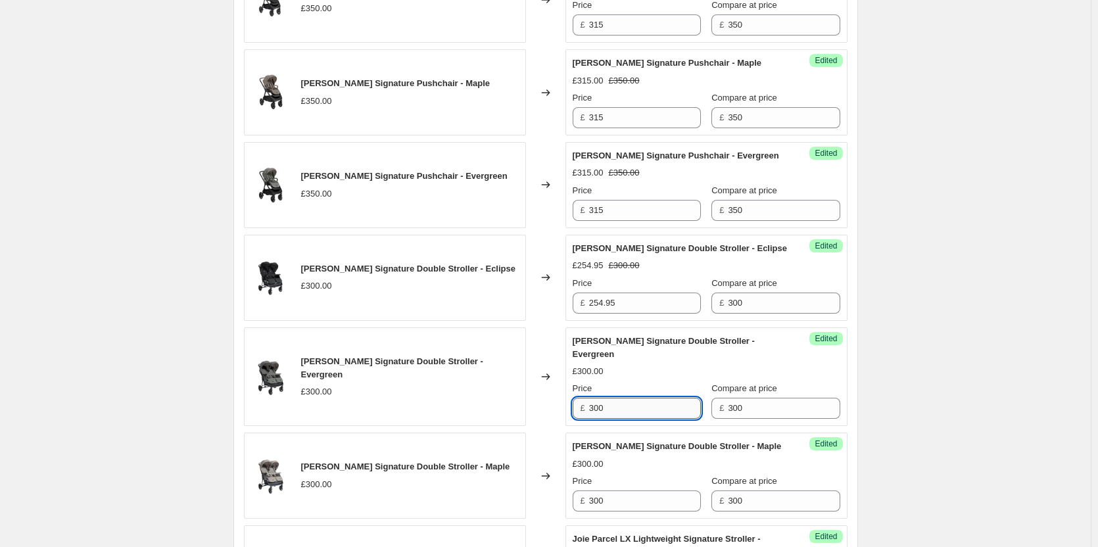
click at [641, 407] on input "300" at bounding box center [645, 408] width 112 height 21
type input "254"
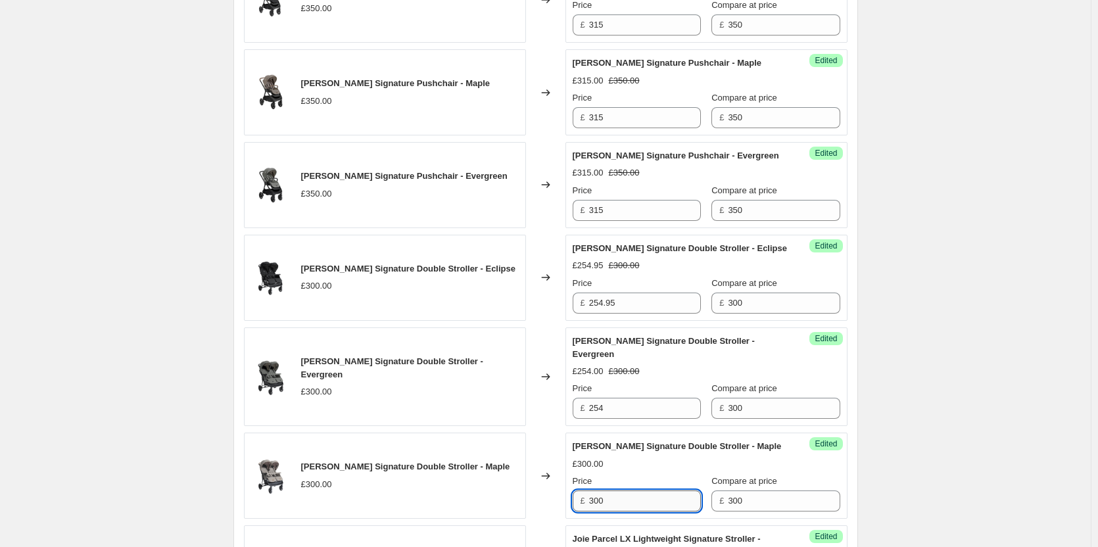
click at [626, 500] on input "300" at bounding box center [645, 500] width 112 height 21
paste input "254"
type input "254"
drag, startPoint x: 1056, startPoint y: 432, endPoint x: 1048, endPoint y: 426, distance: 10.8
click at [1057, 432] on div "Create new price change job. This page is ready Create new price change job Dra…" at bounding box center [545, 382] width 1090 height 1816
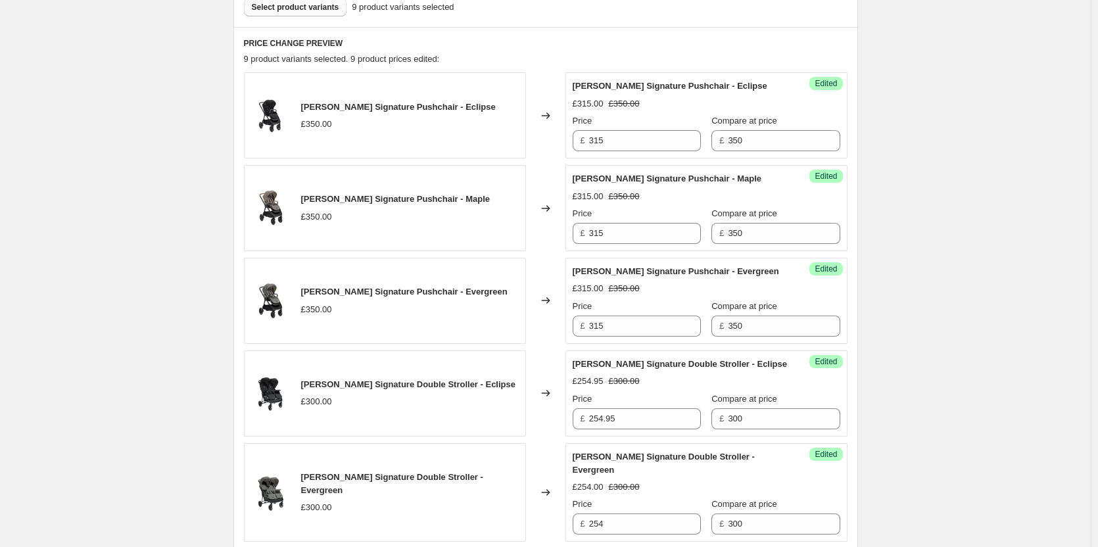
scroll to position [296, 0]
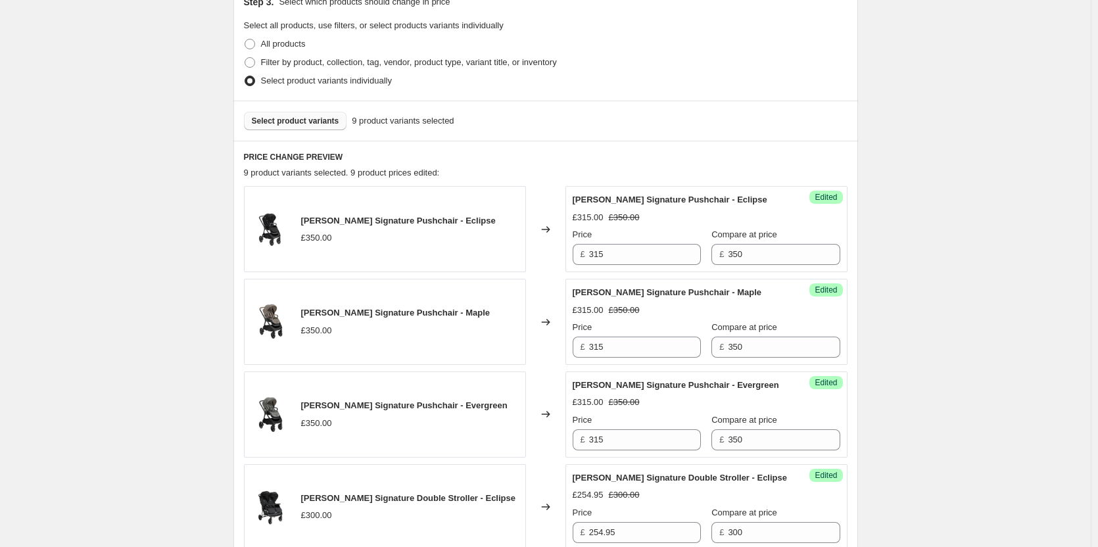
click at [300, 123] on span "Select product variants" at bounding box center [295, 121] width 87 height 11
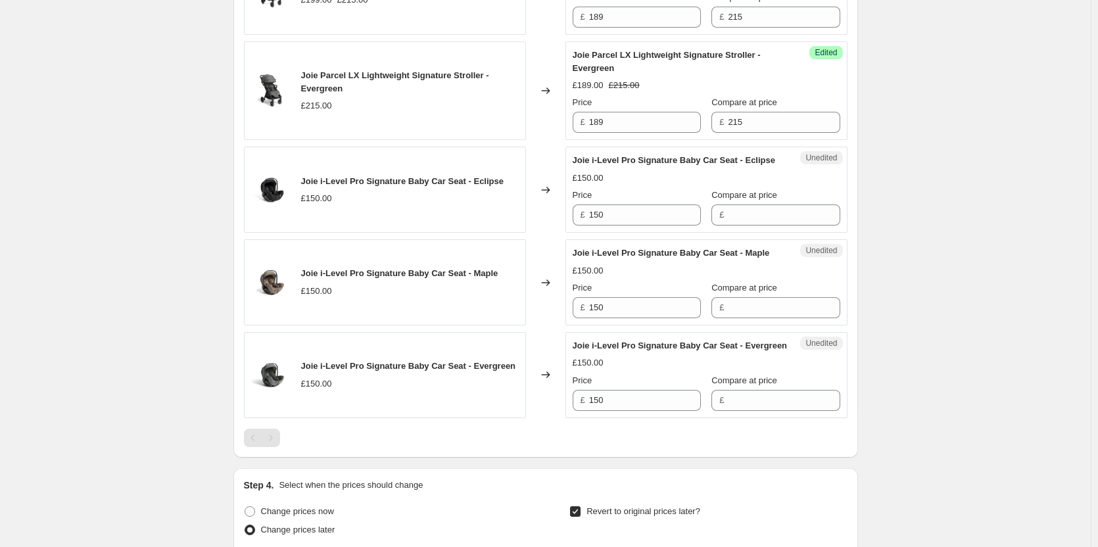
scroll to position [1217, 0]
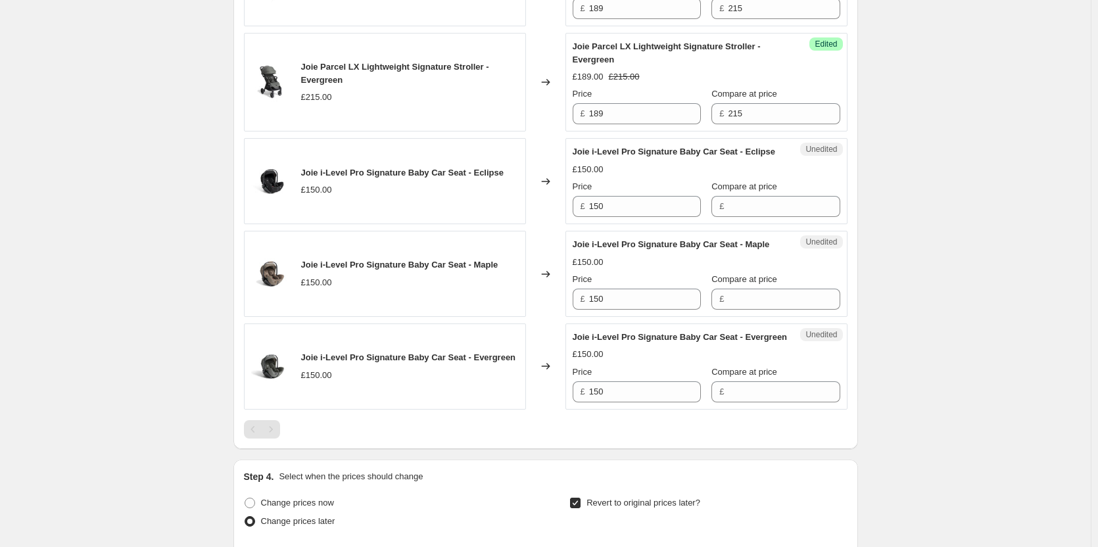
click at [668, 224] on div "Unedited Joie i-Level Pro Signature Baby Car Seat - Eclipse £150.00 Price £ 150…" at bounding box center [706, 181] width 282 height 86
click at [664, 217] on input "150" at bounding box center [645, 206] width 112 height 21
click at [745, 217] on input "Compare at price" at bounding box center [784, 206] width 112 height 21
paste input "150"
type input "150"
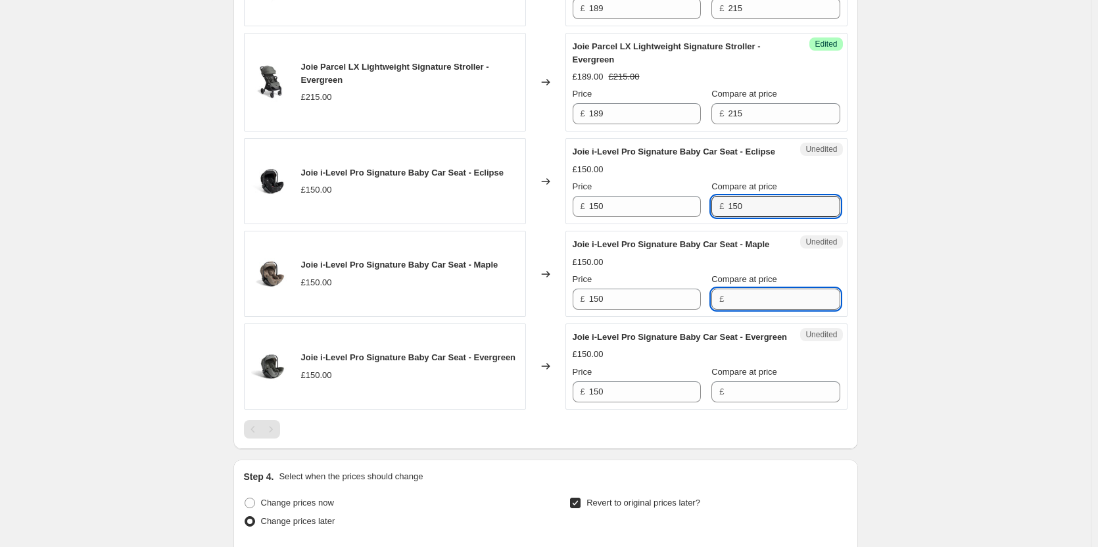
click at [751, 310] on input "Compare at price" at bounding box center [784, 299] width 112 height 21
paste input "150"
type input "150"
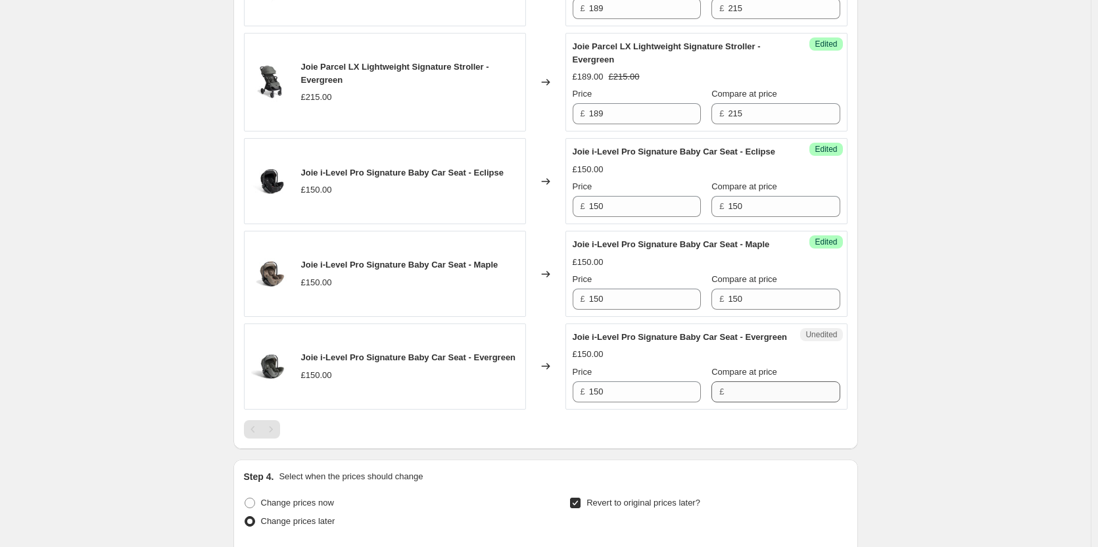
drag, startPoint x: 749, startPoint y: 456, endPoint x: 745, endPoint y: 447, distance: 10.0
click at [748, 409] on div "Unedited Joie i-Level Pro Signature Baby Car Seat - Evergreen £150.00 Price £ 1…" at bounding box center [706, 366] width 282 height 86
click at [745, 402] on input "Compare at price" at bounding box center [784, 391] width 112 height 21
paste input "150"
type input "150"
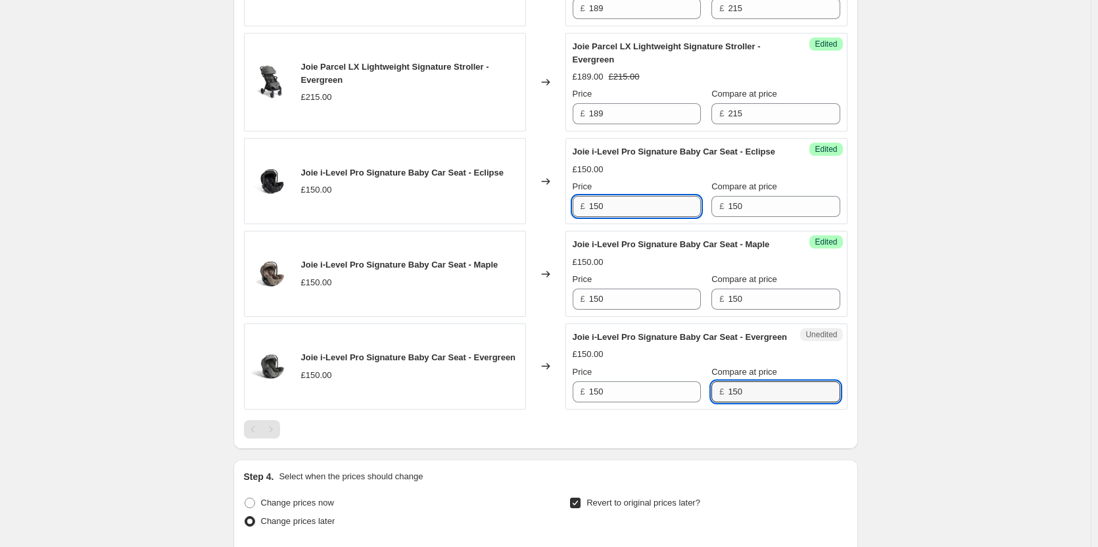
click at [655, 217] on input "150" at bounding box center [645, 206] width 112 height 21
type input "135"
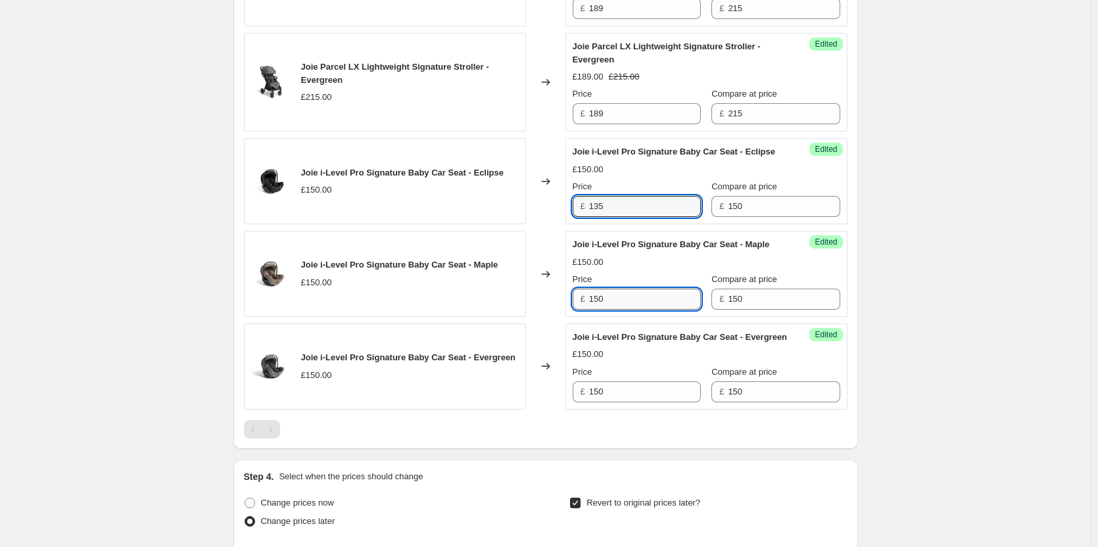
click at [639, 310] on input "150" at bounding box center [645, 299] width 112 height 21
type input "130"
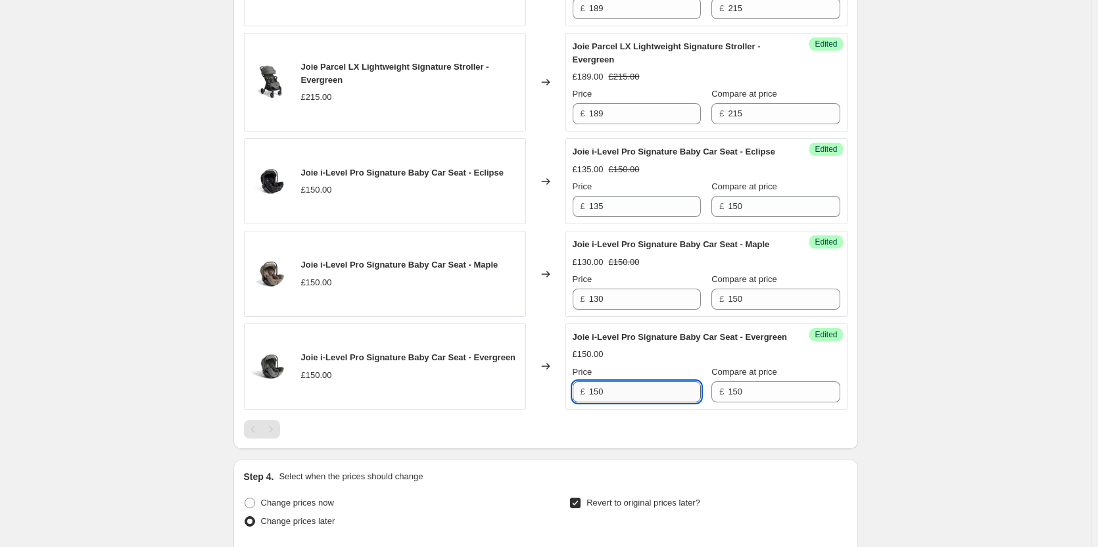
click at [636, 402] on input "150" at bounding box center [645, 391] width 112 height 21
paste input "3"
type input "130"
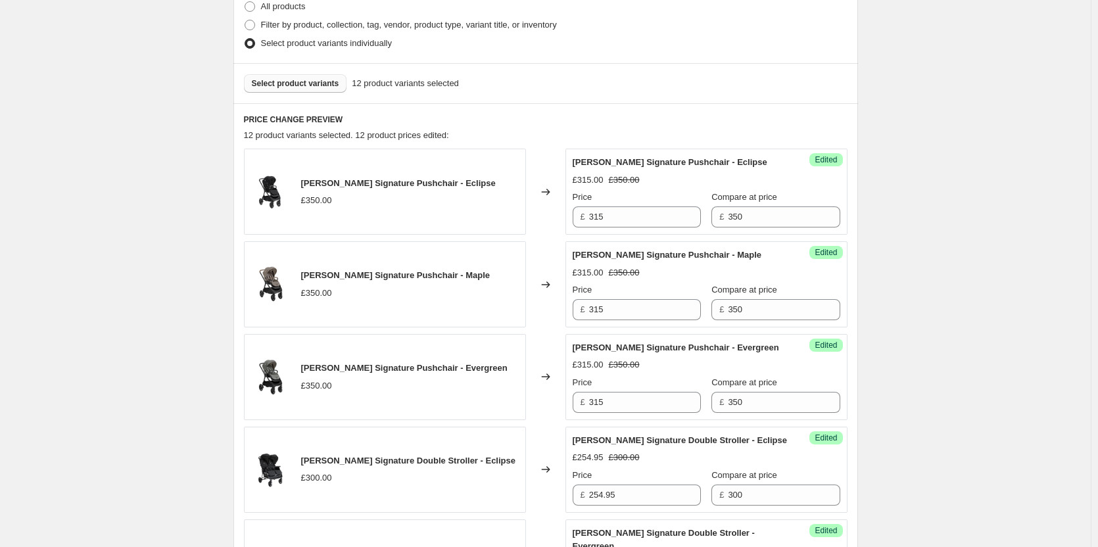
scroll to position [296, 0]
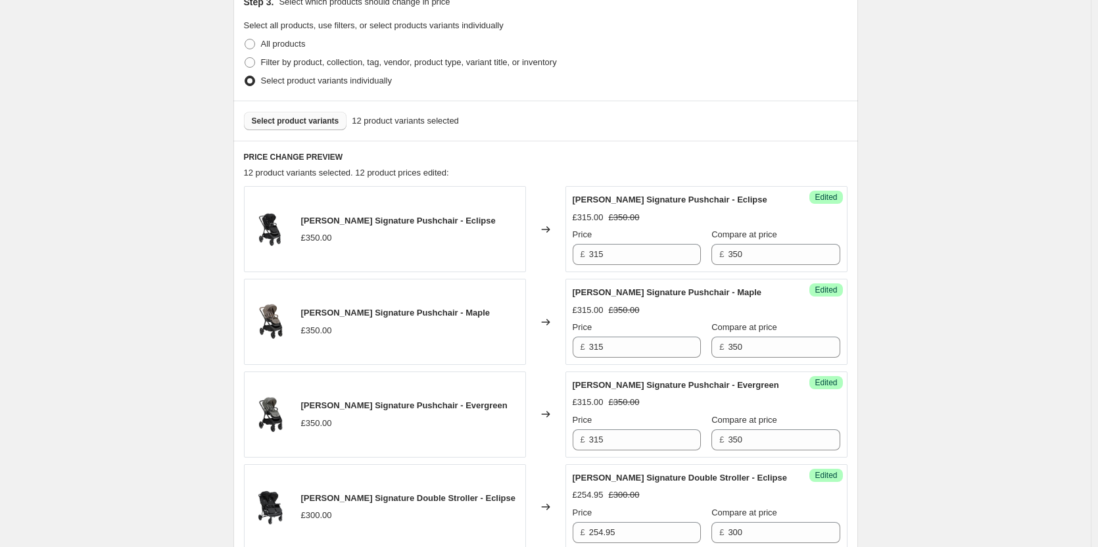
click at [289, 117] on span "Select product variants" at bounding box center [295, 121] width 87 height 11
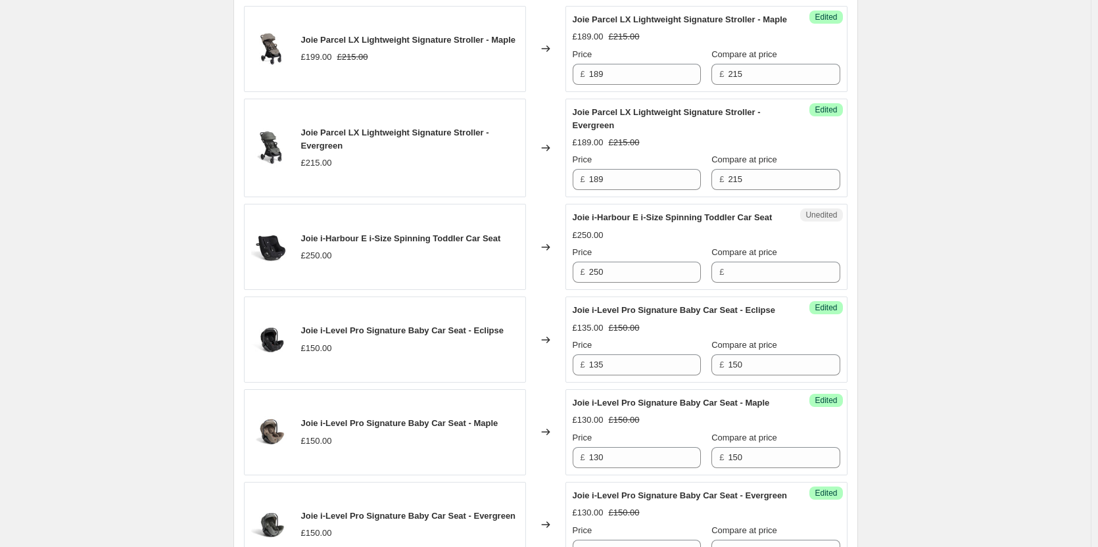
scroll to position [1217, 0]
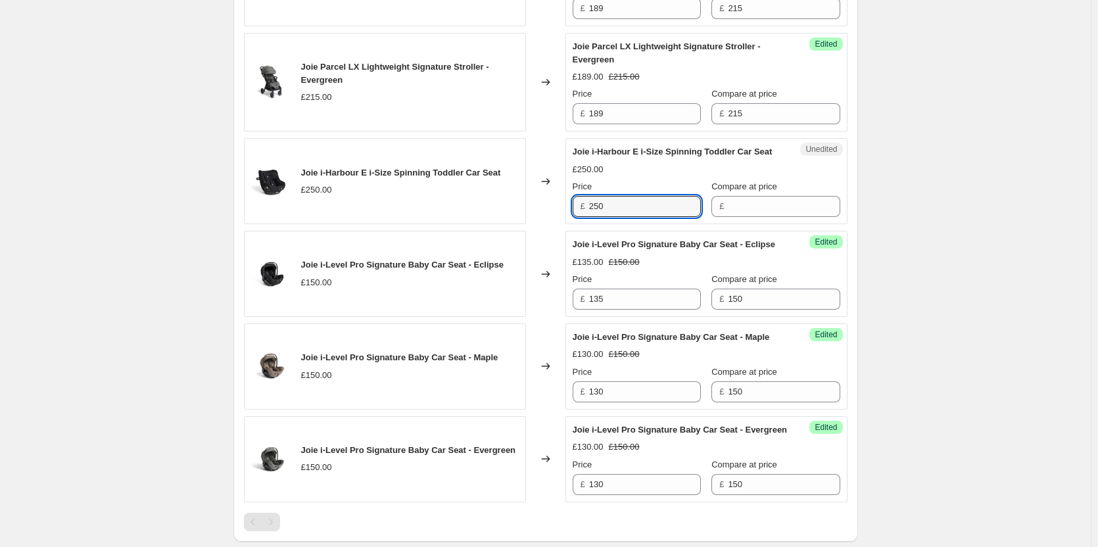
drag, startPoint x: 638, startPoint y: 237, endPoint x: 530, endPoint y: 234, distance: 108.5
click at [530, 224] on div "Joie i-Harbour E i-Size Spinning Toddler Car Seat £250.00 Changed to Unedited J…" at bounding box center [545, 181] width 603 height 86
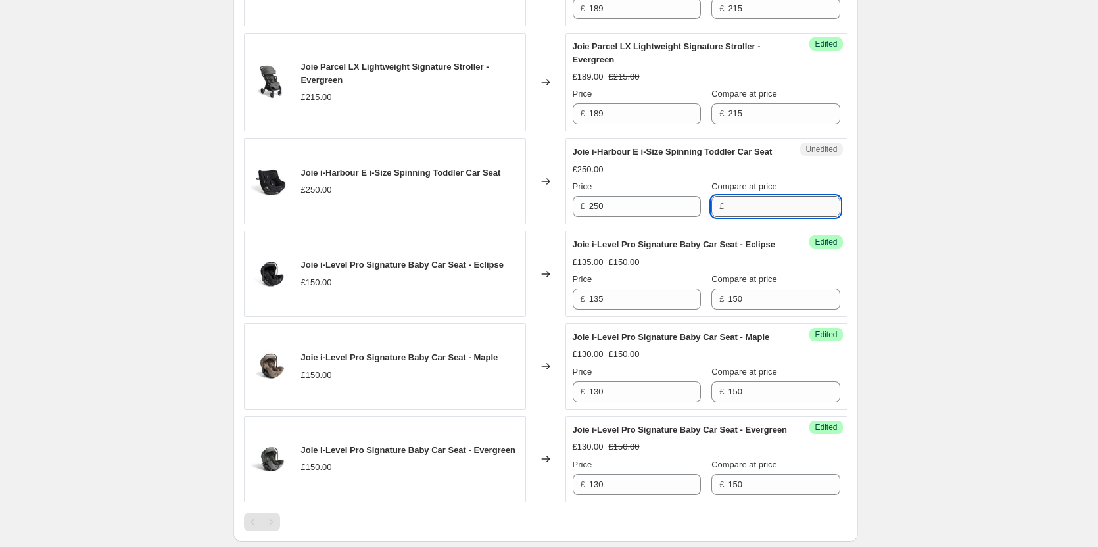
click at [787, 217] on input "Compare at price" at bounding box center [784, 206] width 112 height 21
paste input "250"
type input "250"
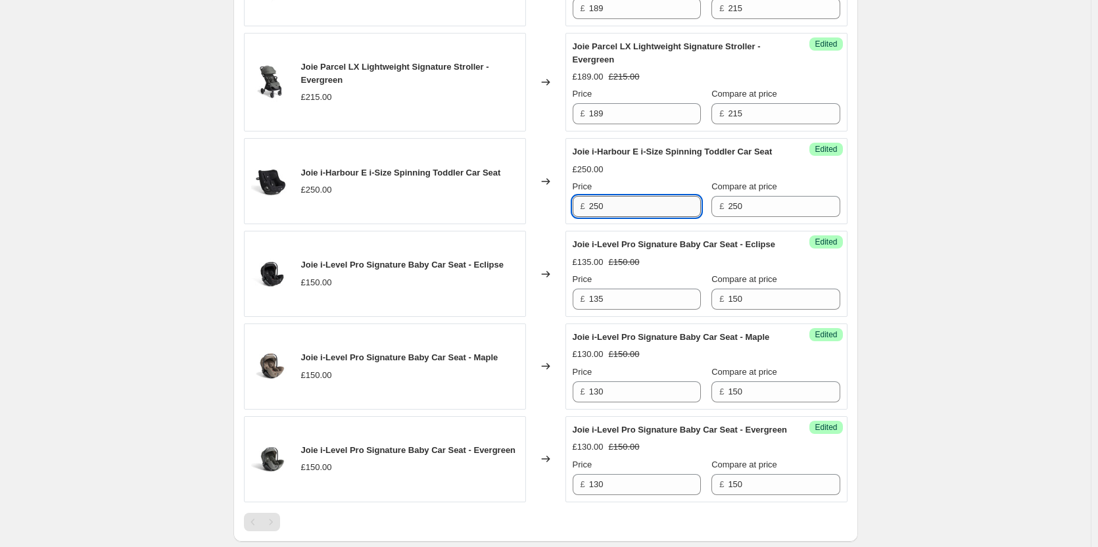
click at [659, 217] on input "250" at bounding box center [645, 206] width 112 height 21
type input "225"
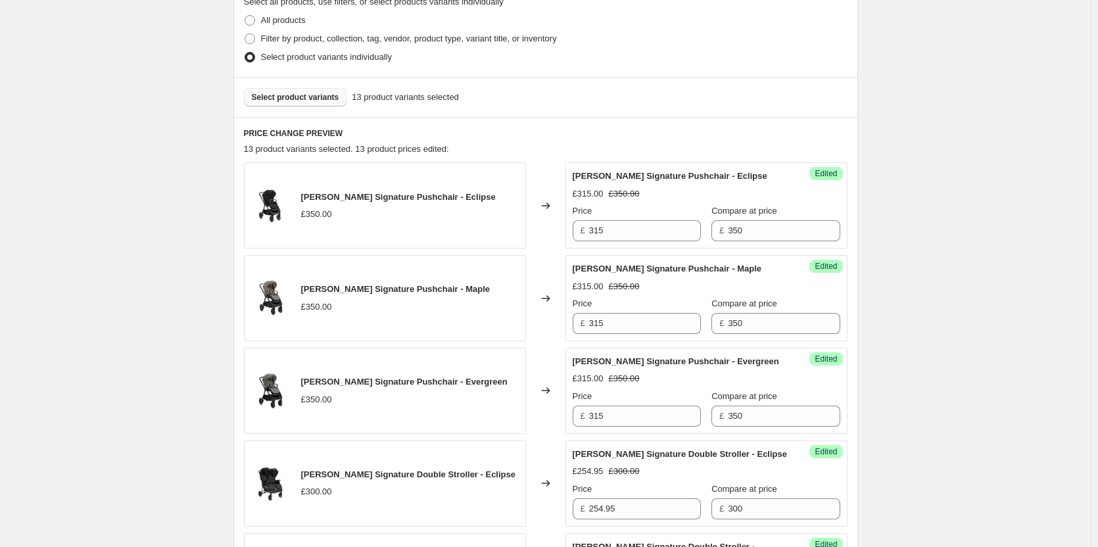
scroll to position [296, 0]
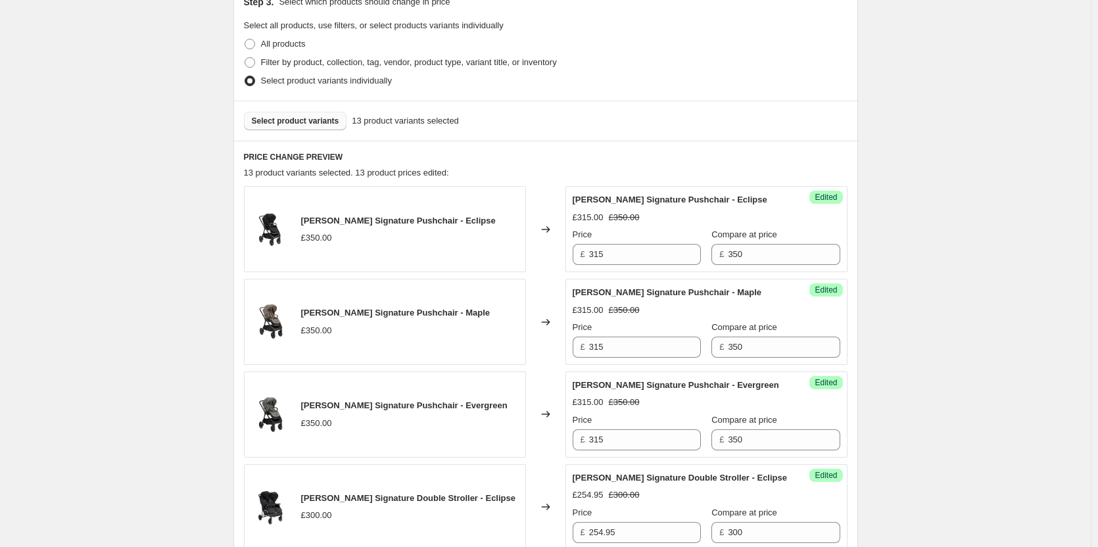
click at [311, 117] on span "Select product variants" at bounding box center [295, 121] width 87 height 11
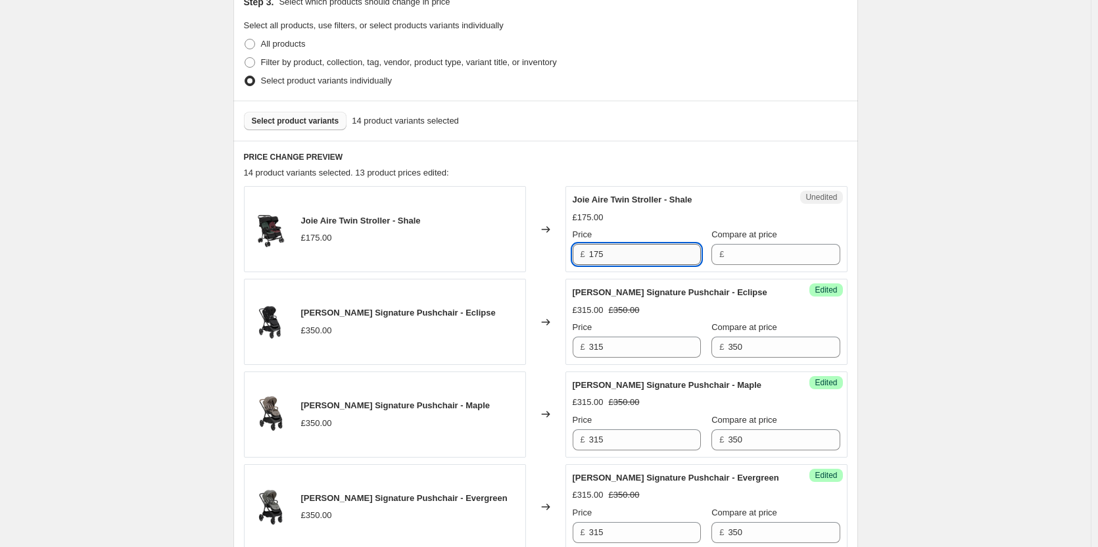
drag, startPoint x: 638, startPoint y: 262, endPoint x: 669, endPoint y: 258, distance: 31.7
click at [545, 260] on div "Joie Aire Twin Stroller - Shale £175.00 Changed to Unedited Joie Aire Twin Stro…" at bounding box center [545, 229] width 603 height 86
drag, startPoint x: 741, startPoint y: 254, endPoint x: 722, endPoint y: 257, distance: 19.3
click at [741, 254] on input "Compare at price" at bounding box center [784, 254] width 112 height 21
paste input "175"
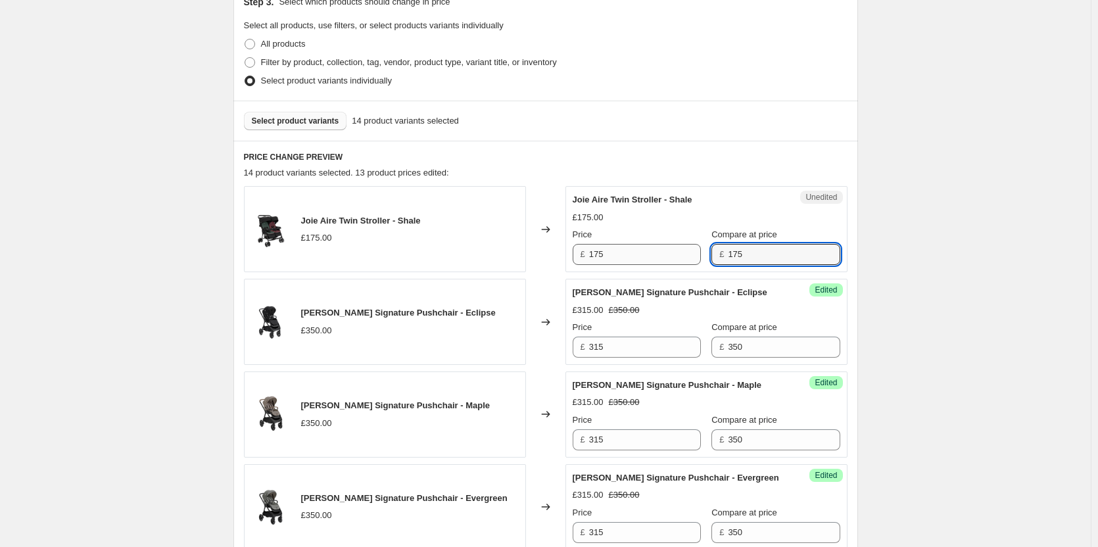
type input "175"
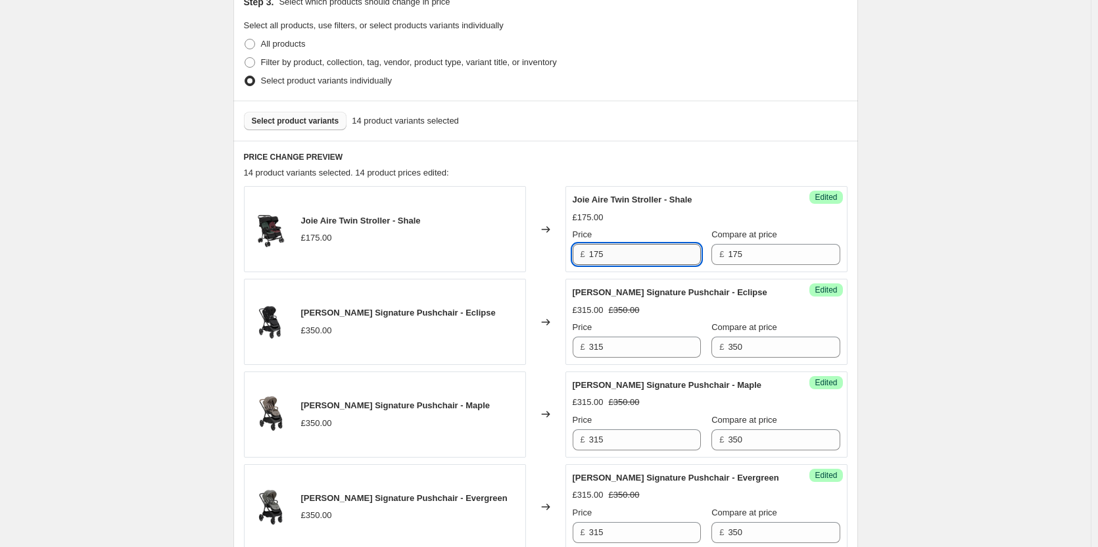
click at [634, 257] on input "175" at bounding box center [645, 254] width 112 height 21
type input "166.95"
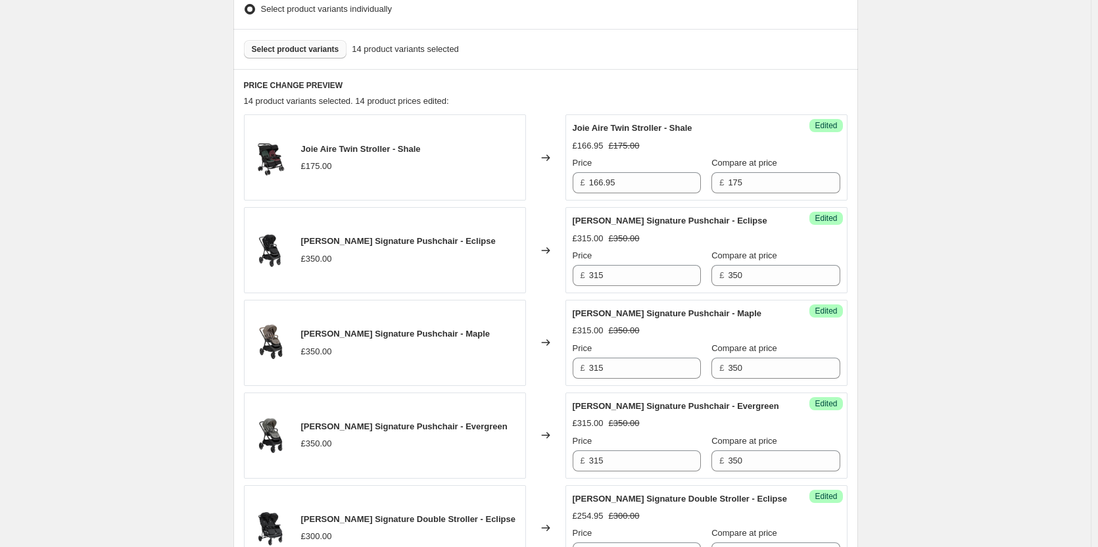
scroll to position [362, 0]
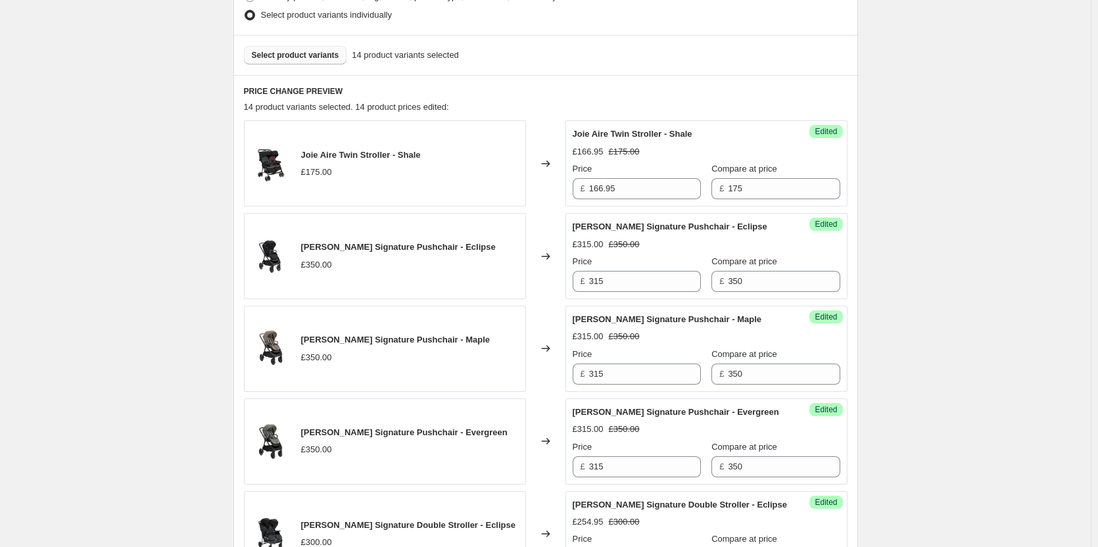
click at [276, 48] on button "Select product variants" at bounding box center [295, 55] width 103 height 18
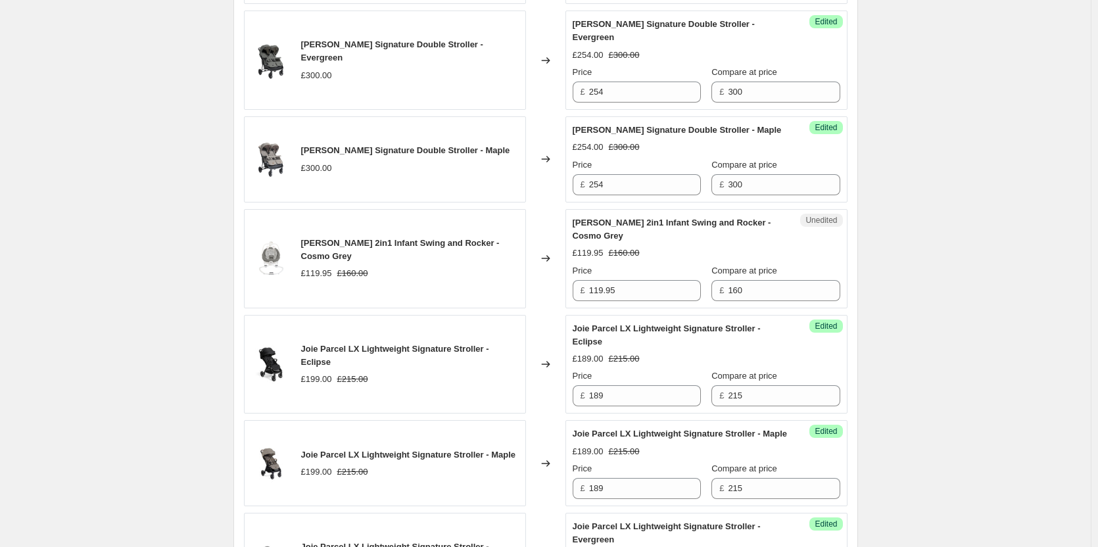
scroll to position [954, 0]
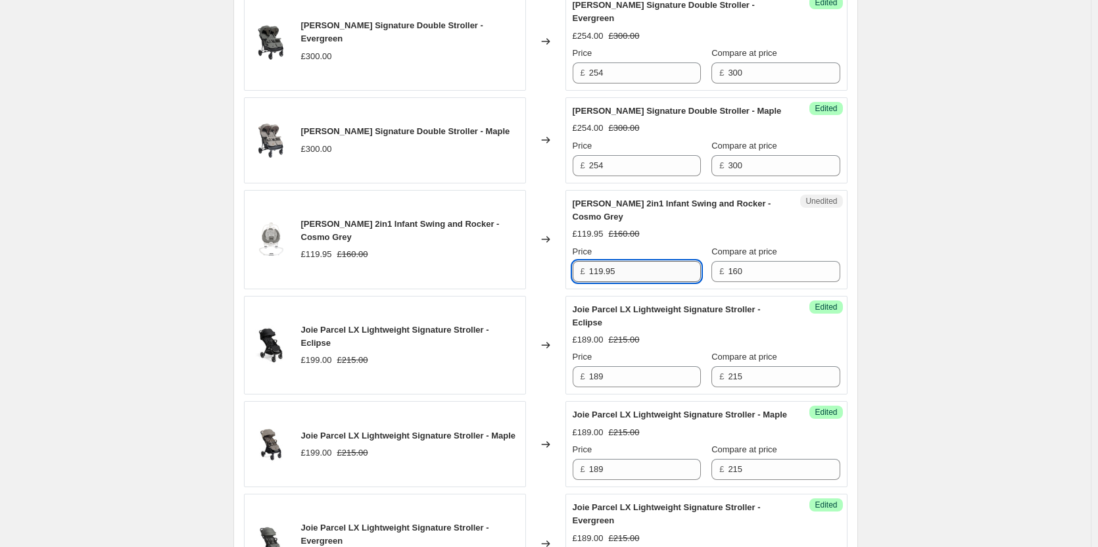
click at [657, 271] on input "119.95" at bounding box center [645, 271] width 112 height 21
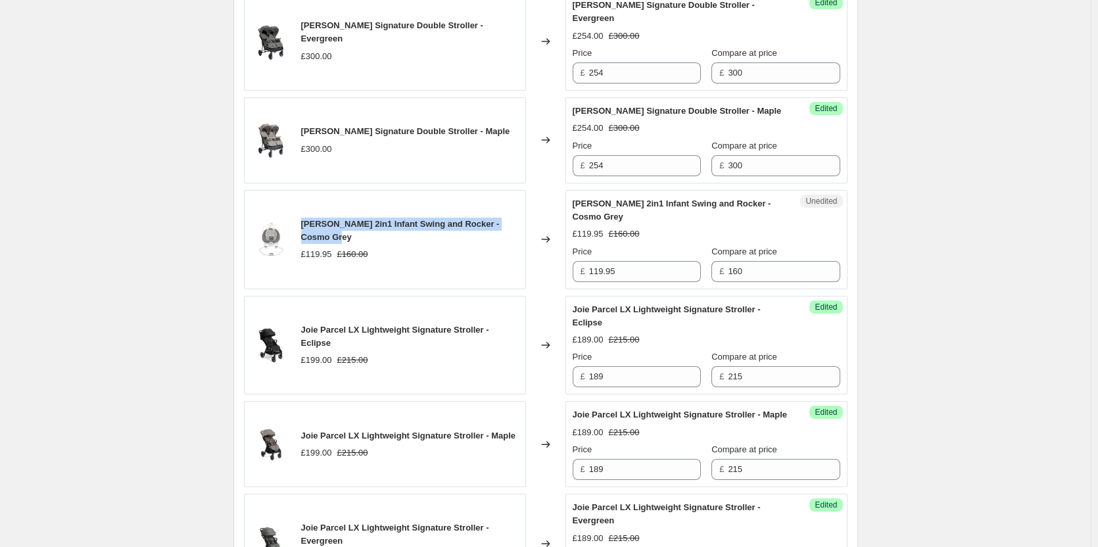
drag, startPoint x: 323, startPoint y: 236, endPoint x: 305, endPoint y: 222, distance: 23.0
click at [305, 222] on div "Joie Serina 2in1 Infant Swing and Rocker - Cosmo Grey" at bounding box center [410, 231] width 218 height 26
copy span "Joie Serina 2in1 Infant Swing and Rocker - Cosmo Grey"
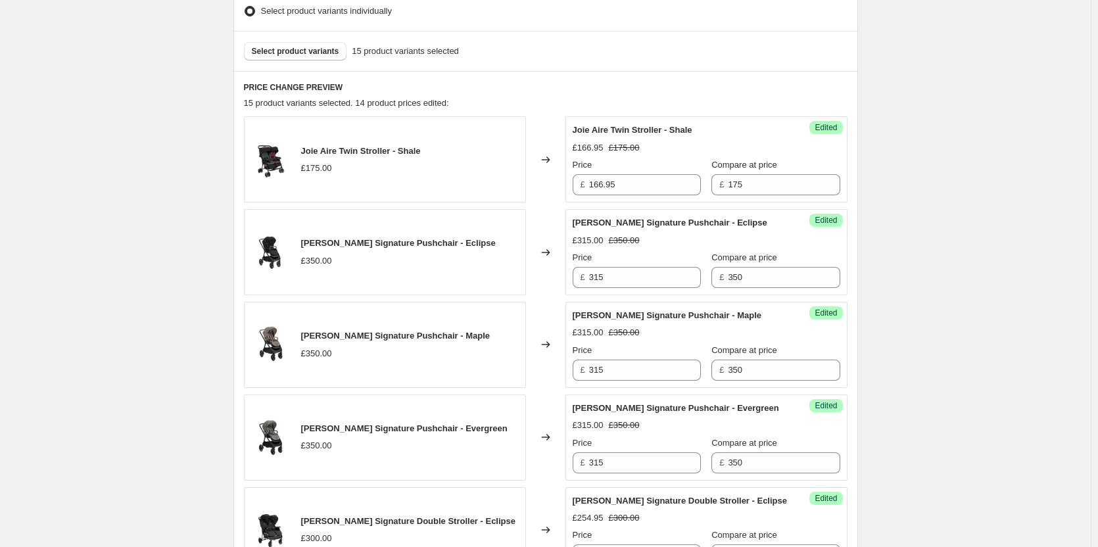
scroll to position [362, 0]
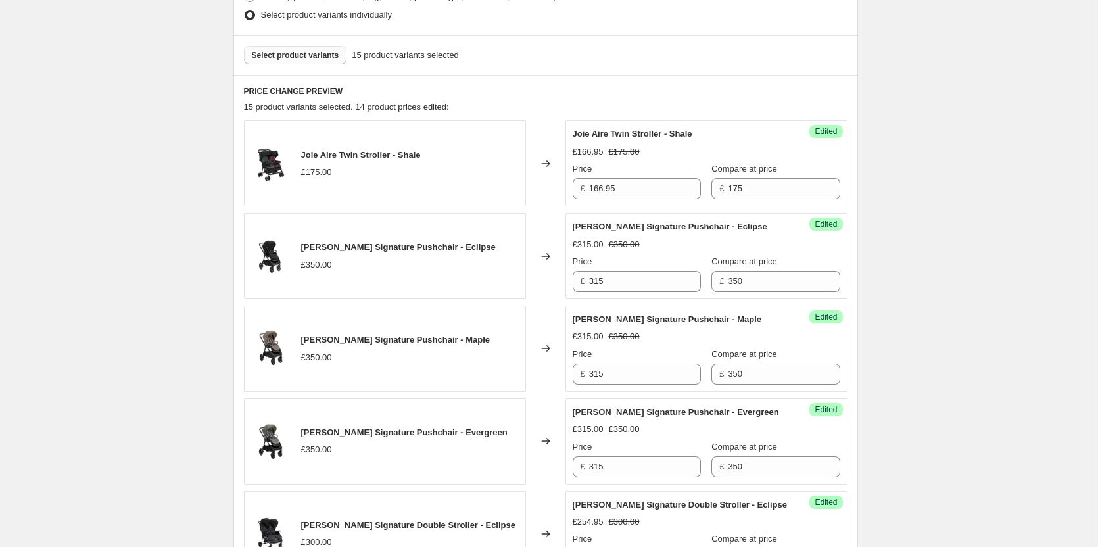
click at [310, 57] on span "Select product variants" at bounding box center [295, 55] width 87 height 11
click at [311, 61] on button "Select product variants" at bounding box center [295, 55] width 103 height 18
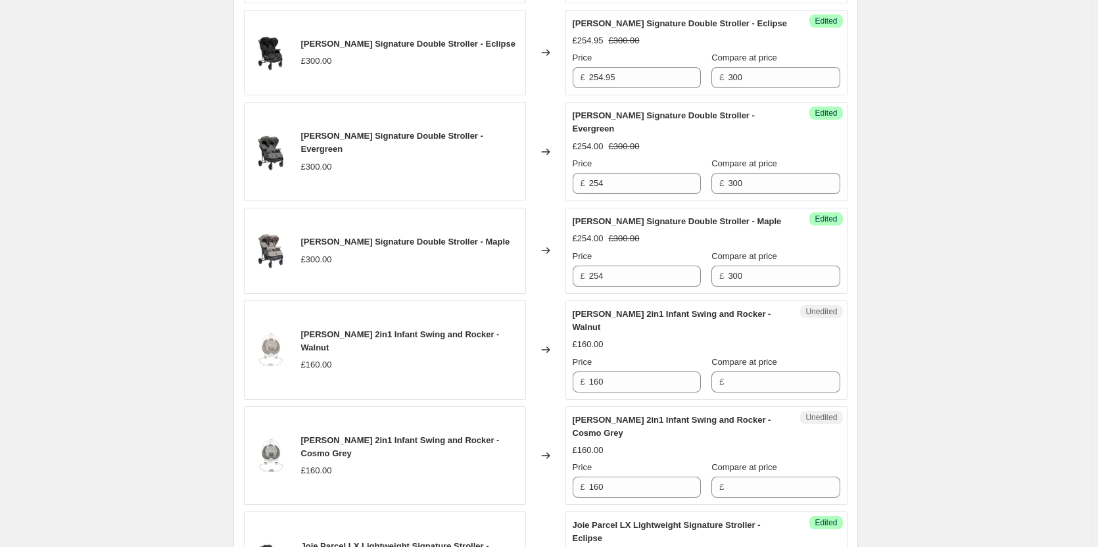
scroll to position [888, 0]
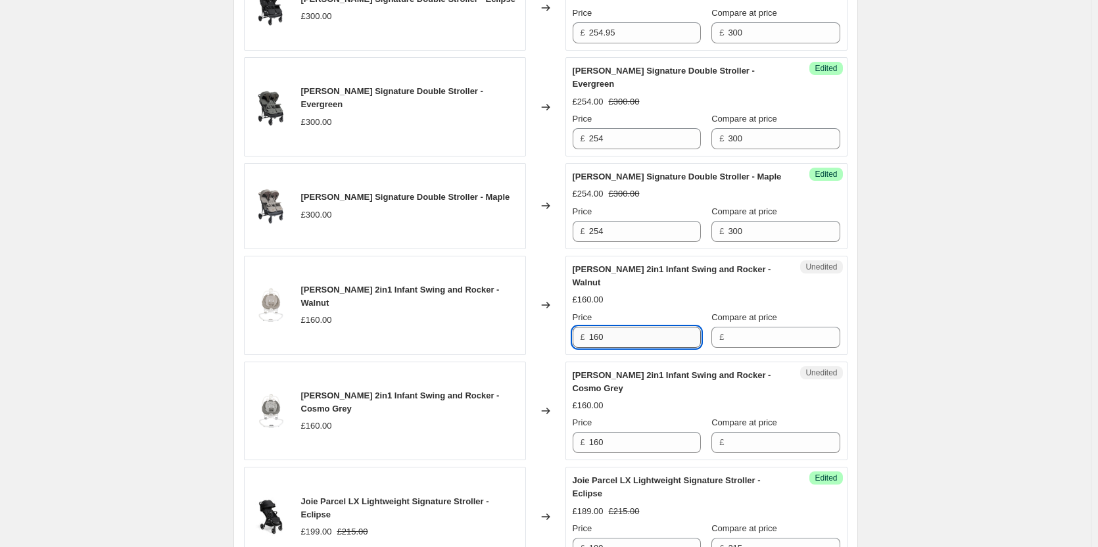
click at [641, 335] on input "160" at bounding box center [645, 337] width 112 height 21
click at [749, 335] on input "Compare at price" at bounding box center [784, 337] width 112 height 21
paste input "160"
type input "160"
click at [659, 338] on input "160" at bounding box center [645, 337] width 112 height 21
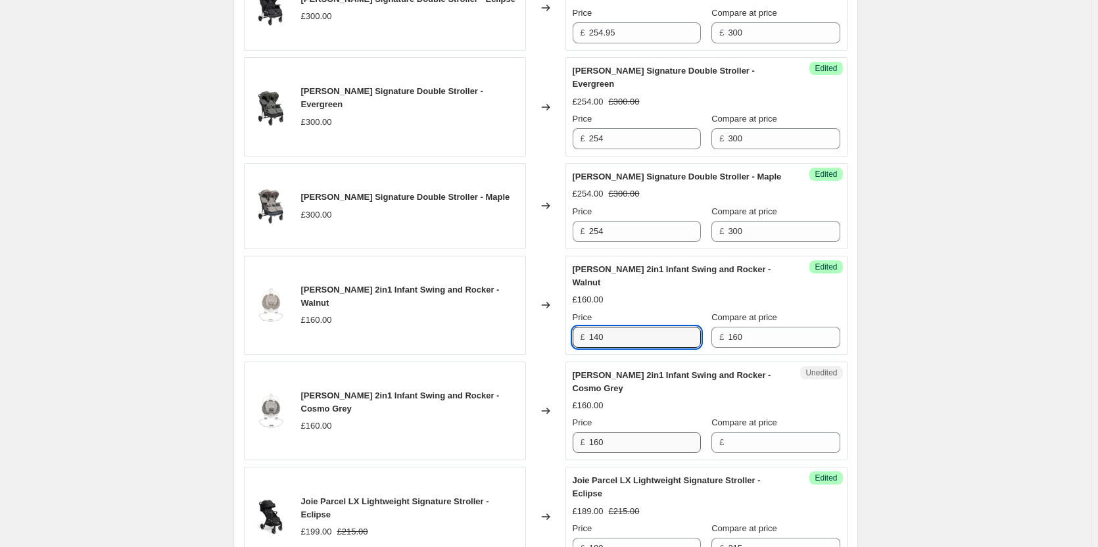
type input "140"
click at [671, 450] on input "160" at bounding box center [645, 442] width 112 height 21
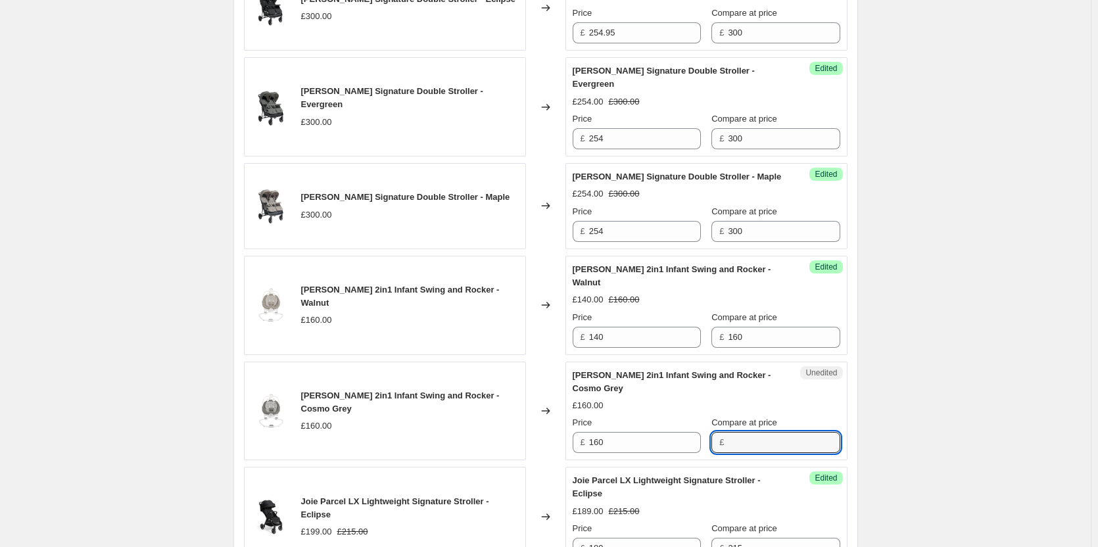
drag, startPoint x: 764, startPoint y: 438, endPoint x: 703, endPoint y: 440, distance: 60.5
click at [764, 438] on input "Compare at price" at bounding box center [784, 442] width 112 height 21
paste input "160"
type input "160"
click at [647, 440] on input "160" at bounding box center [645, 442] width 112 height 21
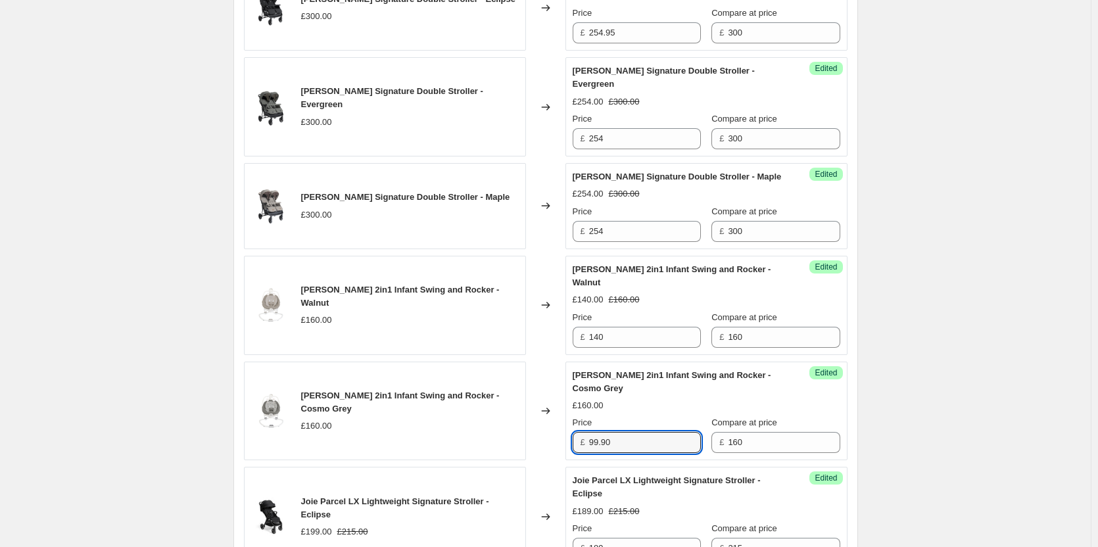
type input "99.90"
click at [1001, 360] on div "Create new price change job. This page is ready Create new price change job Dra…" at bounding box center [545, 357] width 1090 height 2490
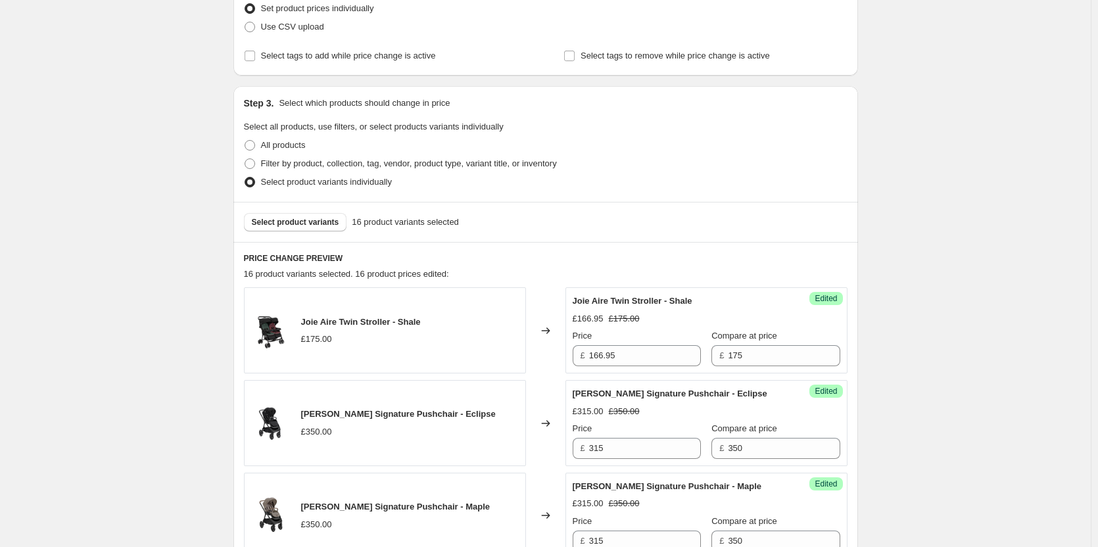
scroll to position [197, 0]
click at [321, 225] on span "Select product variants" at bounding box center [295, 220] width 87 height 11
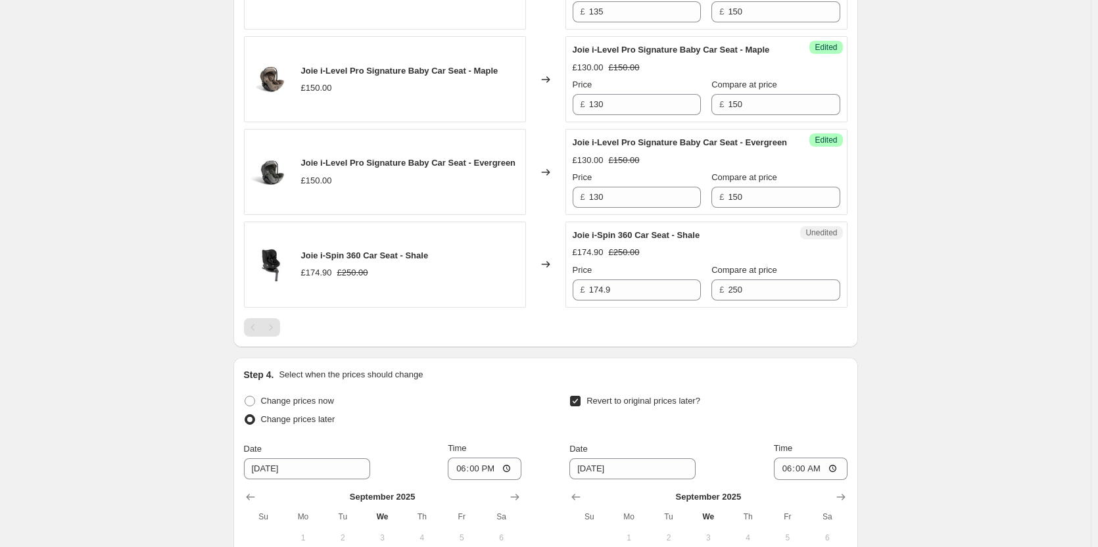
scroll to position [1840, 0]
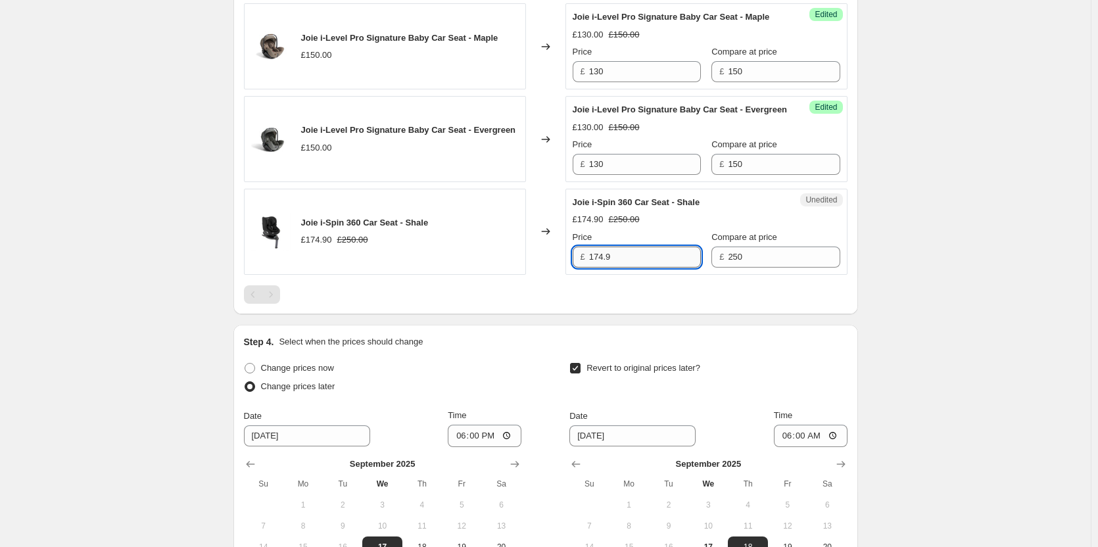
click at [641, 267] on input "174.9" at bounding box center [645, 256] width 112 height 21
type input "170"
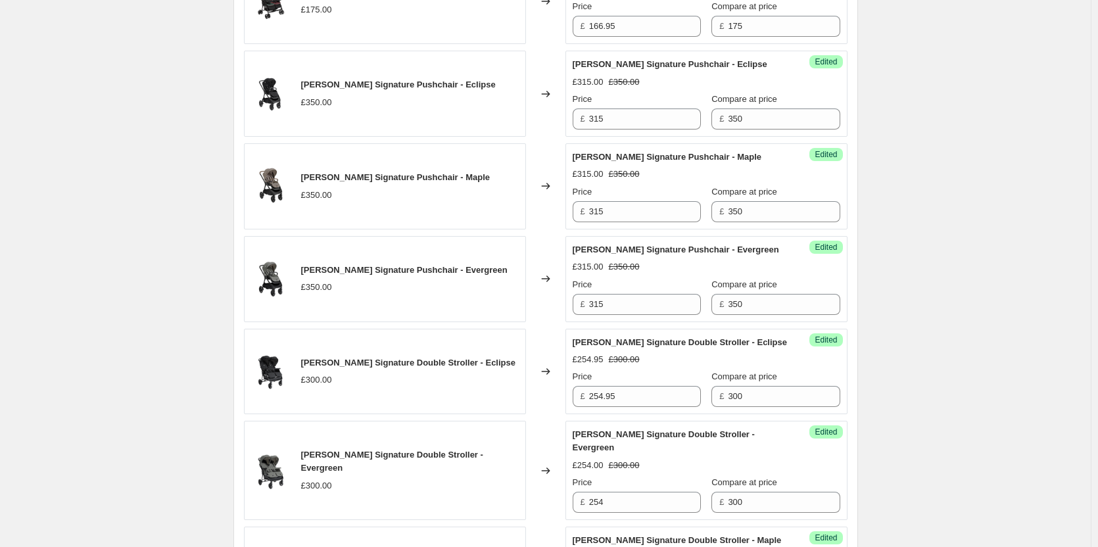
scroll to position [262, 0]
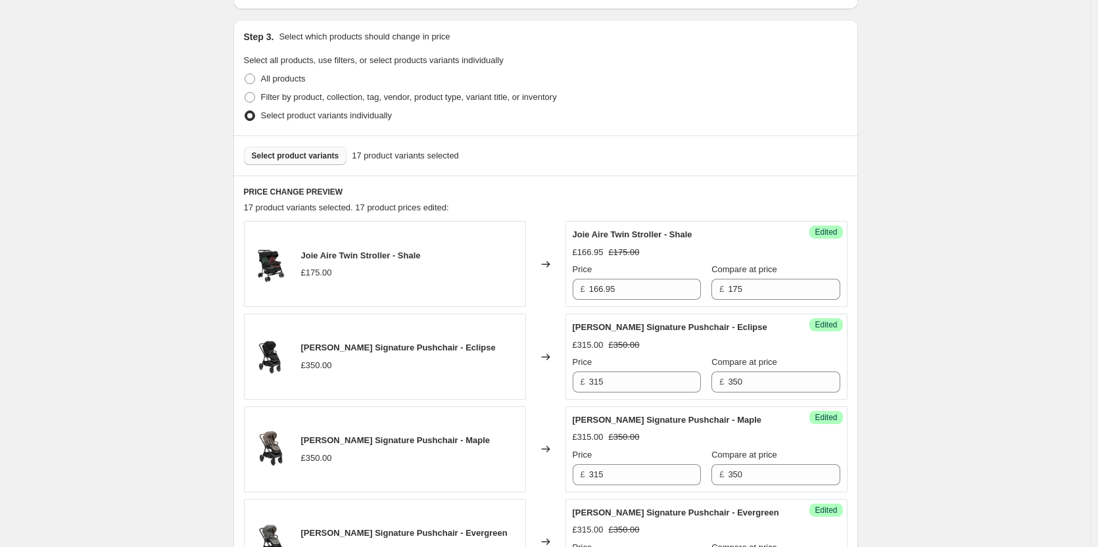
click at [299, 151] on button "Select product variants" at bounding box center [295, 156] width 103 height 18
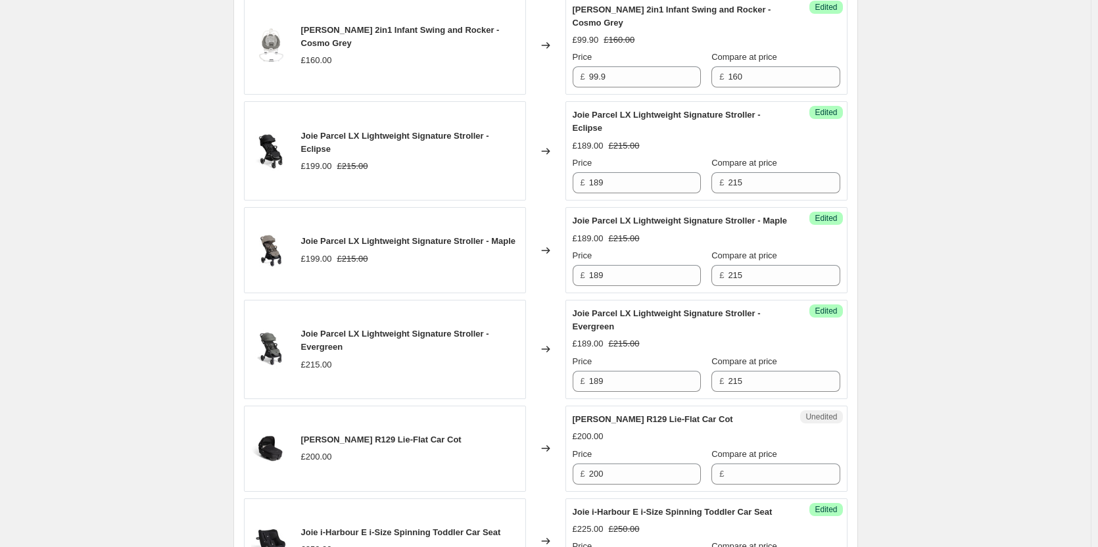
scroll to position [1313, 0]
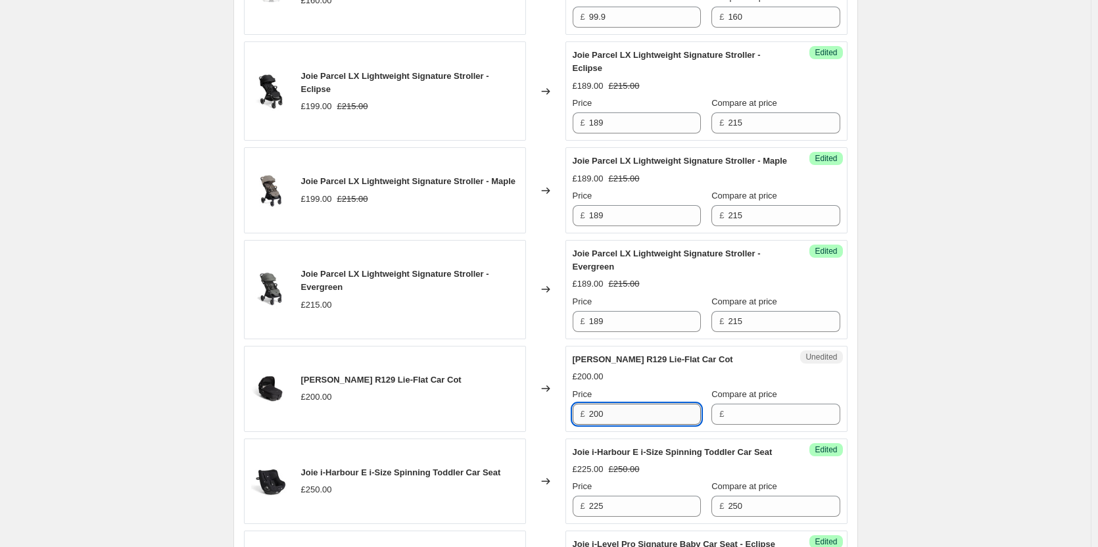
click at [636, 425] on input "200" at bounding box center [645, 414] width 112 height 21
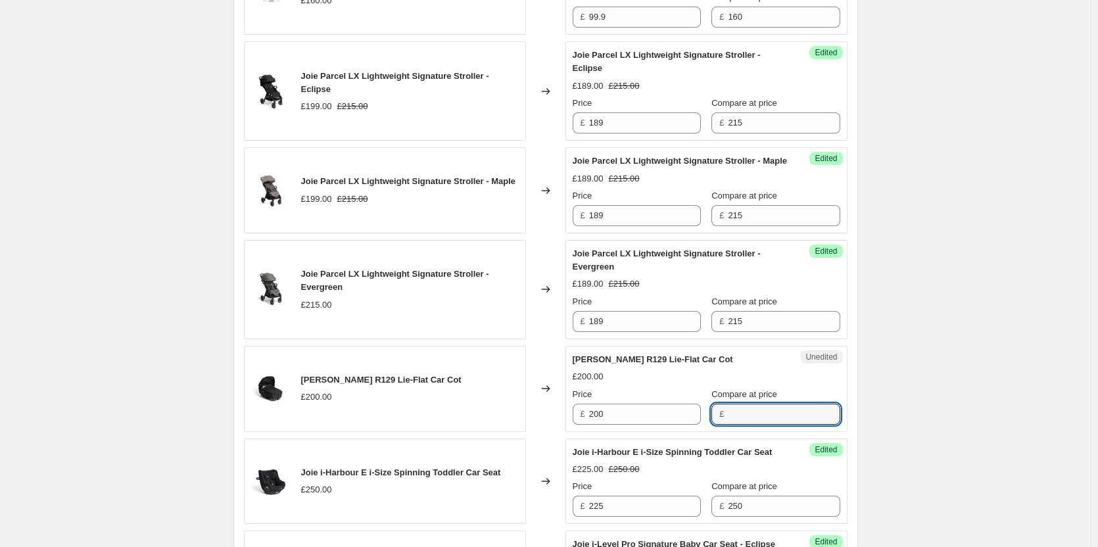
drag, startPoint x: 779, startPoint y: 426, endPoint x: 703, endPoint y: 429, distance: 76.3
click at [778, 425] on input "Compare at price" at bounding box center [784, 414] width 112 height 21
paste input "200"
type input "200"
click at [628, 425] on input "200" at bounding box center [645, 414] width 112 height 21
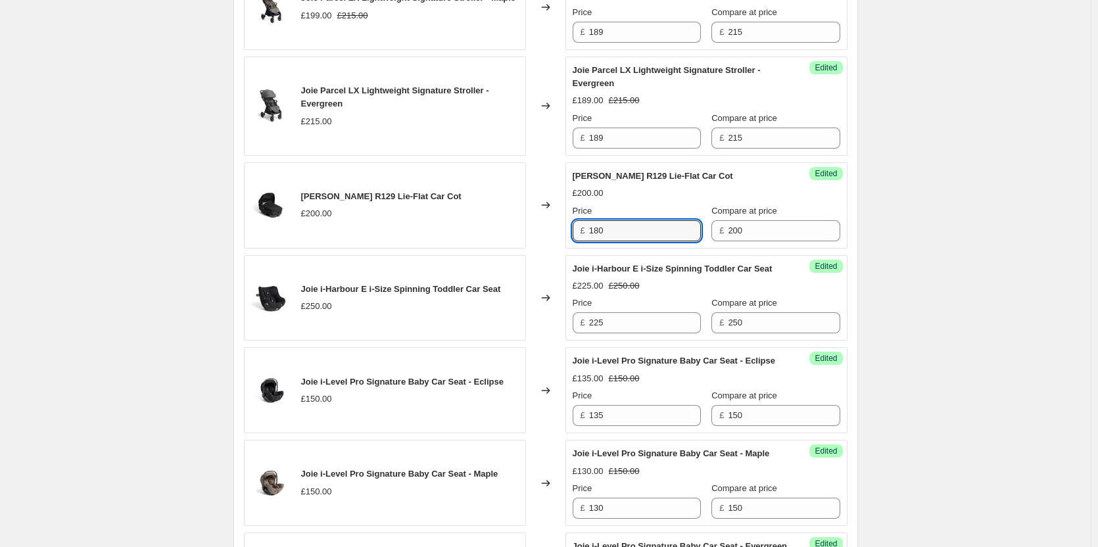
scroll to position [1512, 0]
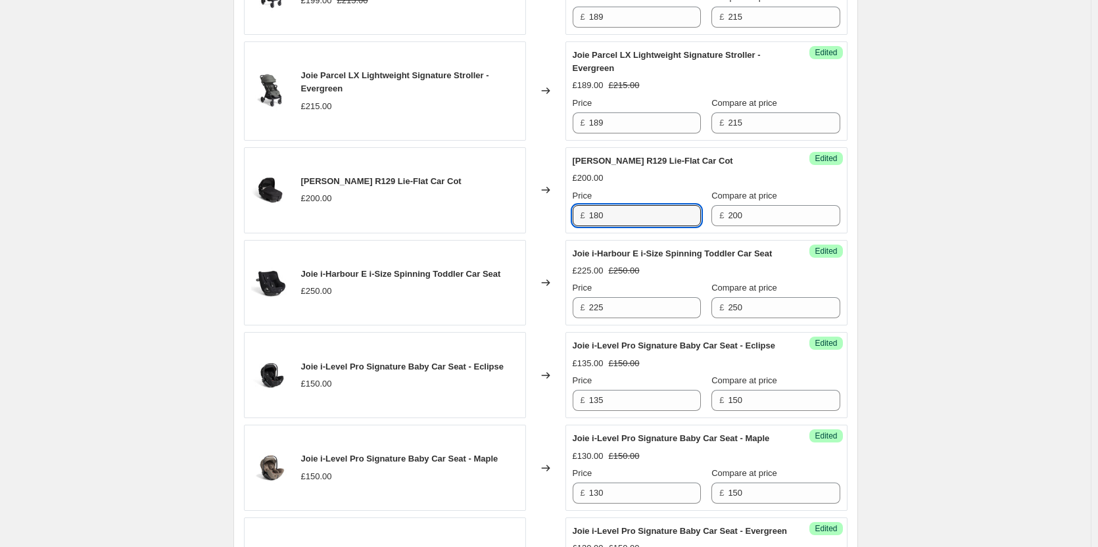
type input "180"
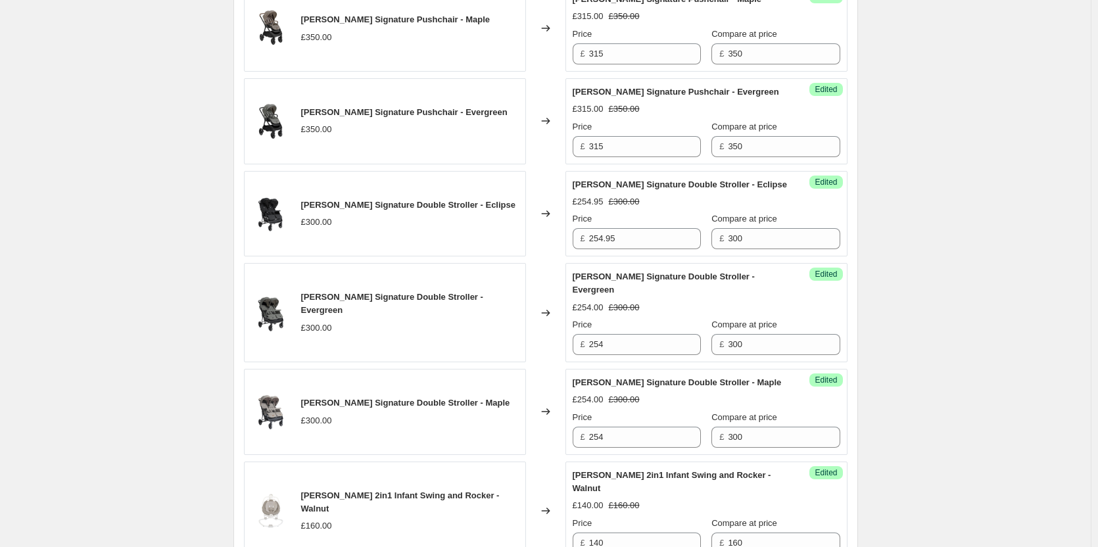
scroll to position [354, 0]
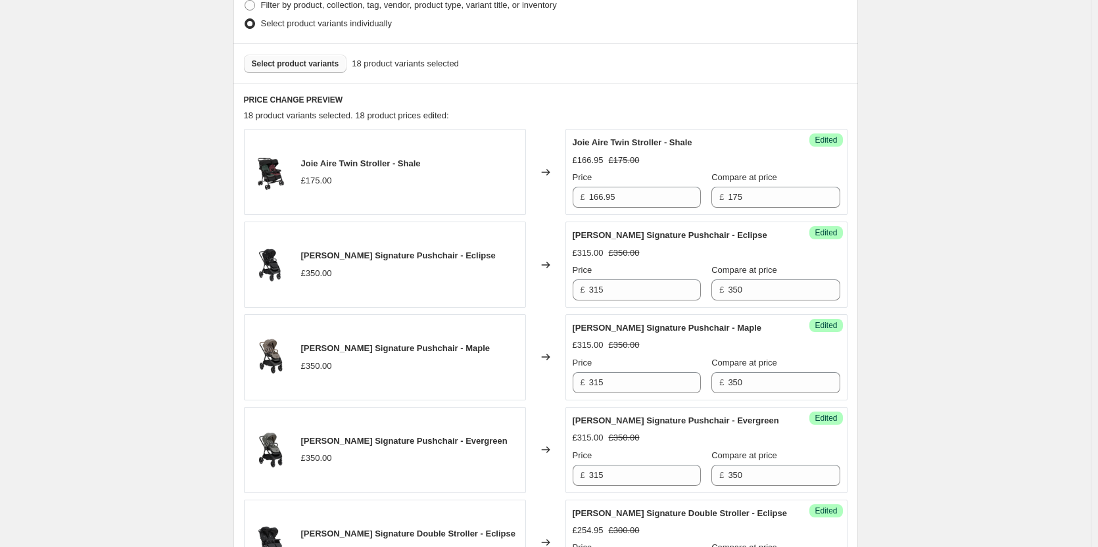
click at [267, 60] on span "Select product variants" at bounding box center [295, 63] width 87 height 11
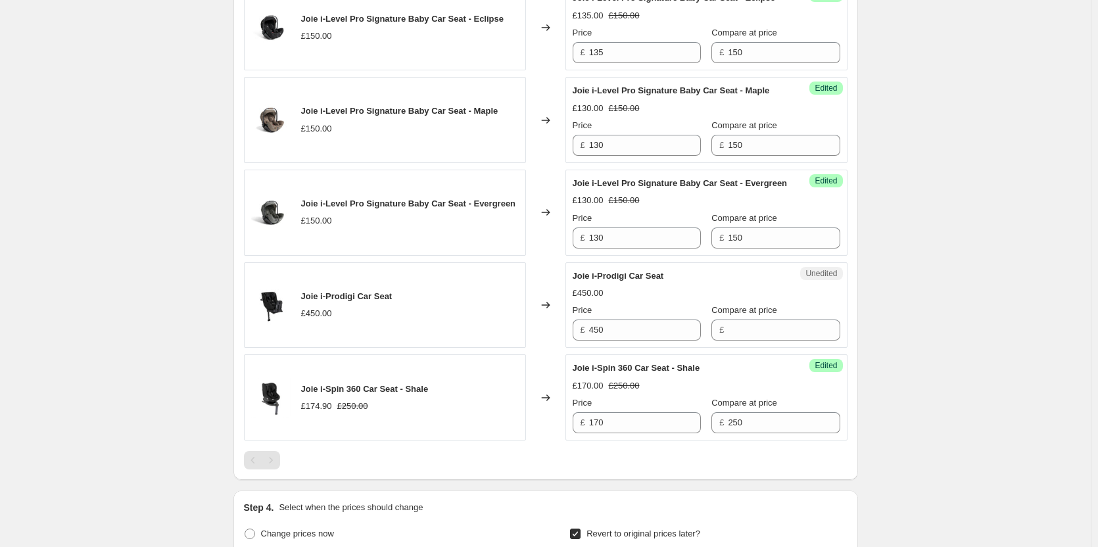
scroll to position [1931, 0]
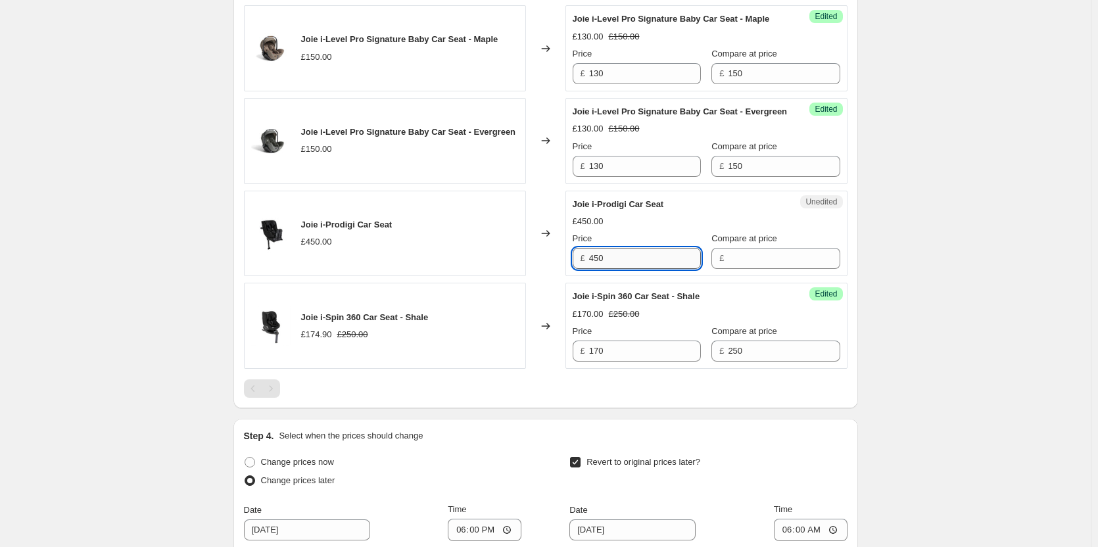
click at [641, 269] on input "450" at bounding box center [645, 258] width 112 height 21
drag, startPoint x: 755, startPoint y: 327, endPoint x: 746, endPoint y: 328, distance: 8.6
click at [753, 269] on input "Compare at price" at bounding box center [784, 258] width 112 height 21
paste input "450"
type input "450"
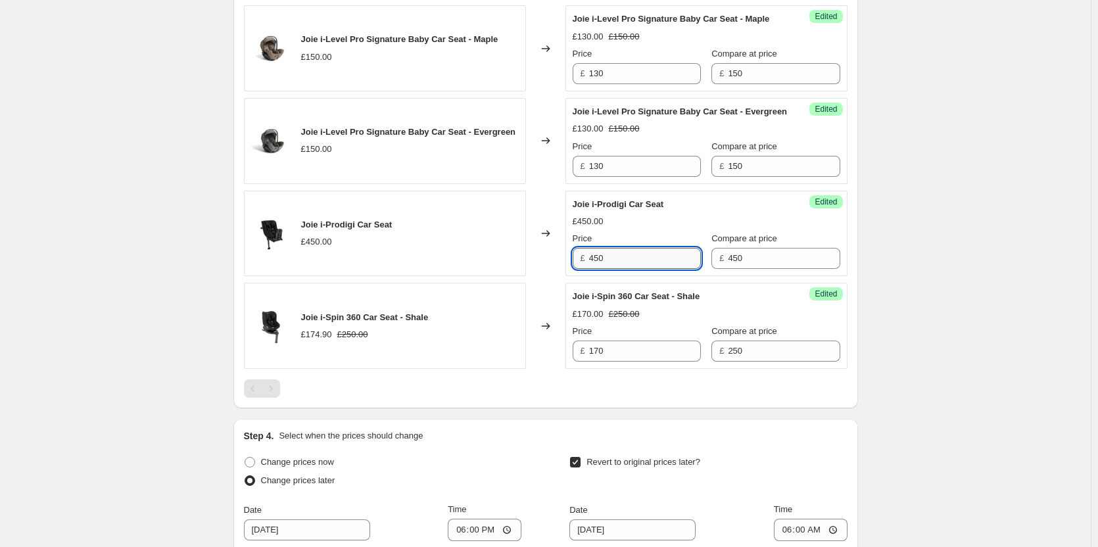
click at [635, 269] on input "450" at bounding box center [645, 258] width 112 height 21
type input "400"
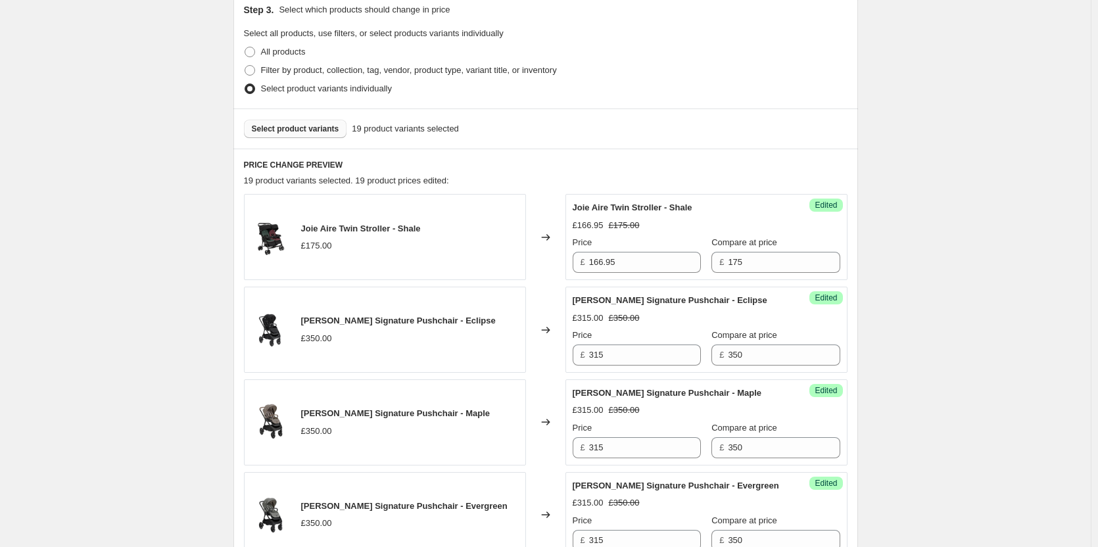
scroll to position [263, 0]
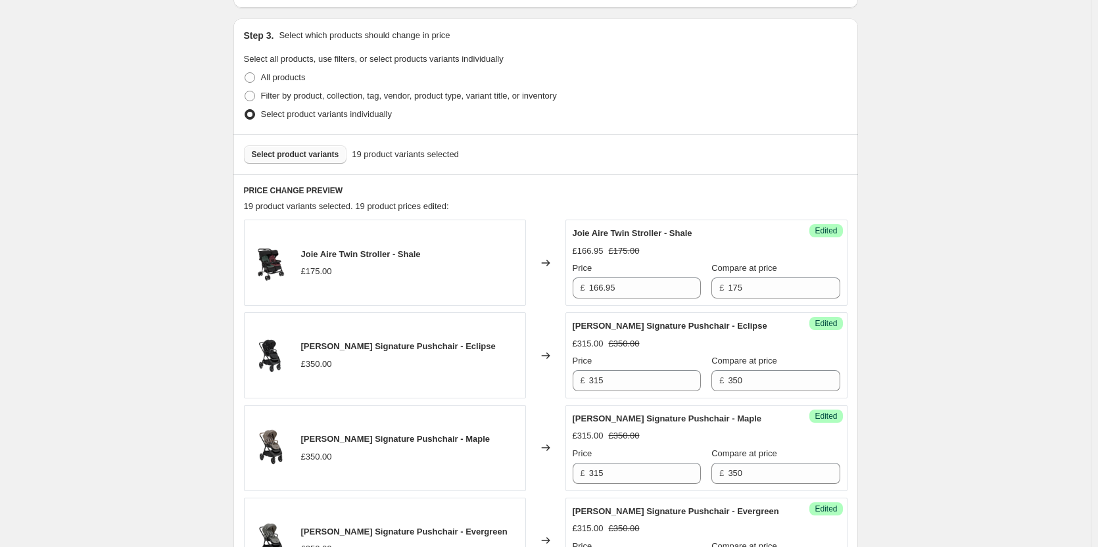
click at [283, 158] on span "Select product variants" at bounding box center [295, 154] width 87 height 11
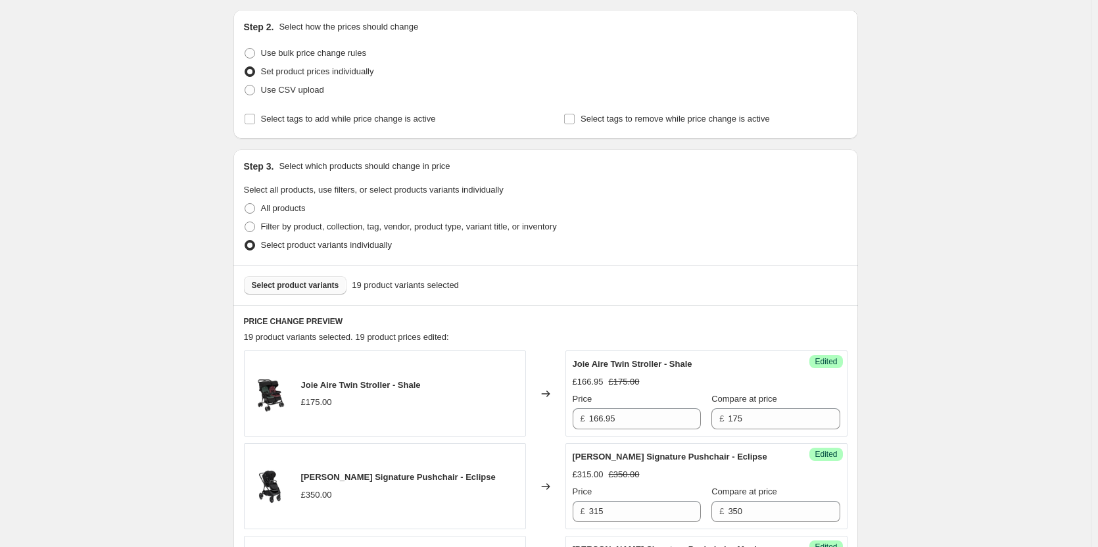
scroll to position [131, 0]
click at [281, 280] on button "Select product variants" at bounding box center [295, 286] width 103 height 18
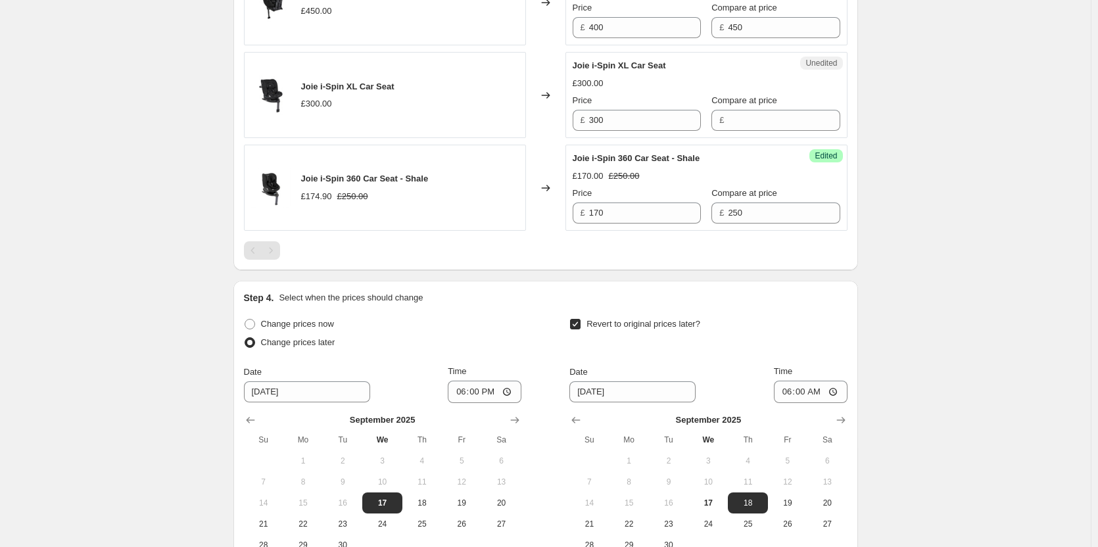
scroll to position [2169, 0]
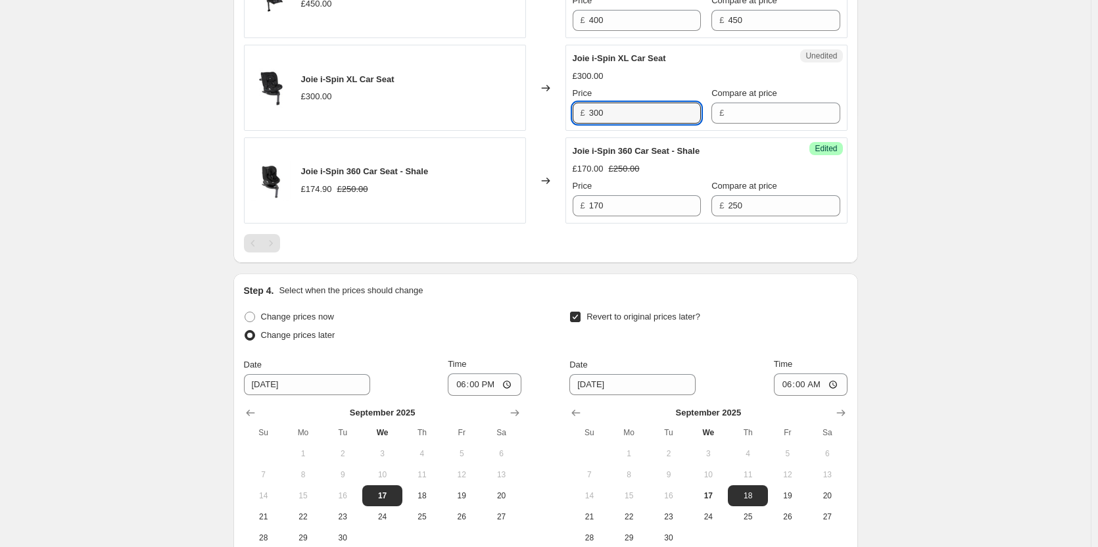
drag, startPoint x: 609, startPoint y: 176, endPoint x: 569, endPoint y: 177, distance: 39.4
click at [569, 131] on div "Unedited Joie i-Spin XL Car Seat £300.00 Price £ 300 Compare at price £" at bounding box center [706, 88] width 282 height 86
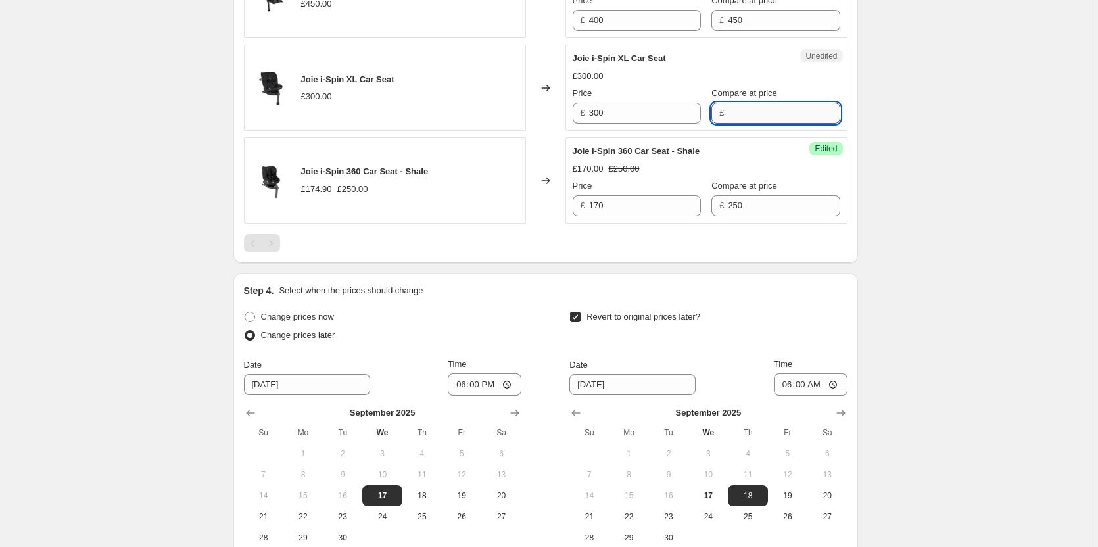
click at [743, 124] on input "Compare at price" at bounding box center [784, 113] width 112 height 21
paste input "300"
type input "300"
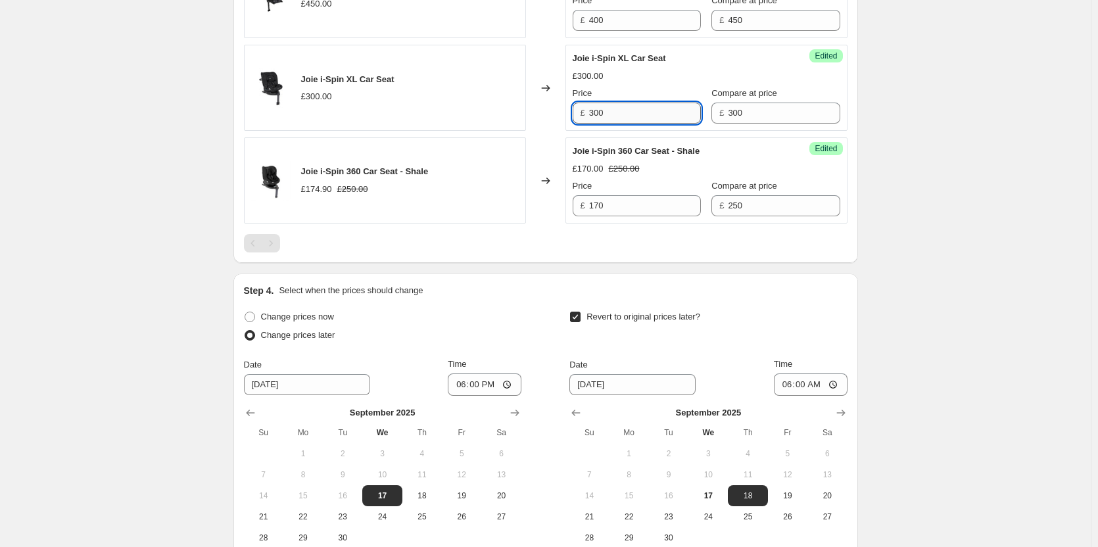
click at [637, 124] on input "300" at bounding box center [645, 113] width 112 height 21
type input "249"
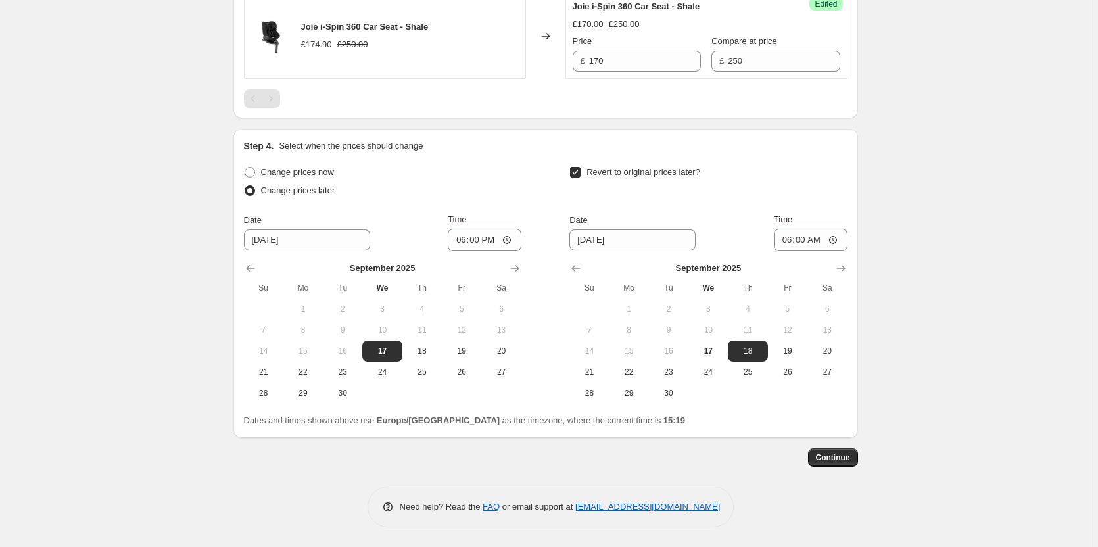
scroll to position [2379, 0]
click at [846, 452] on button "Continue" at bounding box center [833, 457] width 50 height 18
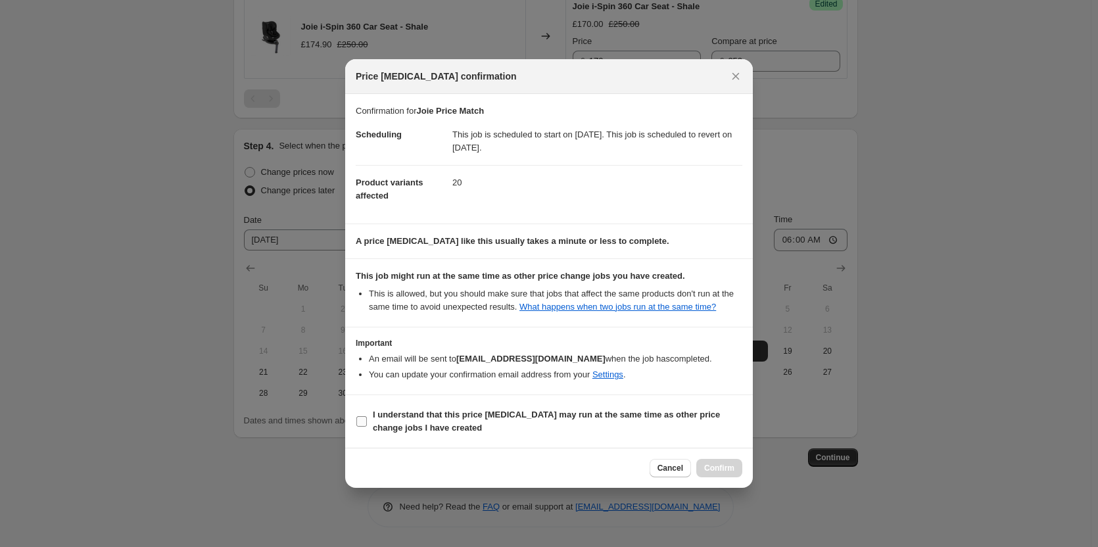
click at [666, 413] on b "I understand that this price change job may run at the same time as other price…" at bounding box center [546, 420] width 347 height 23
click at [367, 416] on input "I understand that this price change job may run at the same time as other price…" at bounding box center [361, 421] width 11 height 11
checkbox input "true"
click at [720, 461] on button "Confirm" at bounding box center [719, 468] width 46 height 18
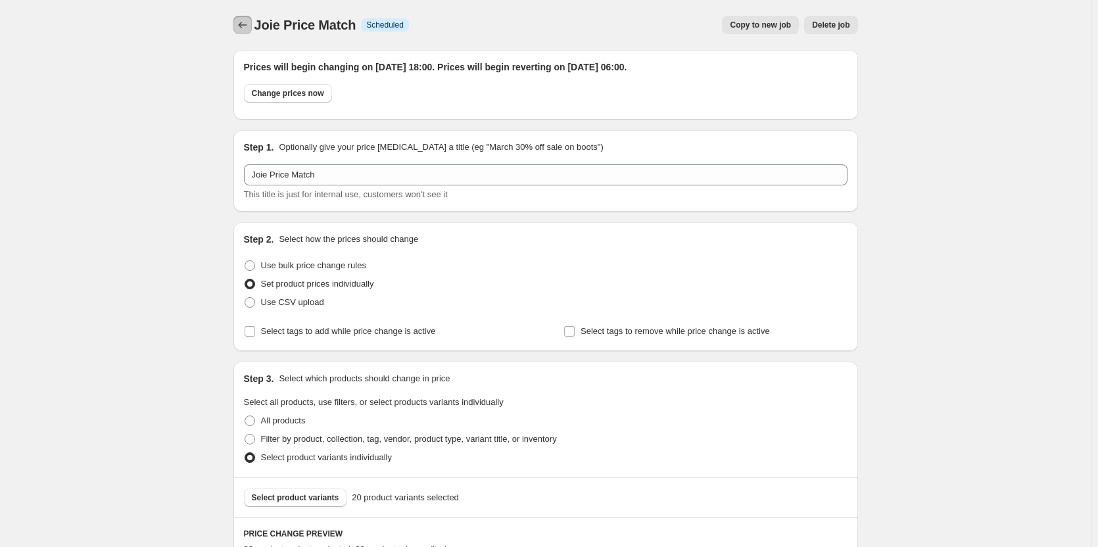
click at [239, 21] on icon "Price change jobs" at bounding box center [242, 24] width 13 height 13
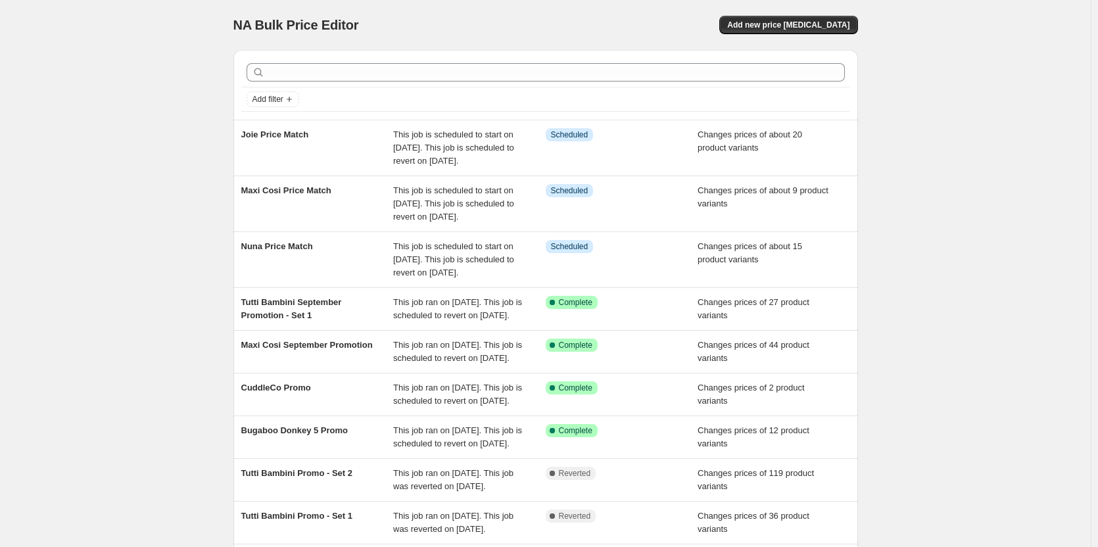
click at [162, 71] on div "NA Bulk Price Editor. This page is ready NA Bulk Price Editor Add new price cha…" at bounding box center [545, 358] width 1090 height 716
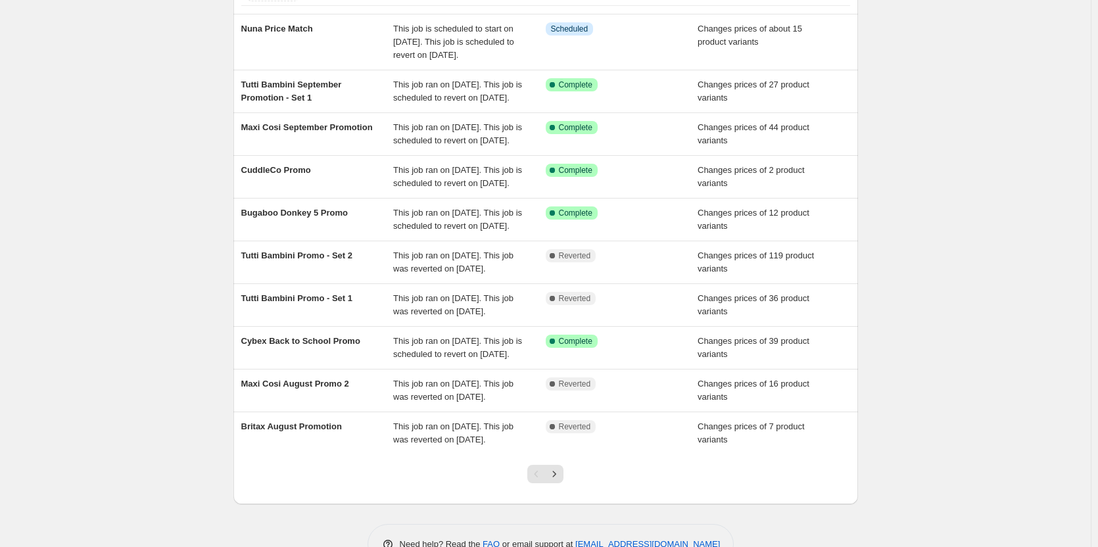
scroll to position [78, 0]
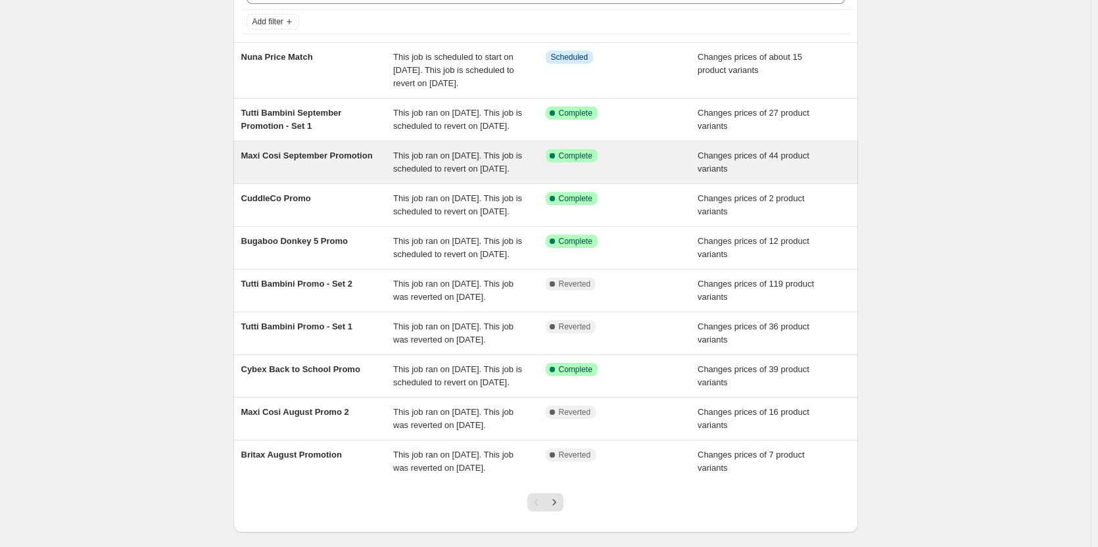
click at [328, 160] on span "Maxi Cosi September Promotion" at bounding box center [306, 156] width 131 height 10
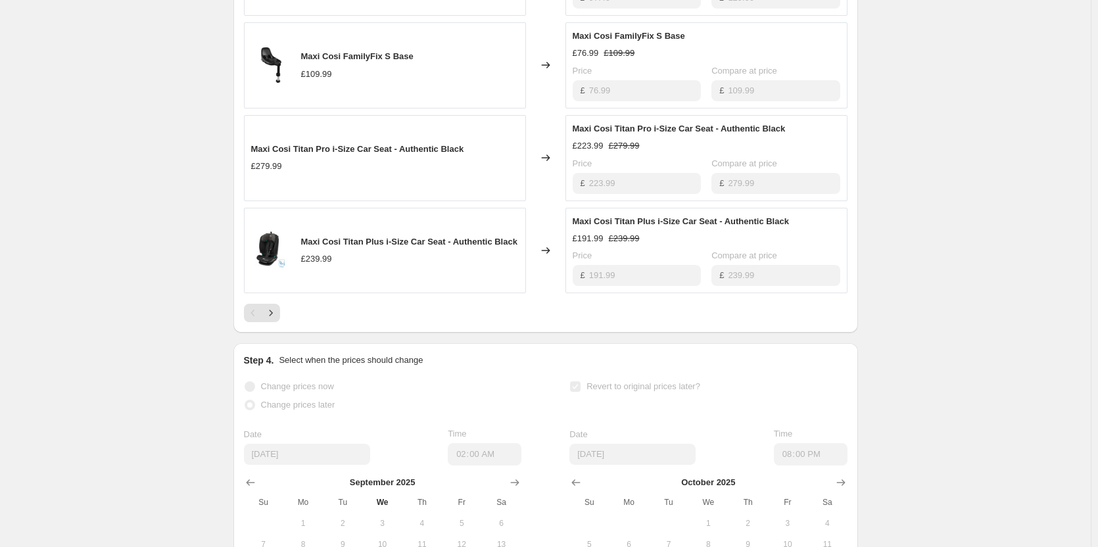
scroll to position [854, 0]
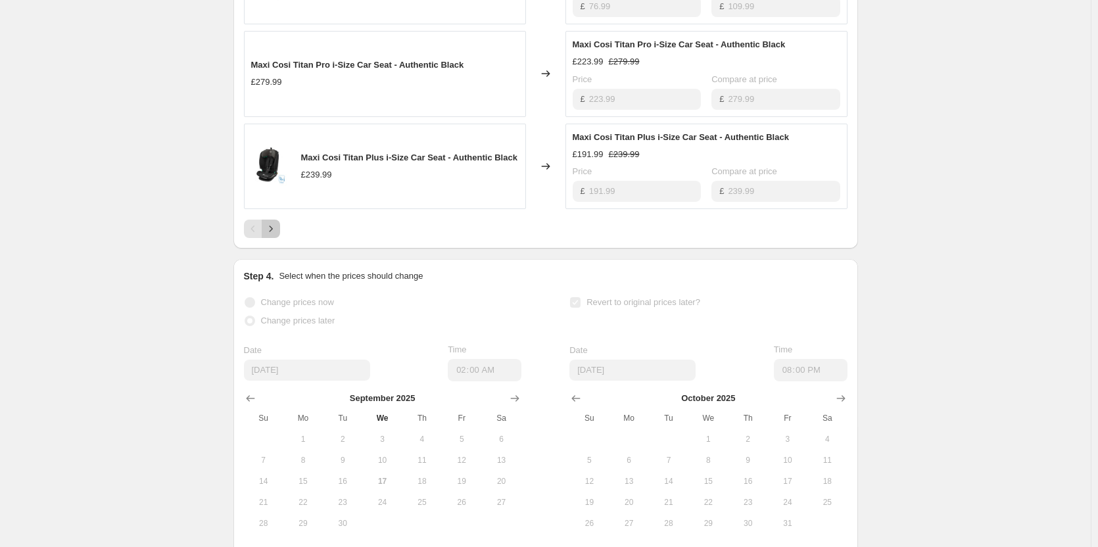
click at [277, 235] on icon "Next" at bounding box center [270, 228] width 13 height 13
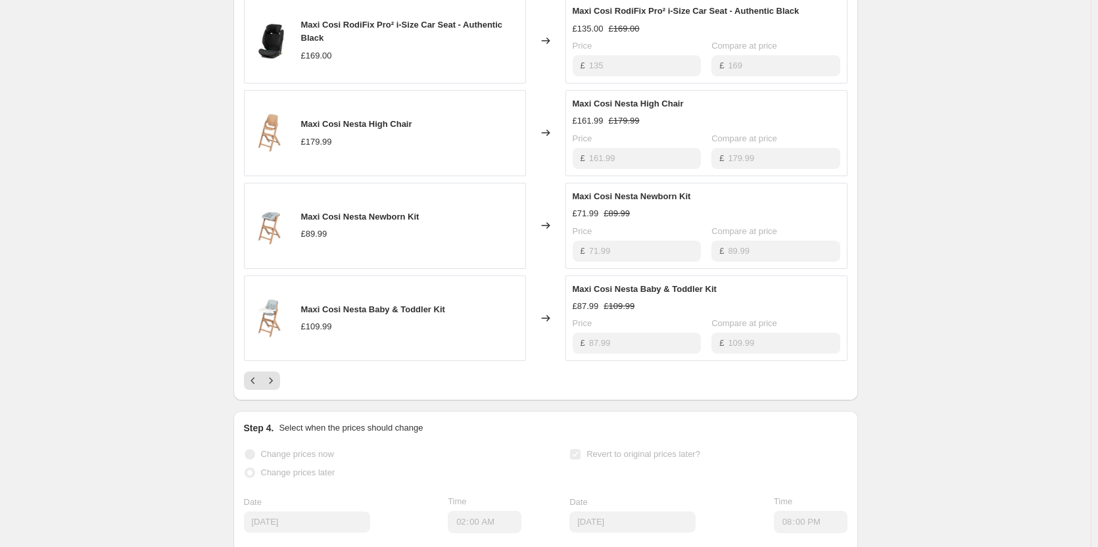
scroll to position [789, 0]
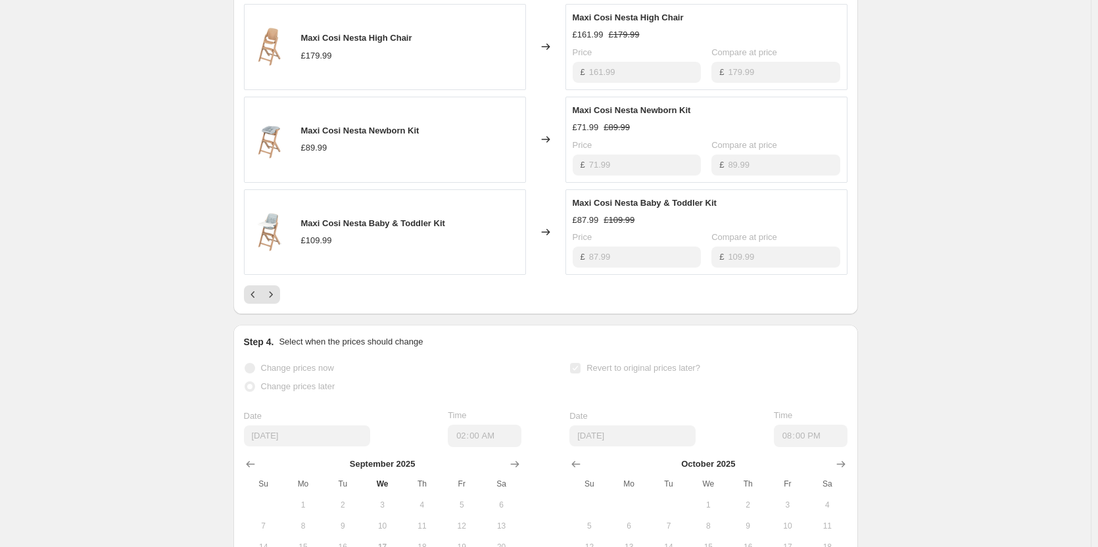
click at [287, 304] on div at bounding box center [545, 294] width 603 height 18
click at [277, 301] on icon "Next" at bounding box center [270, 294] width 13 height 13
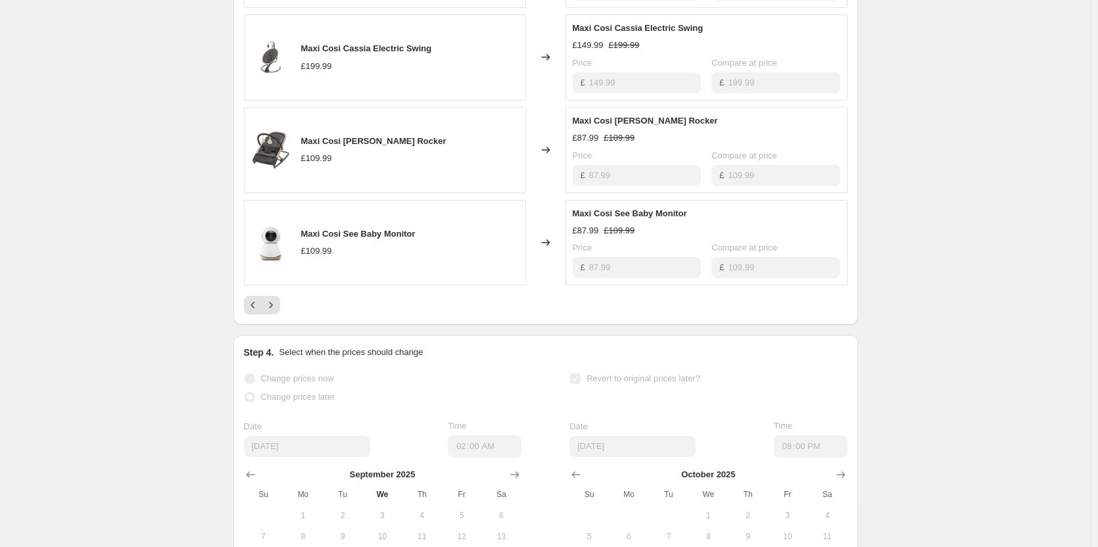
scroll to position [854, 0]
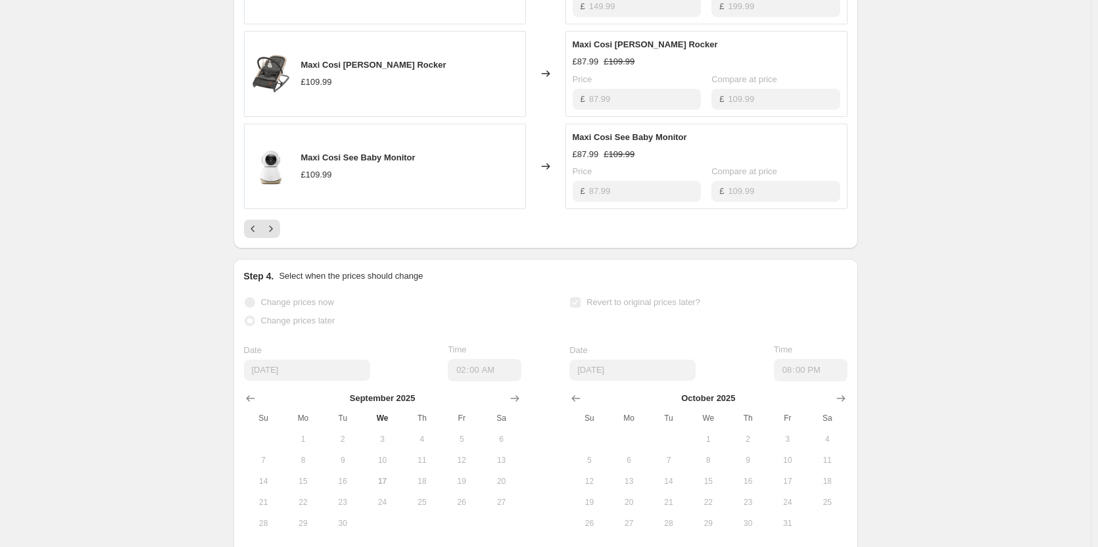
click at [272, 232] on icon "Next" at bounding box center [270, 229] width 3 height 6
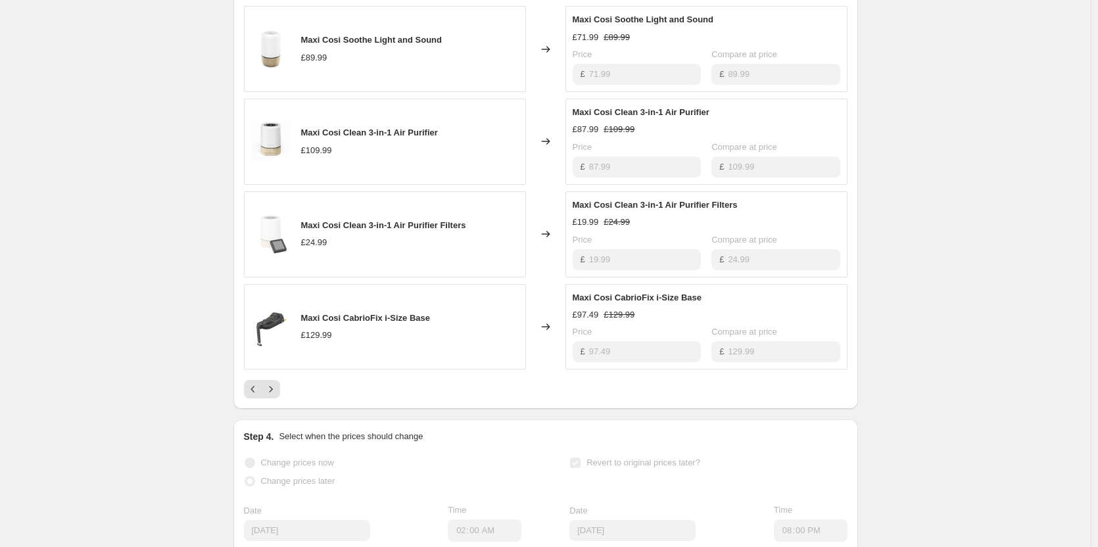
scroll to position [723, 0]
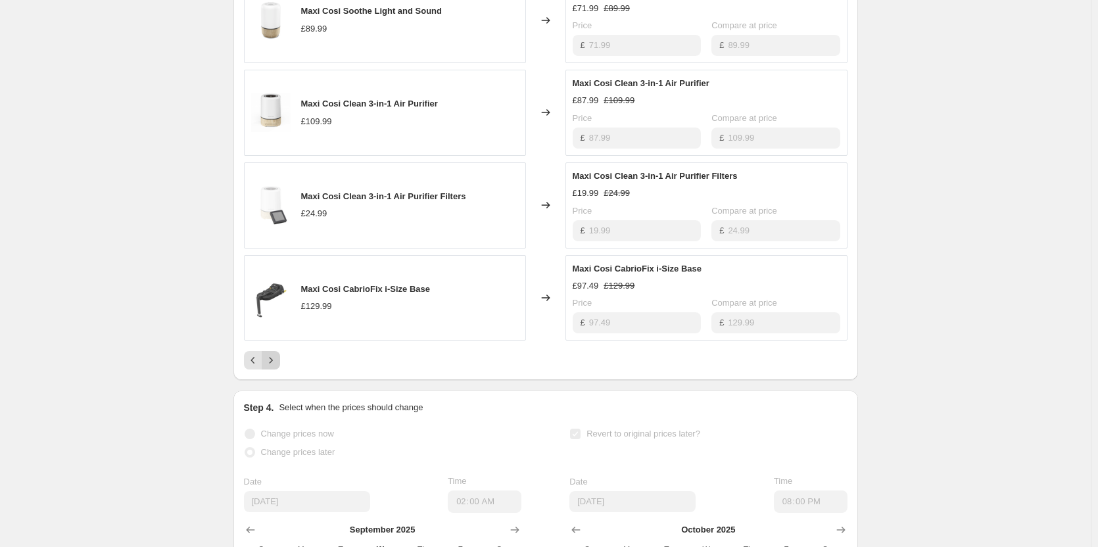
click at [273, 367] on icon "Next" at bounding box center [270, 360] width 13 height 13
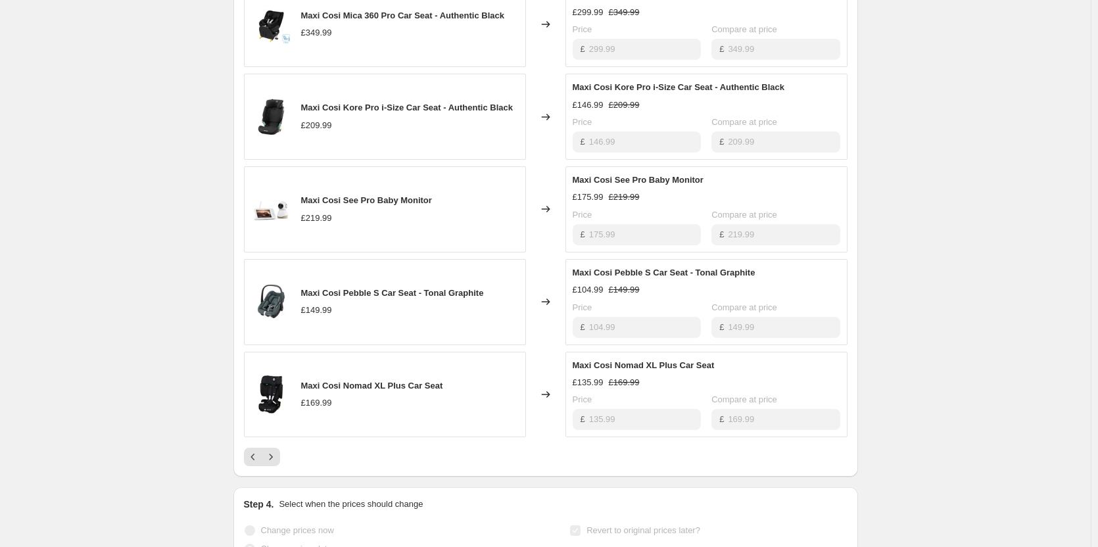
scroll to position [592, 0]
